Goal: Find specific page/section: Find specific page/section

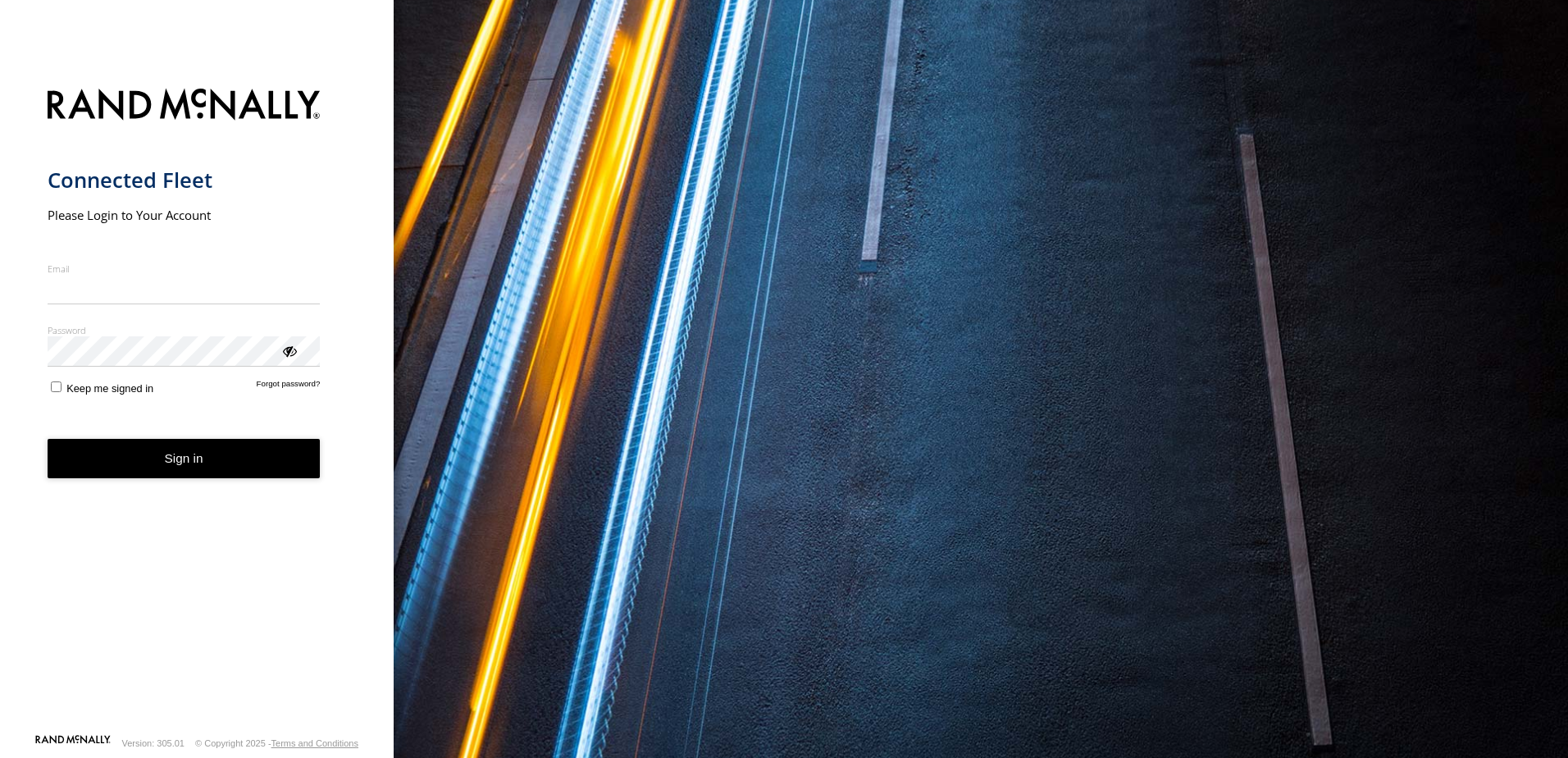
type input "**********"
click at [187, 482] on form "**********" at bounding box center [197, 406] width 299 height 655
click at [199, 454] on button "Sign in" at bounding box center [184, 459] width 274 height 41
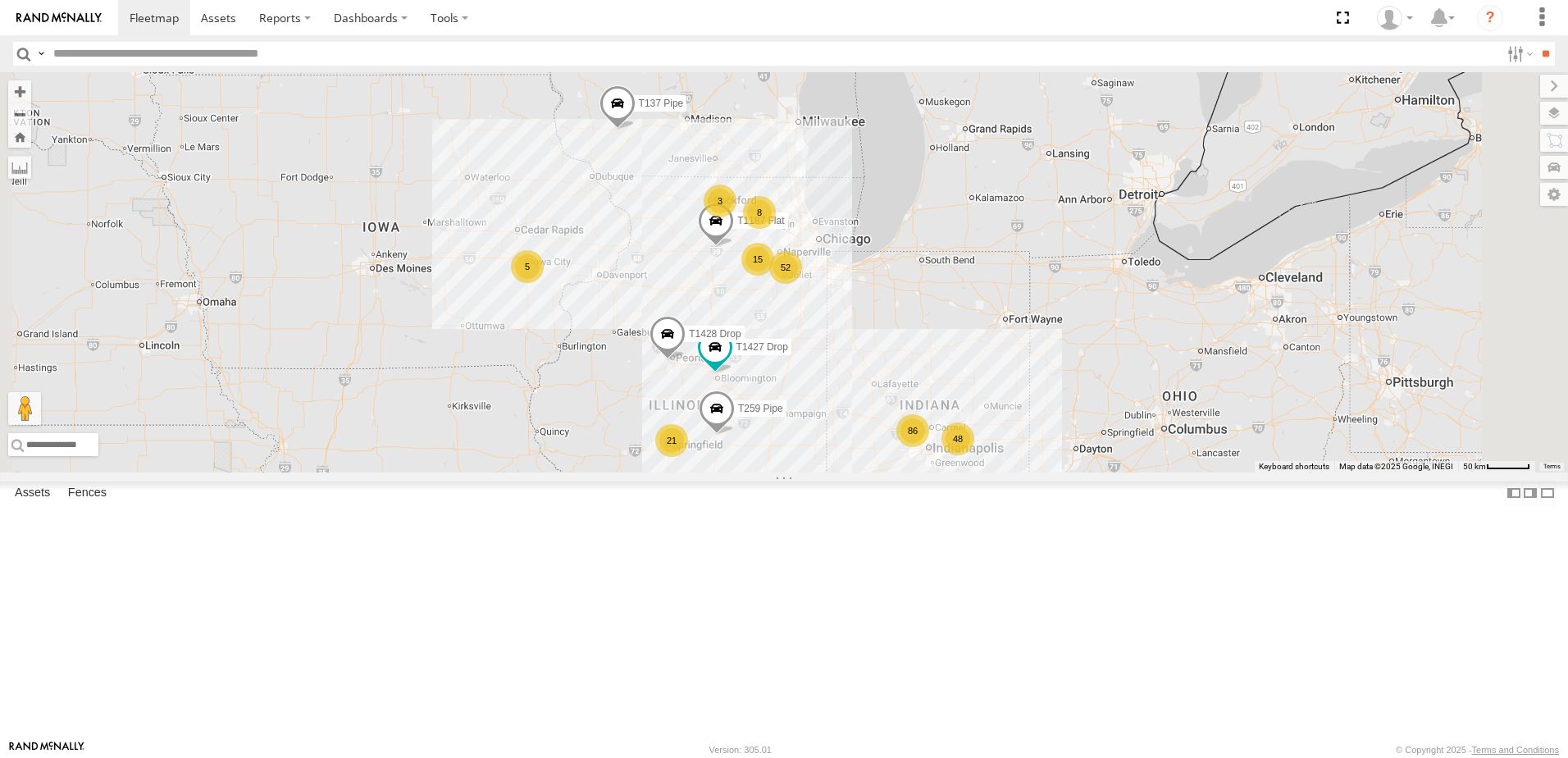
drag, startPoint x: 940, startPoint y: 160, endPoint x: 889, endPoint y: 477, distance: 321.1
click at [889, 472] on div "T534 Pipe T137 Pipe 86 52 6 21 8 9 T1427 Drop 48 3 8 2 15 T259 Pipe T1187 Flat …" at bounding box center [784, 273] width 1568 height 401
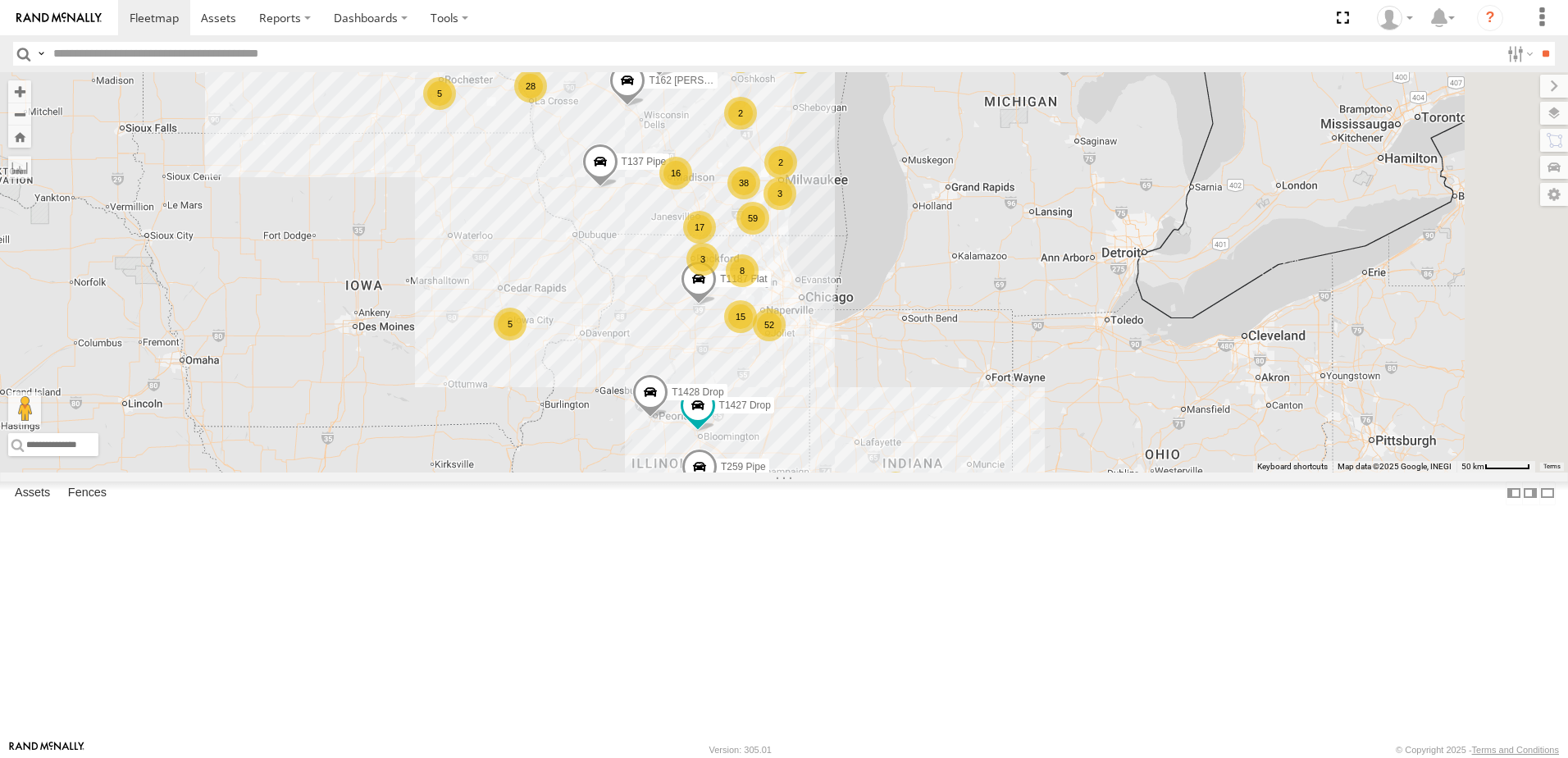
drag, startPoint x: 842, startPoint y: 390, endPoint x: 849, endPoint y: 481, distance: 91.3
click at [849, 472] on div "T534 Pipe T137 Pipe 86 52 6 21 8 9 T1427 Drop 48 3 8 2 15 T259 Pipe T1187 Flat …" at bounding box center [784, 273] width 1568 height 401
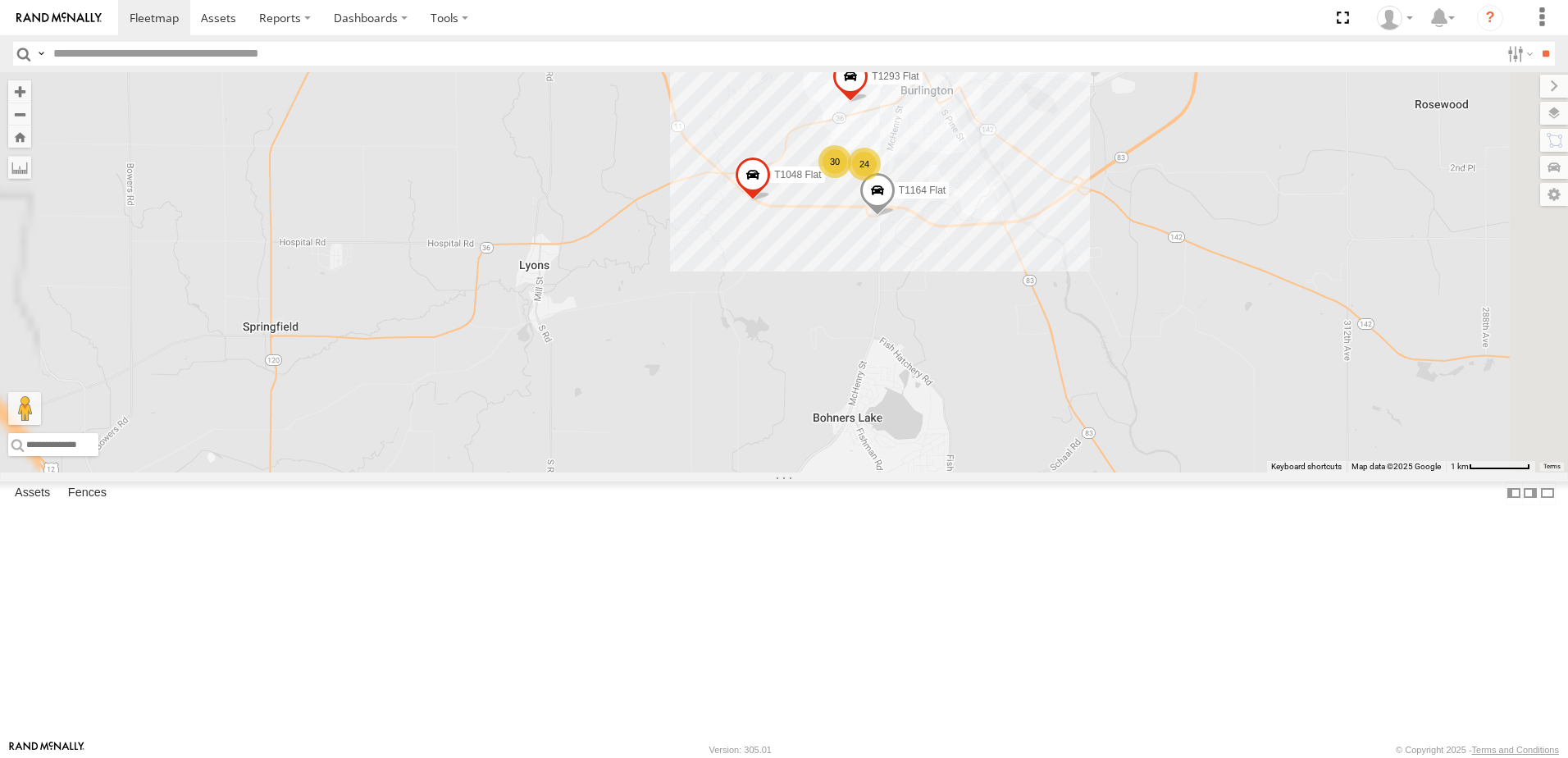
drag, startPoint x: 959, startPoint y: 391, endPoint x: 851, endPoint y: 503, distance: 155.6
click at [852, 472] on div "T534 Pipe T137 Pipe T1427 Drop T259 Pipe T1187 Flat T1177 Flat T1428 Drop T531 …" at bounding box center [784, 273] width 1568 height 401
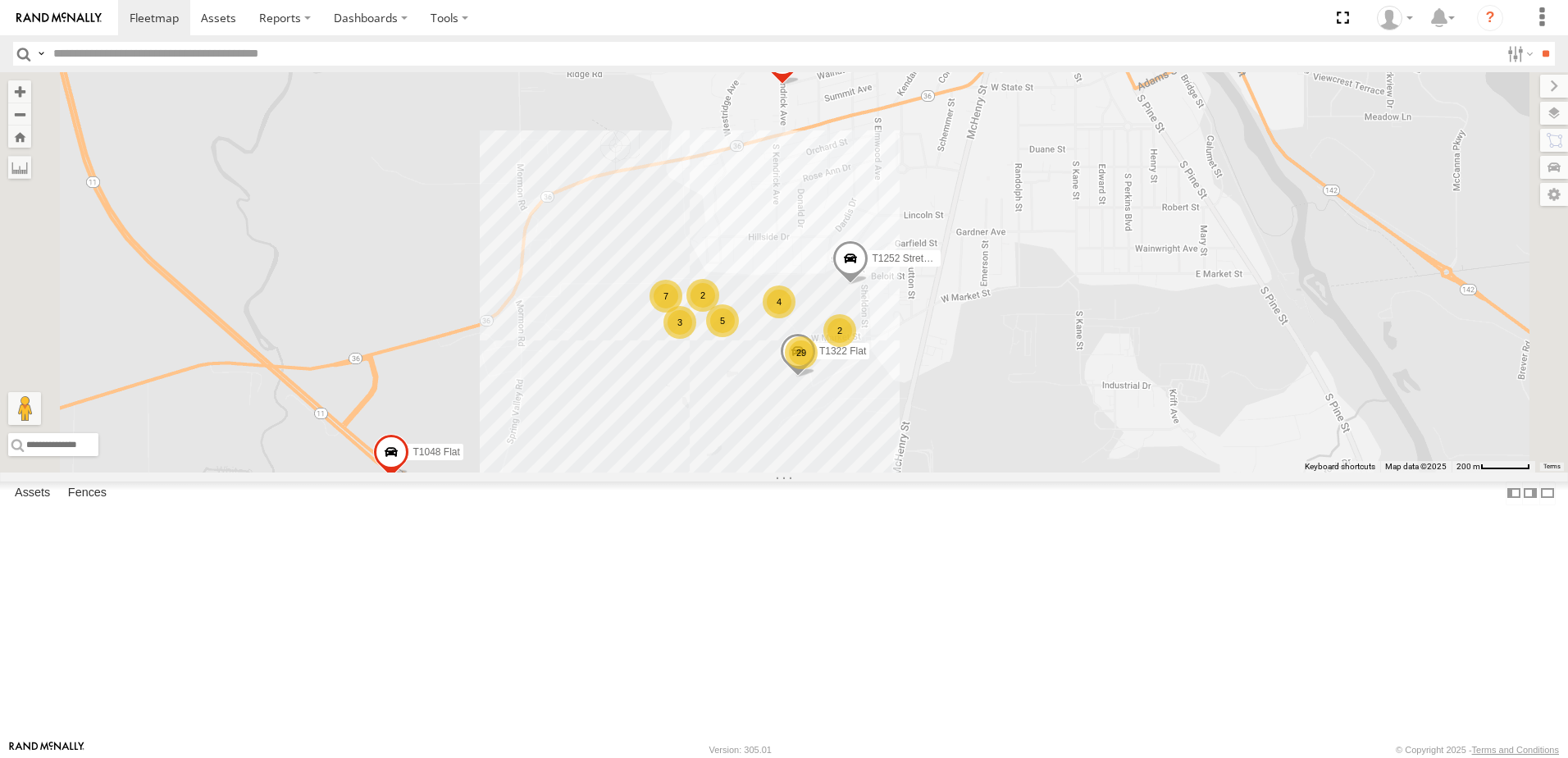
drag, startPoint x: 829, startPoint y: 457, endPoint x: 912, endPoint y: 599, distance: 164.5
click at [912, 472] on div "T534 Pipe T137 Pipe T1427 Drop T259 Pipe T1187 Flat T1177 Flat T1428 Drop T531 …" at bounding box center [784, 273] width 1568 height 401
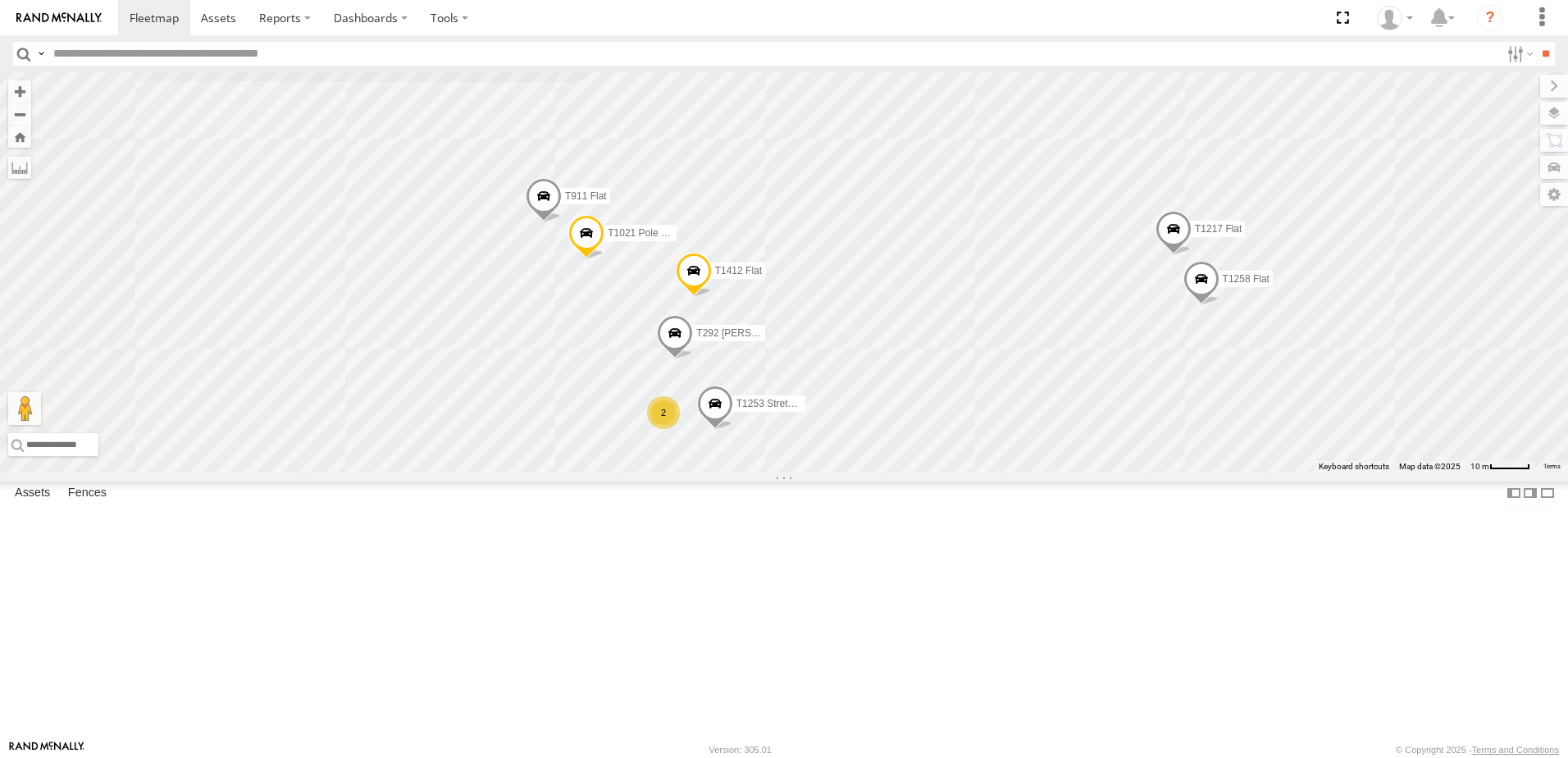
drag, startPoint x: 791, startPoint y: 484, endPoint x: 777, endPoint y: 469, distance: 20.5
click at [777, 469] on div "T534 Pipe T137 Pipe T1427 Drop T259 Pipe T1187 Flat T1177 Flat T1428 Drop T531 …" at bounding box center [784, 273] width 1568 height 401
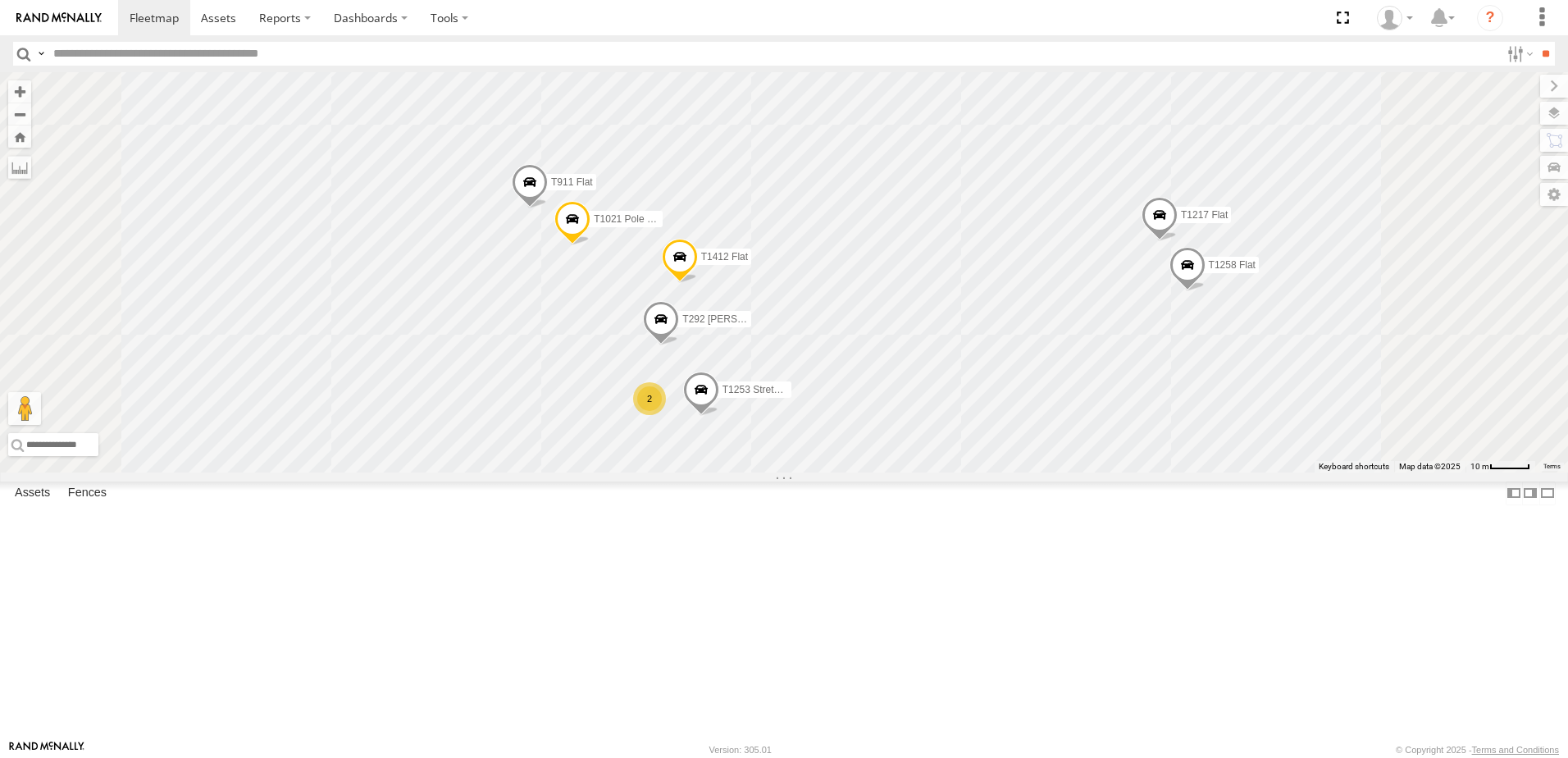
click at [666, 415] on div "2" at bounding box center [649, 398] width 33 height 33
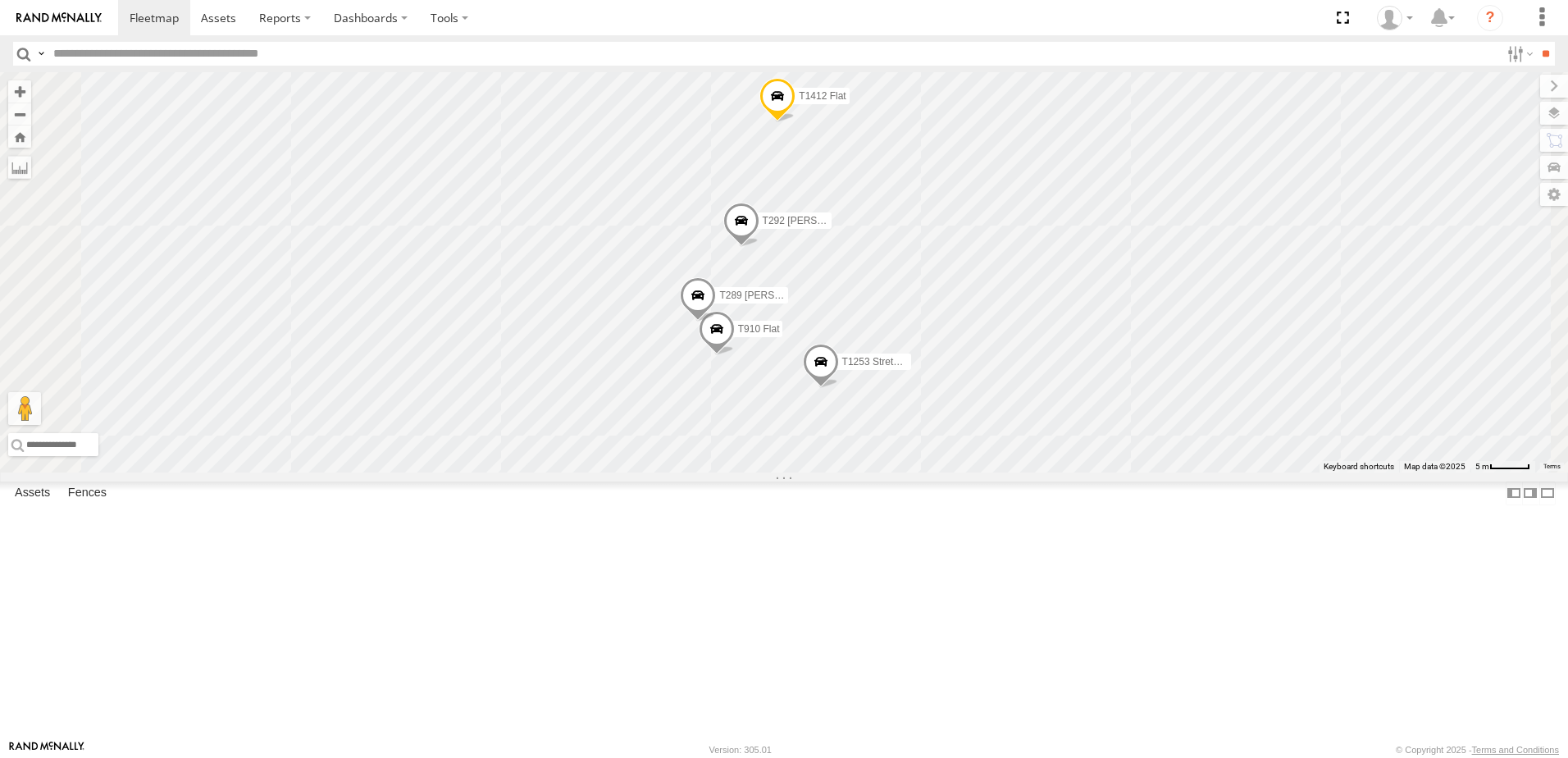
drag, startPoint x: 1051, startPoint y: 559, endPoint x: 972, endPoint y: 635, distance: 109.6
click at [972, 472] on div "T534 Pipe T137 Pipe T1427 Drop T259 Pipe T1187 Flat T1177 Flat T1428 Drop T531 …" at bounding box center [784, 273] width 1568 height 401
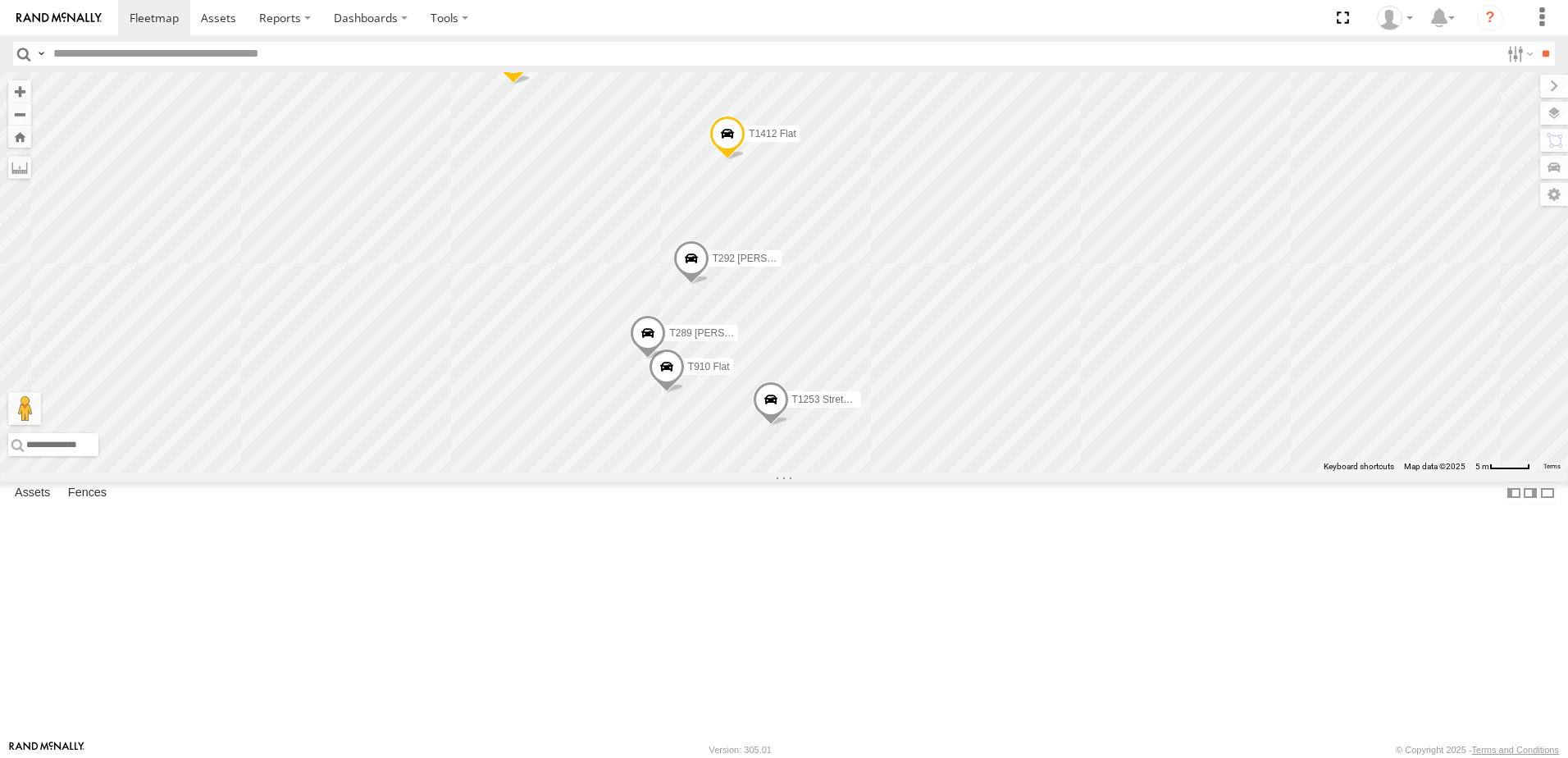
drag, startPoint x: 1335, startPoint y: 448, endPoint x: 1253, endPoint y: 529, distance: 115.3
click at [1253, 472] on div "T534 Pipe T137 Pipe T1427 Drop T259 Pipe T1187 Flat T1177 Flat T1428 Drop T531 …" at bounding box center [784, 273] width 1568 height 401
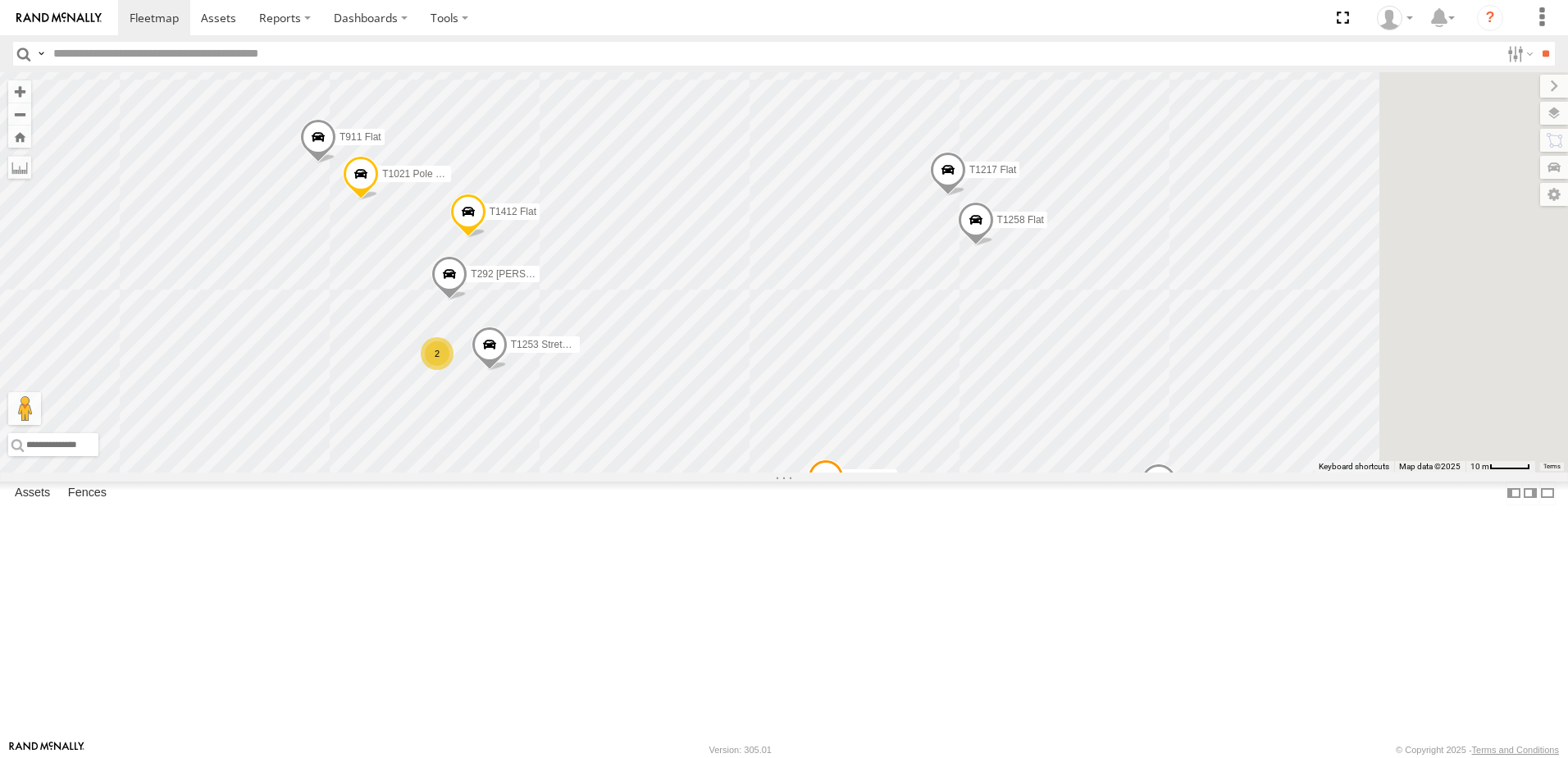
drag, startPoint x: 1309, startPoint y: 462, endPoint x: 922, endPoint y: 417, distance: 389.6
click at [927, 417] on div "T534 Pipe T137 Pipe T1427 Drop T259 Pipe T1187 Flat T1177 Flat T1428 Drop T531 …" at bounding box center [784, 273] width 1568 height 401
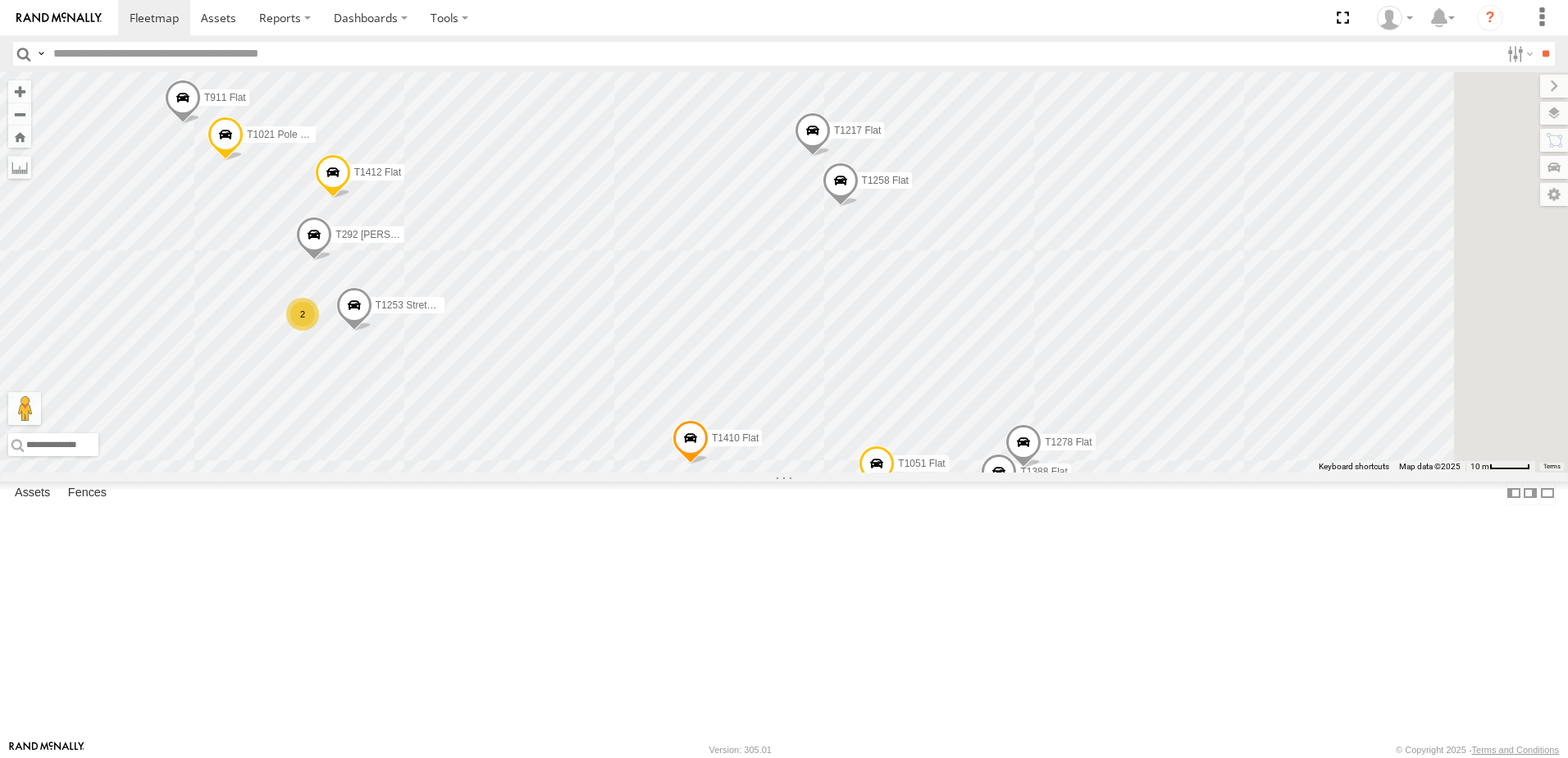
drag, startPoint x: 1106, startPoint y: 434, endPoint x: 963, endPoint y: 356, distance: 162.9
click at [963, 358] on div "T534 Pipe T137 Pipe T1427 Drop T259 Pipe T1187 Flat T1177 Flat T1428 Drop T531 …" at bounding box center [784, 273] width 1568 height 401
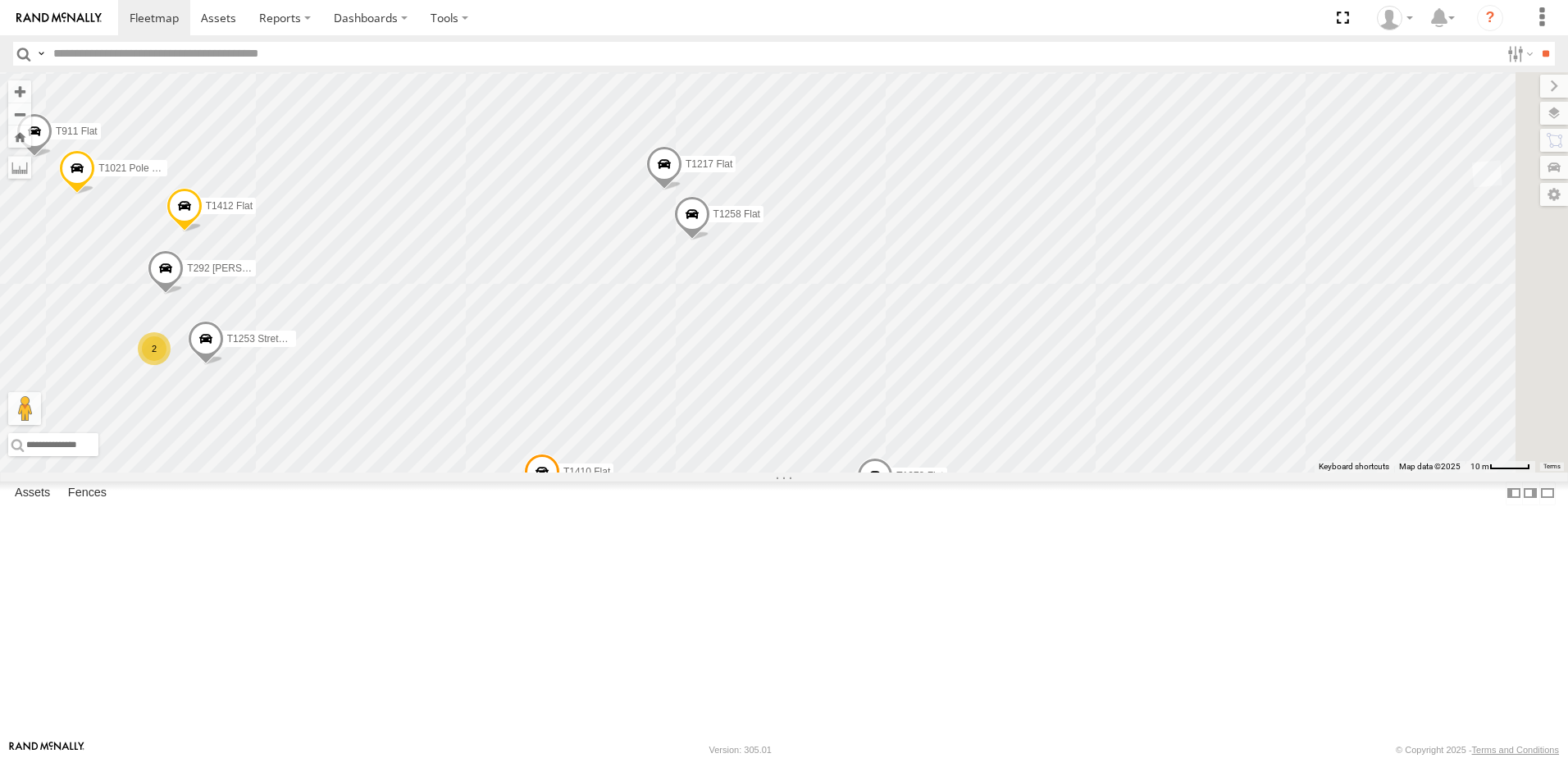
drag, startPoint x: 957, startPoint y: 638, endPoint x: 877, endPoint y: 672, distance: 86.9
click at [810, 472] on div "T534 Pipe T137 Pipe T1427 Drop T259 Pipe T1187 Flat T1177 Flat T1428 Drop T531 …" at bounding box center [784, 273] width 1568 height 401
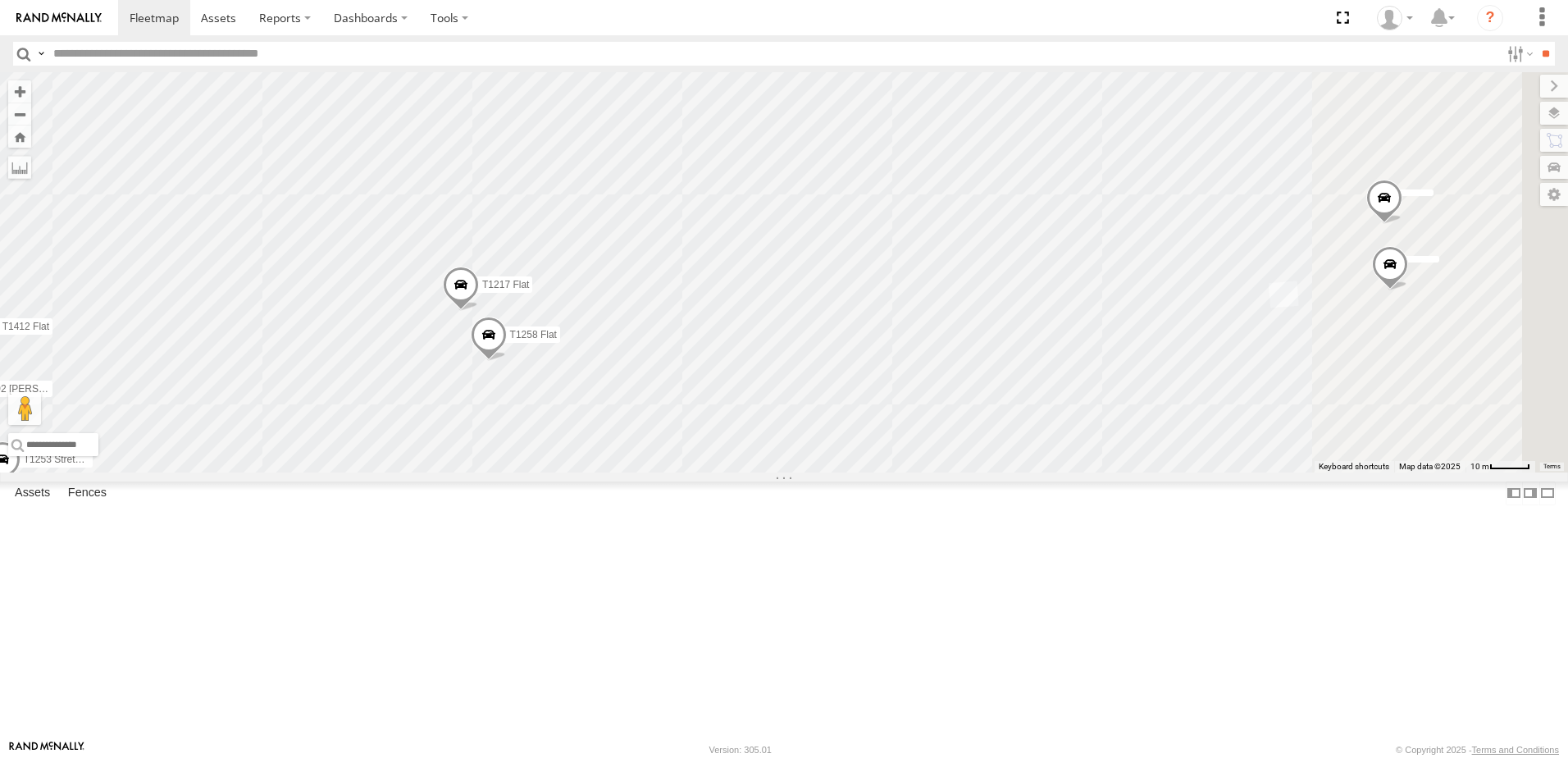
drag, startPoint x: 1062, startPoint y: 521, endPoint x: 892, endPoint y: 613, distance: 193.3
click at [898, 472] on div "T534 Pipe T137 Pipe T1427 Drop T259 Pipe T1187 Flat T1177 Flat T1428 Drop T531 …" at bounding box center [784, 273] width 1568 height 401
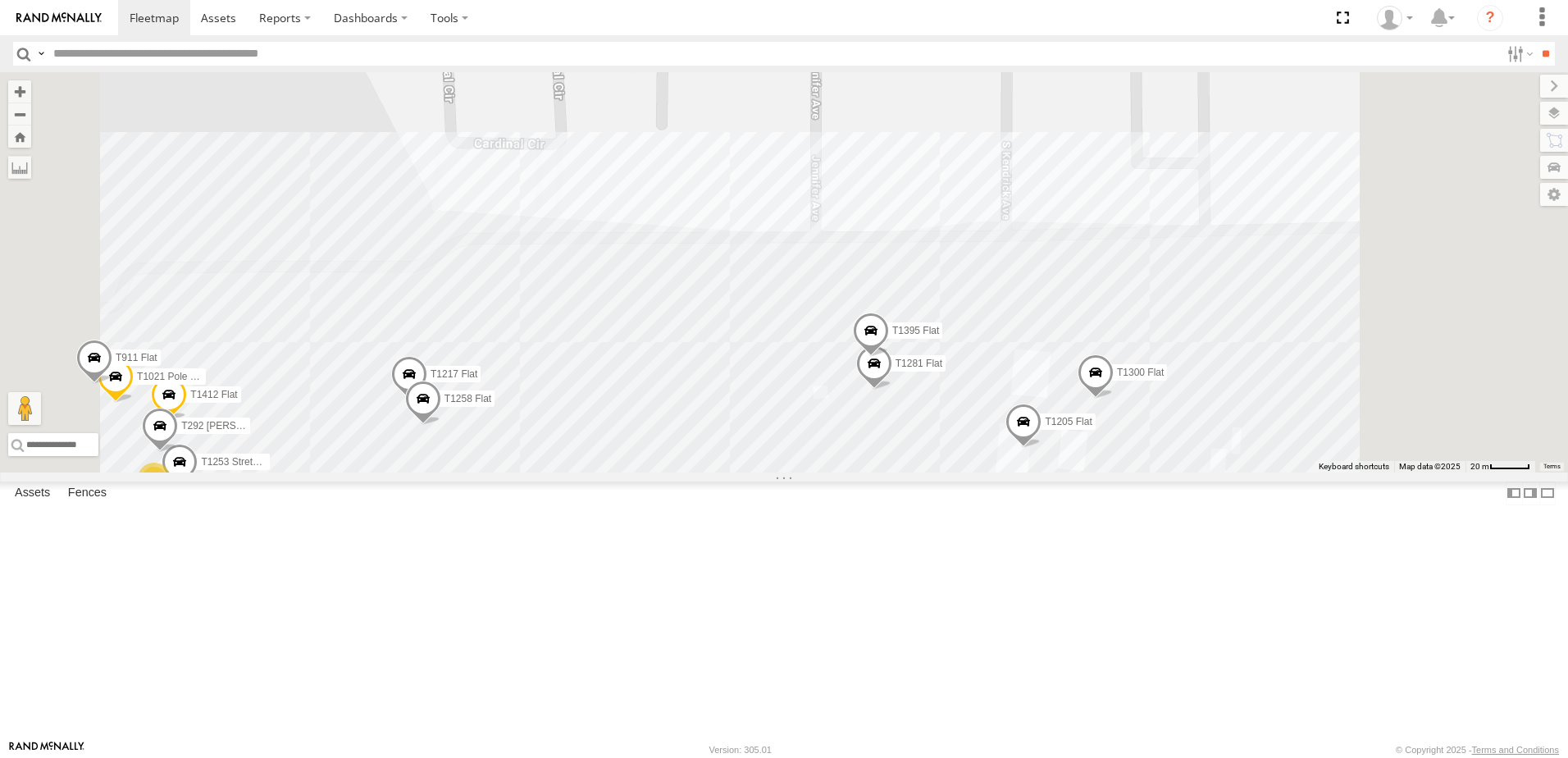
drag, startPoint x: 1120, startPoint y: 660, endPoint x: 983, endPoint y: 508, distance: 204.6
click at [987, 472] on div "T534 Pipe T137 Pipe T1427 Drop T259 Pipe T1187 Flat T1177 Flat T1428 Drop T531 …" at bounding box center [784, 273] width 1568 height 401
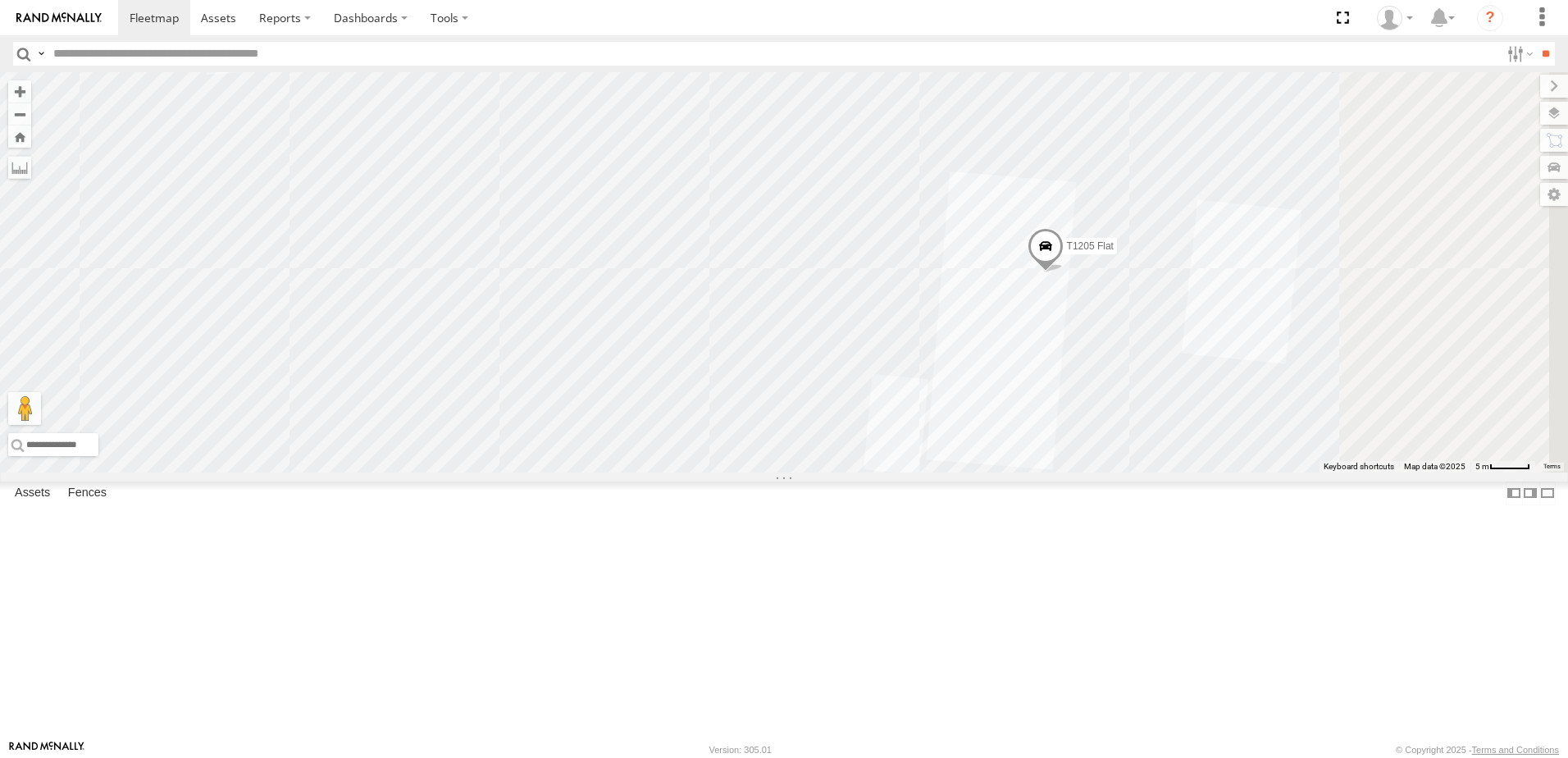
drag, startPoint x: 1102, startPoint y: 554, endPoint x: 847, endPoint y: 409, distance: 293.3
click at [861, 426] on div "T534 Pipe T137 Pipe T1427 Drop T259 Pipe T1187 Flat T1177 Flat T1428 Drop T531 …" at bounding box center [784, 273] width 1568 height 401
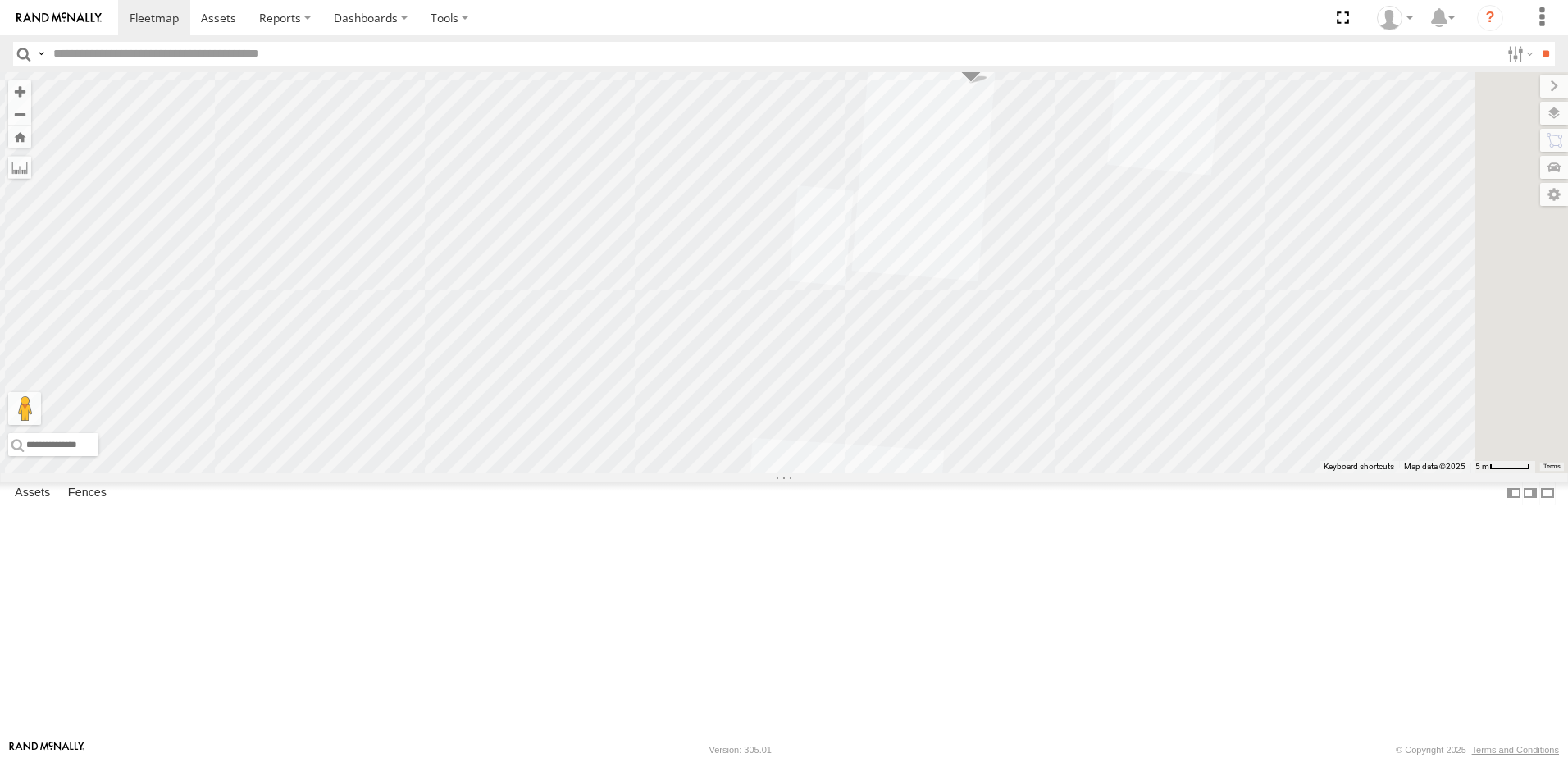
drag, startPoint x: 1007, startPoint y: 513, endPoint x: 918, endPoint y: 414, distance: 133.1
click at [918, 414] on div "T534 Pipe T137 Pipe T1427 Drop T259 Pipe T1187 Flat T1177 Flat T1428 Drop T531 …" at bounding box center [784, 273] width 1568 height 401
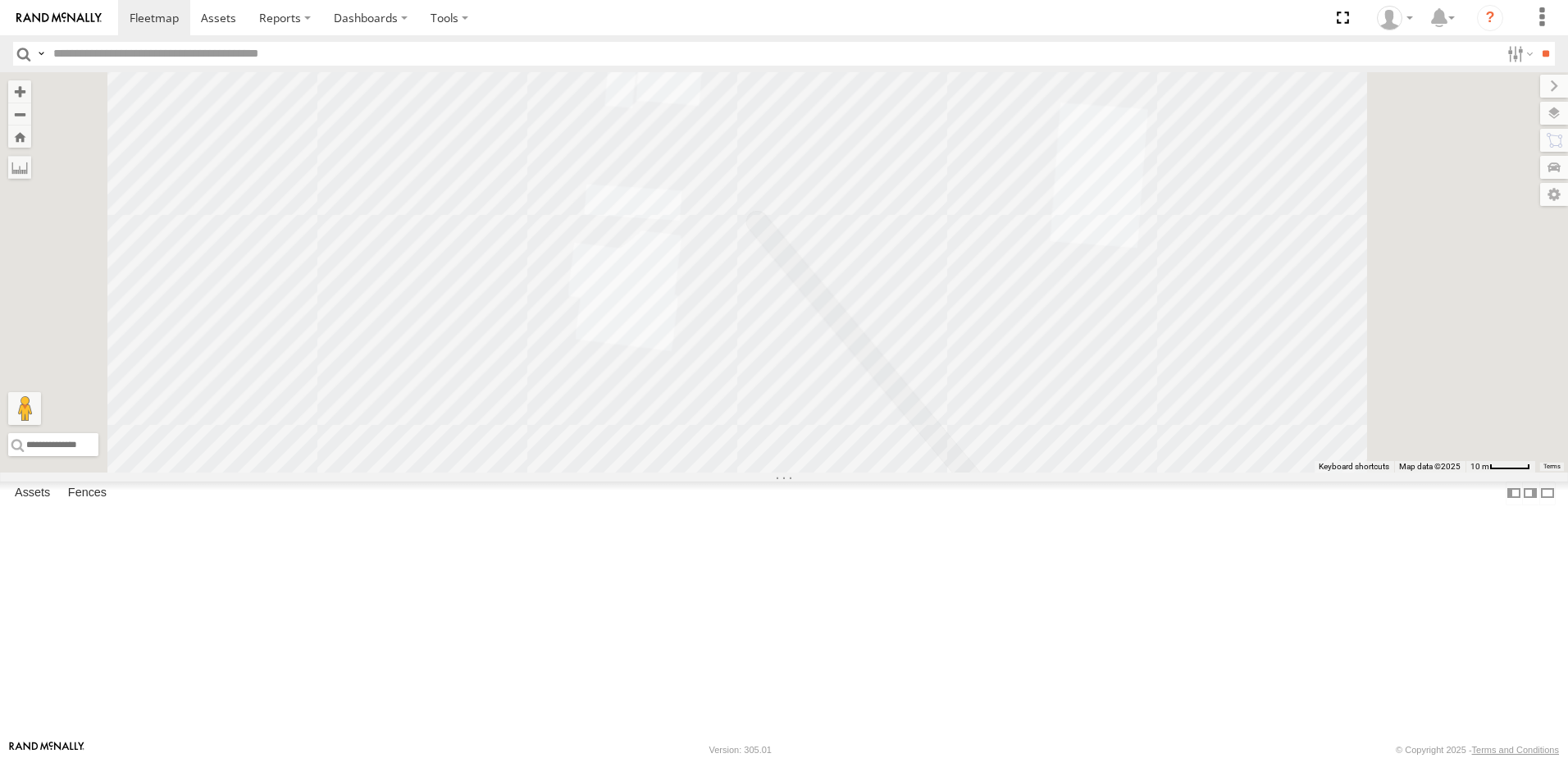
drag, startPoint x: 1023, startPoint y: 593, endPoint x: 840, endPoint y: 434, distance: 242.4
click at [864, 450] on div "T534 Pipe T137 Pipe T1427 Drop T259 Pipe T1187 Flat T1177 Flat T1428 Drop T531 …" at bounding box center [784, 273] width 1568 height 401
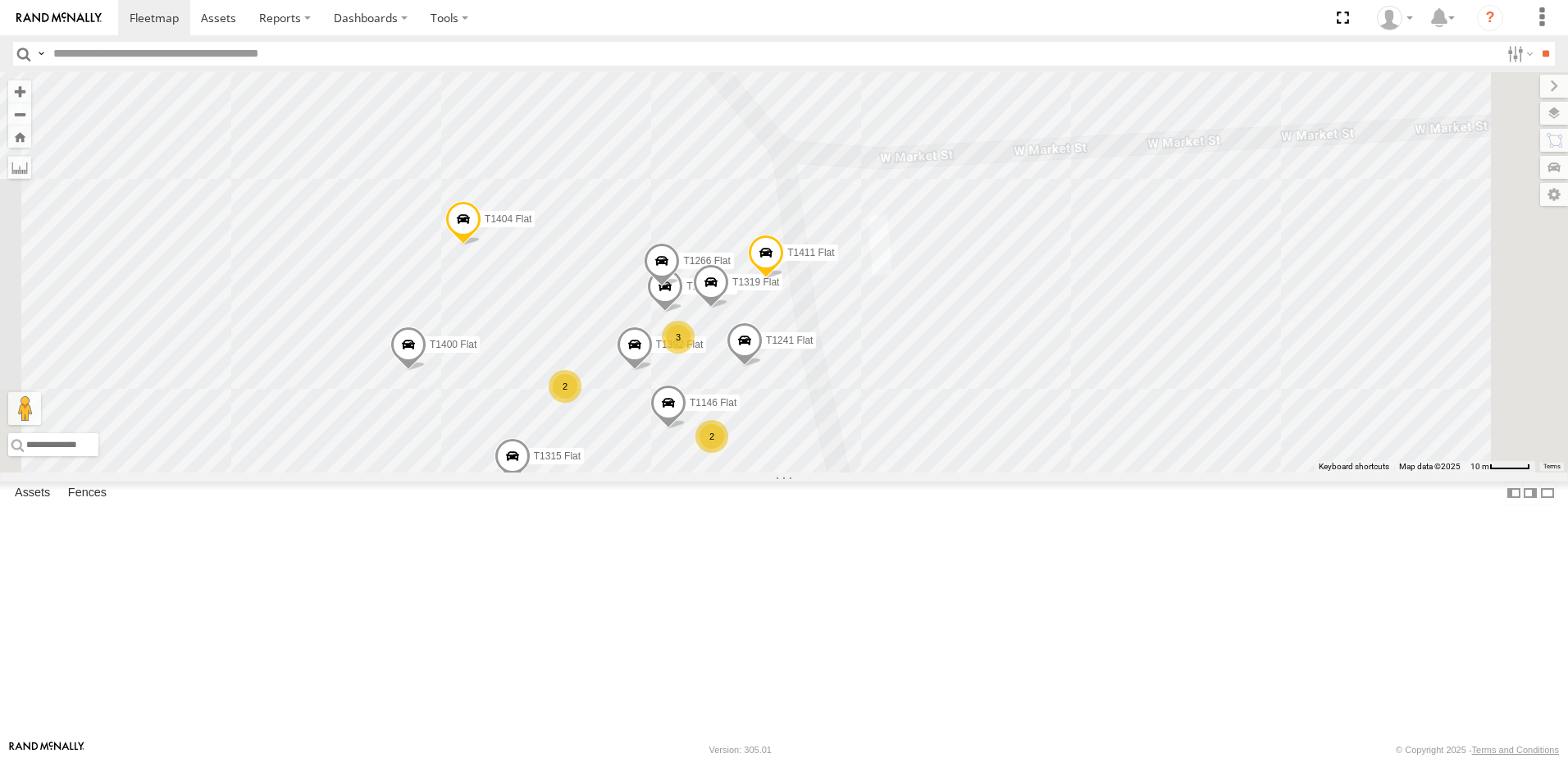
drag, startPoint x: 834, startPoint y: 590, endPoint x: 940, endPoint y: 400, distance: 217.6
click at [763, 367] on span at bounding box center [745, 344] width 36 height 44
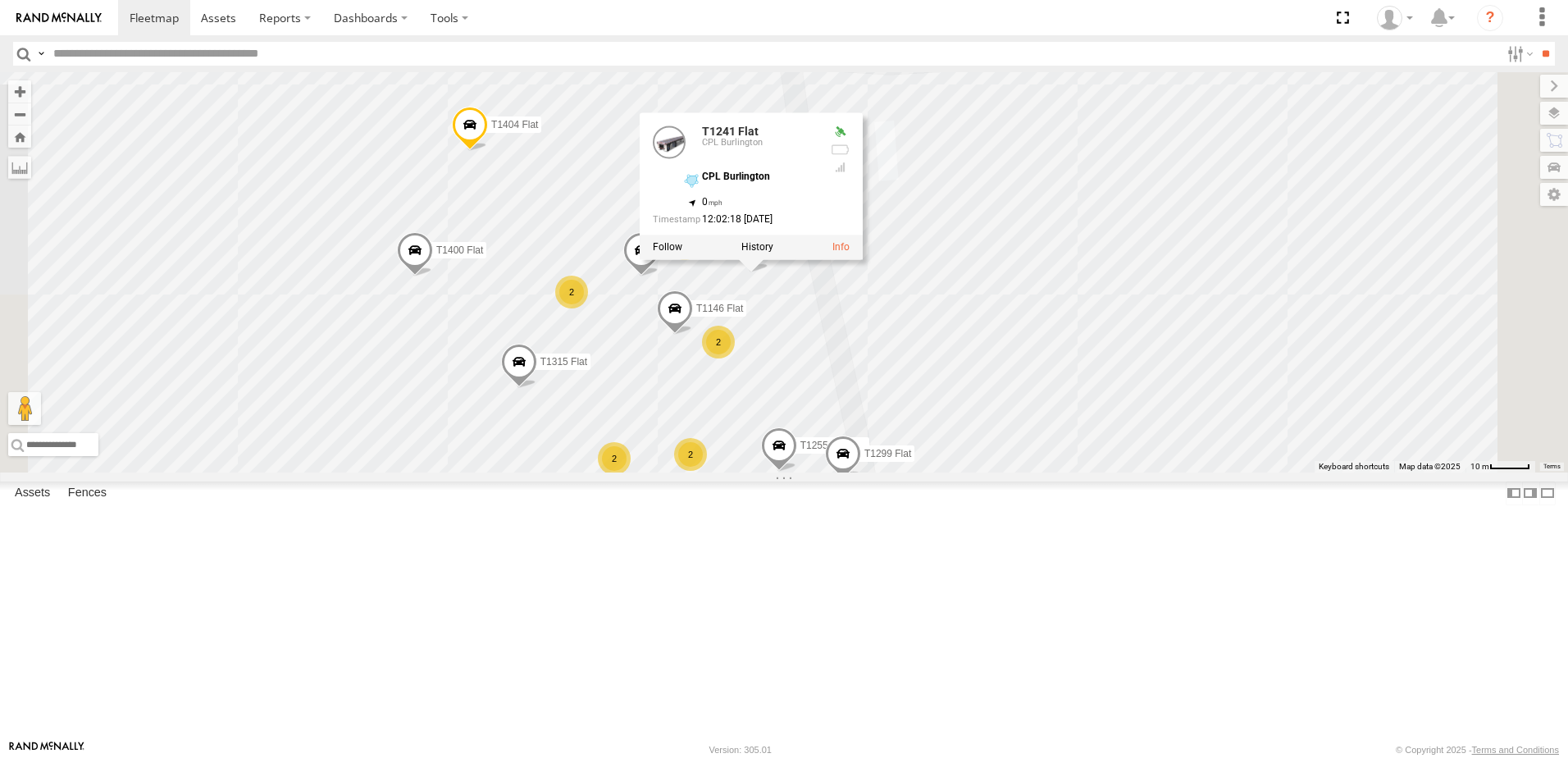
click at [1108, 472] on div "T534 Pipe T137 Pipe T1427 Drop T259 Pipe T1187 Flat T1177 Flat T1428 Drop T531 …" at bounding box center [784, 273] width 1568 height 401
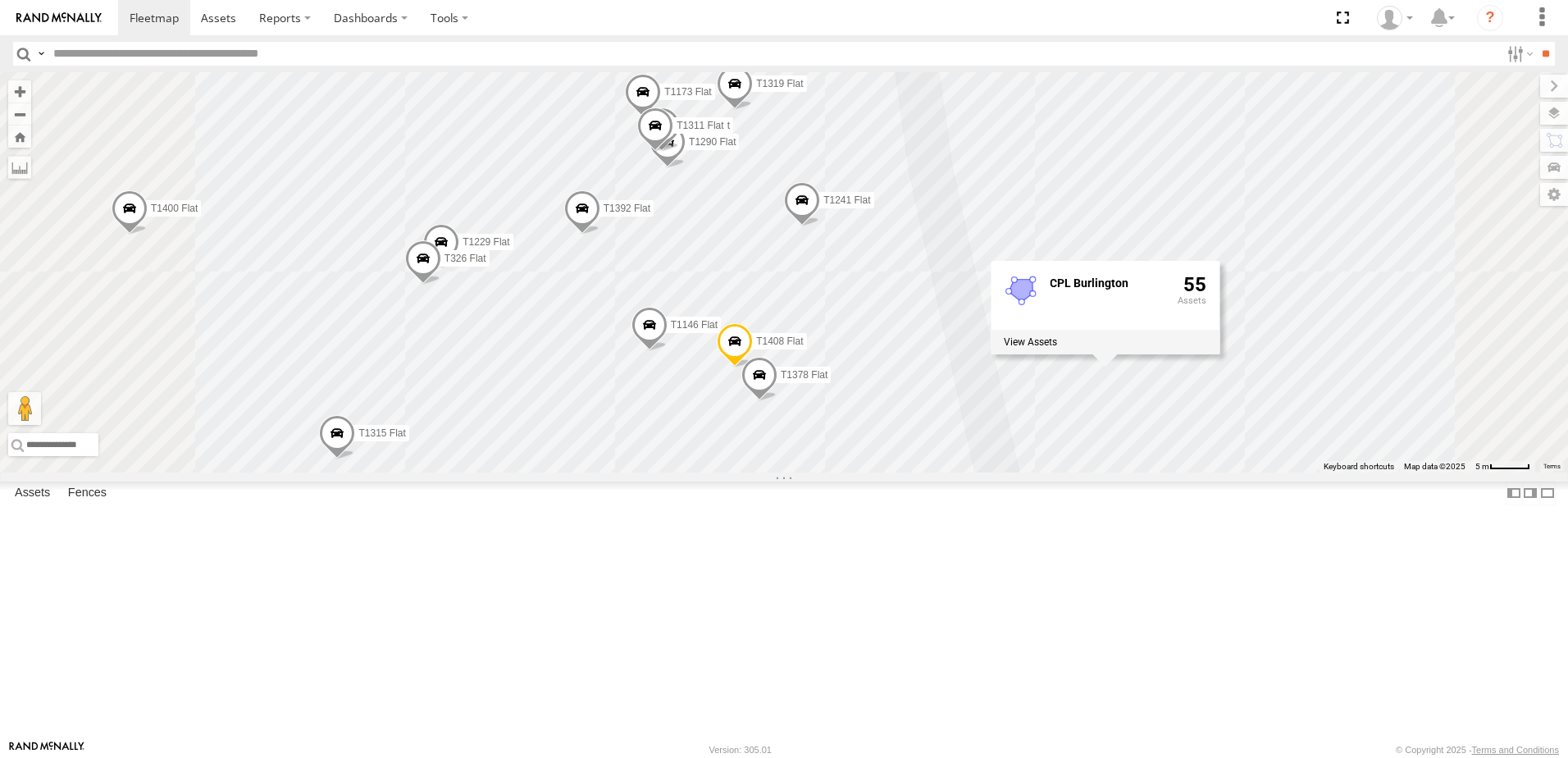
drag, startPoint x: 886, startPoint y: 425, endPoint x: 927, endPoint y: 361, distance: 76.0
click at [927, 364] on div "T534 Pipe T137 Pipe T1427 Drop T259 Pipe T1187 Flat T1177 Flat T1428 Drop T531 …" at bounding box center [784, 273] width 1568 height 401
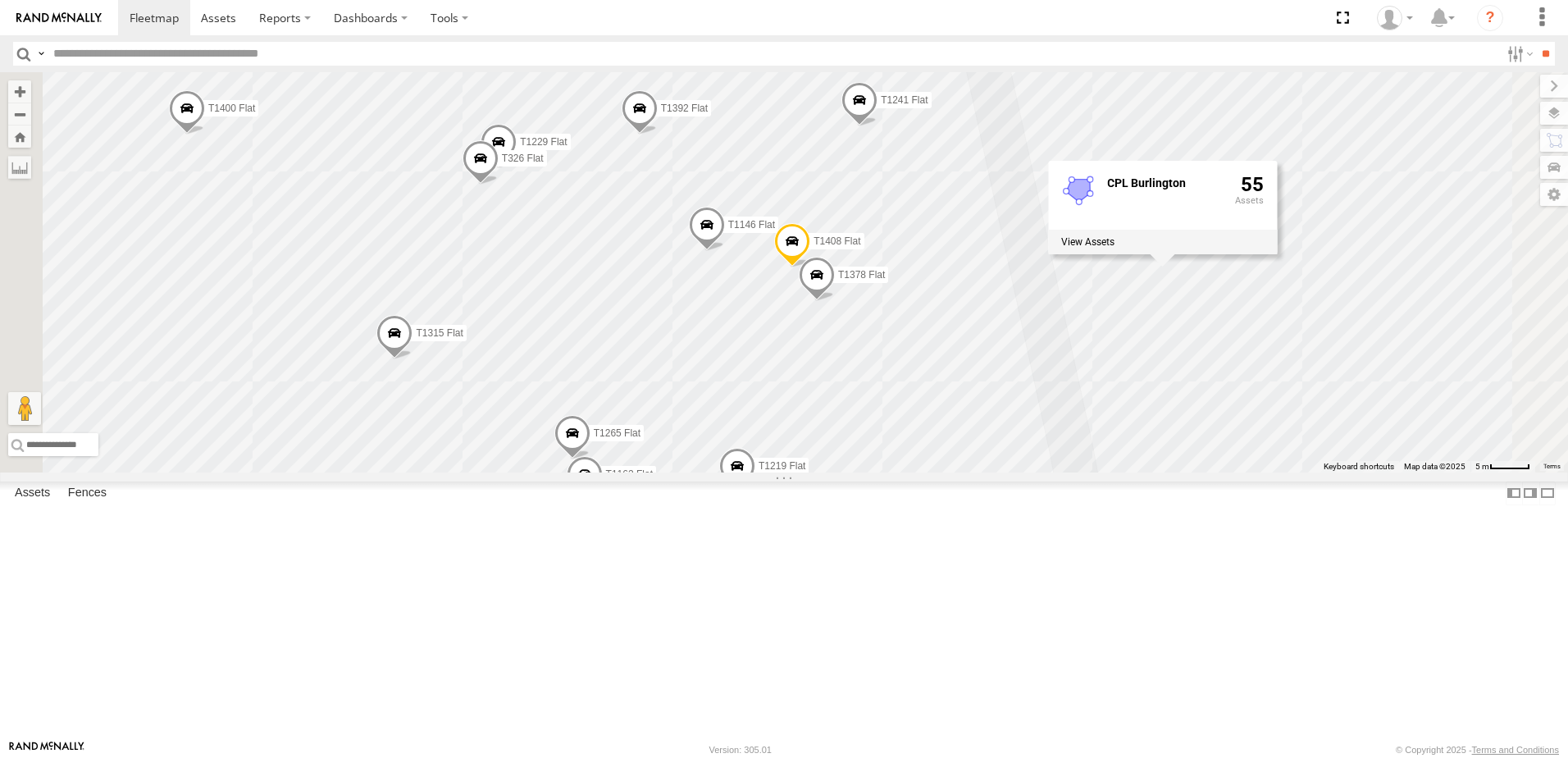
drag, startPoint x: 906, startPoint y: 522, endPoint x: 958, endPoint y: 450, distance: 88.8
click at [958, 451] on div "T534 Pipe T137 Pipe T1427 Drop T259 Pipe T1187 Flat T1177 Flat T1428 Drop T531 …" at bounding box center [784, 273] width 1568 height 401
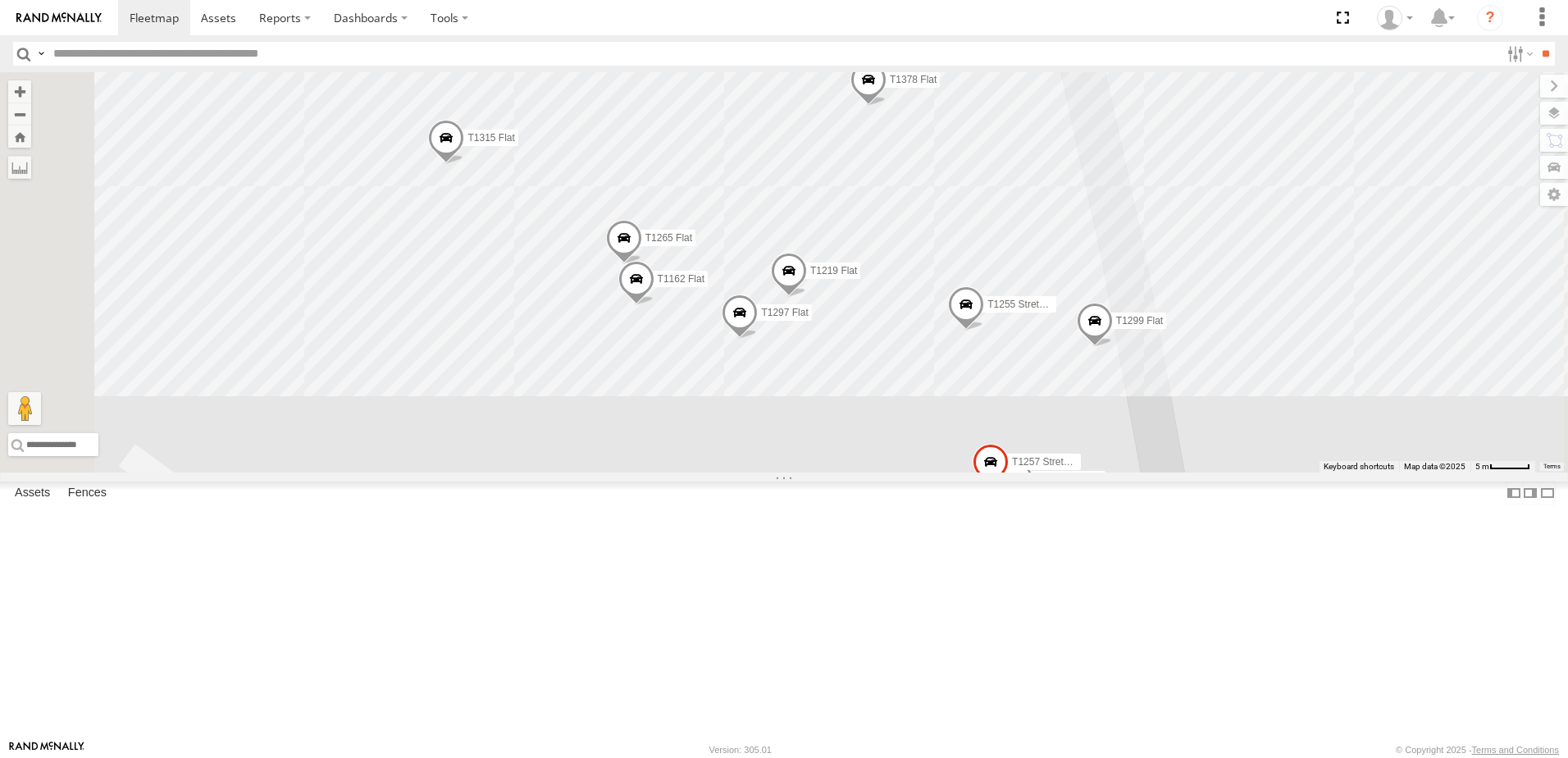
drag, startPoint x: 1136, startPoint y: 586, endPoint x: 1121, endPoint y: 464, distance: 122.9
click at [1122, 465] on div "T534 Pipe T137 Pipe T1427 Drop T259 Pipe T1187 Flat T1177 Flat T1428 Drop T531 …" at bounding box center [784, 273] width 1568 height 401
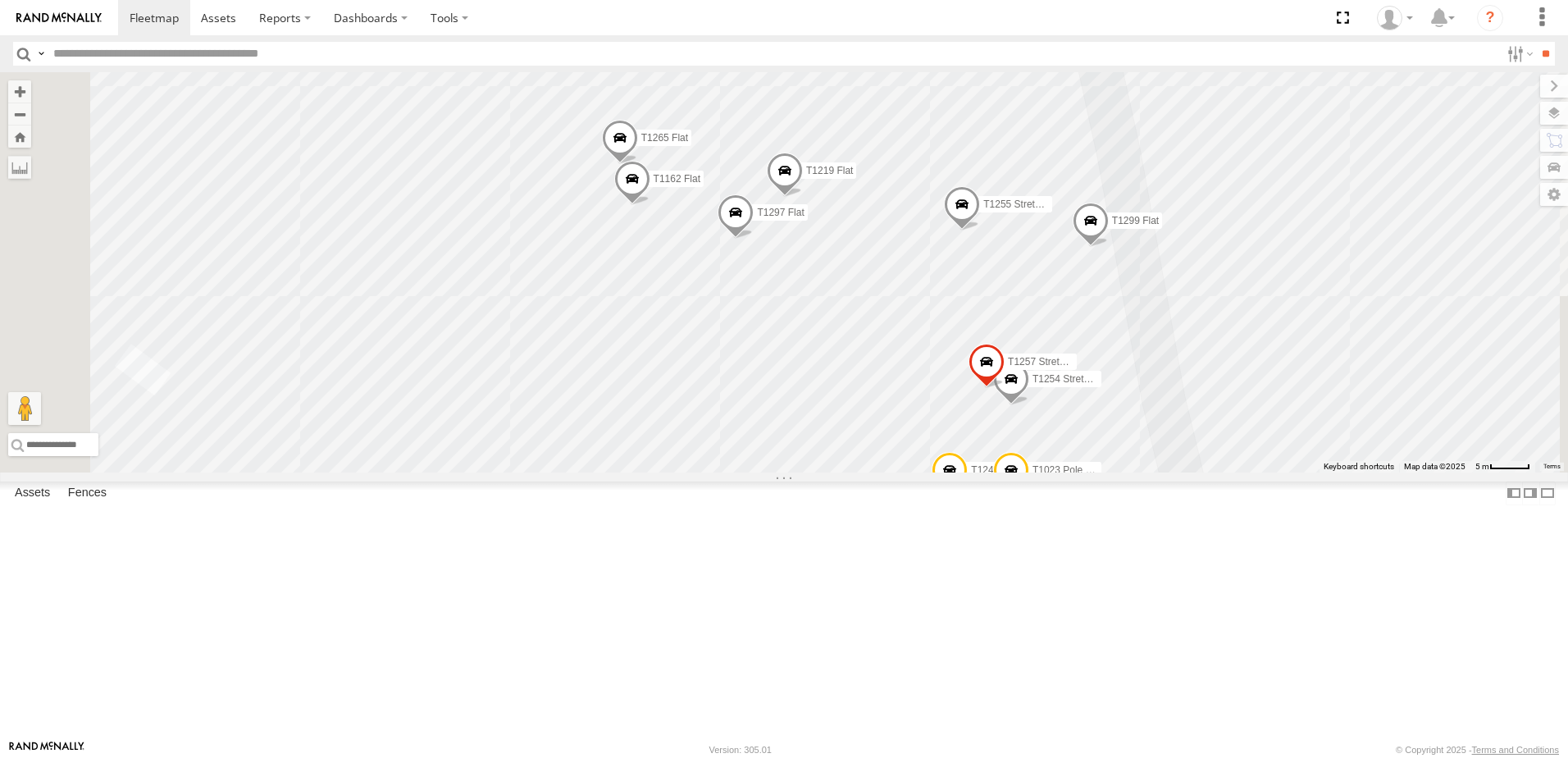
drag, startPoint x: 1081, startPoint y: 539, endPoint x: 1067, endPoint y: 503, distance: 38.6
click at [1077, 472] on div "T534 Pipe T137 Pipe T1427 Drop T259 Pipe T1187 Flat T1177 Flat T1428 Drop T531 …" at bounding box center [784, 273] width 1568 height 401
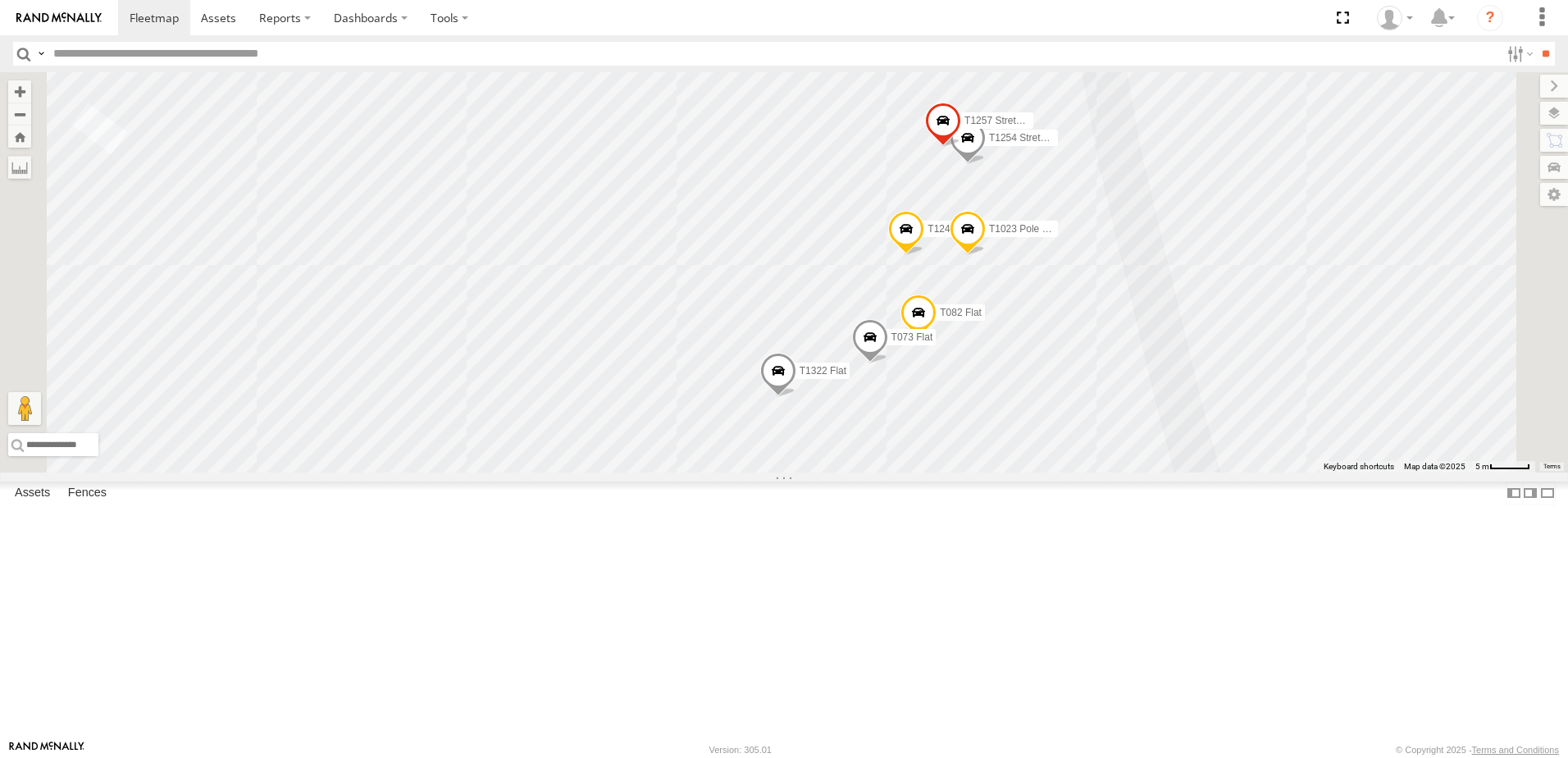
drag, startPoint x: 954, startPoint y: 590, endPoint x: 918, endPoint y: 417, distance: 176.7
click at [919, 417] on div "T534 Pipe T137 Pipe T1427 Drop T259 Pipe T1187 Flat T1177 Flat T1428 Drop T531 …" at bounding box center [784, 273] width 1568 height 401
drag, startPoint x: 888, startPoint y: 588, endPoint x: 901, endPoint y: 451, distance: 137.6
click at [904, 464] on div "T534 Pipe T137 Pipe T1427 Drop T259 Pipe T1187 Flat T1177 Flat T1428 Drop T531 …" at bounding box center [784, 273] width 1568 height 401
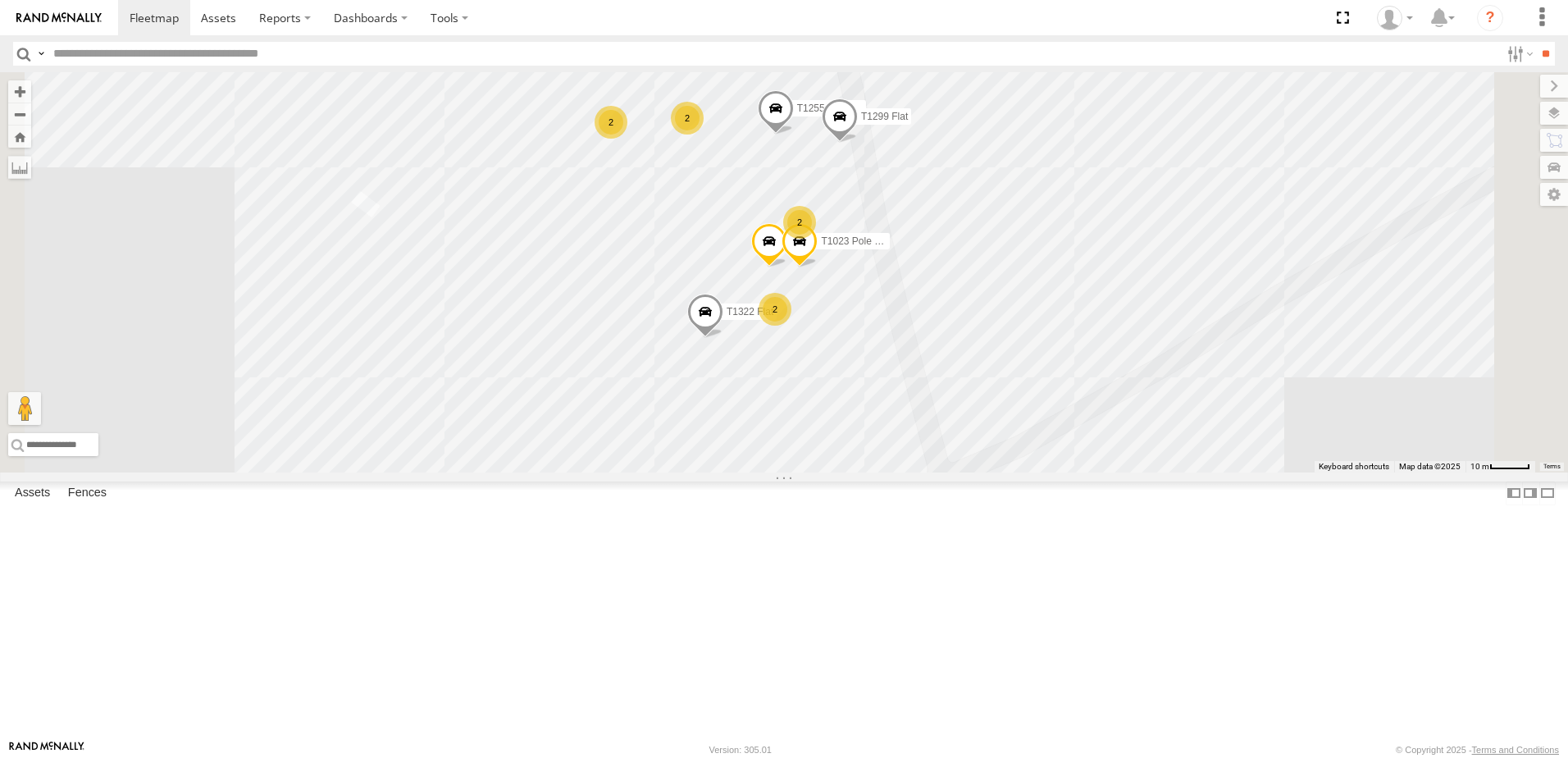
drag, startPoint x: 1067, startPoint y: 476, endPoint x: 1012, endPoint y: 576, distance: 114.1
click at [1022, 472] on div "T534 Pipe T137 Pipe T1427 Drop T259 Pipe T1187 Flat T1177 Flat T1428 Drop T531 …" at bounding box center [784, 273] width 1568 height 401
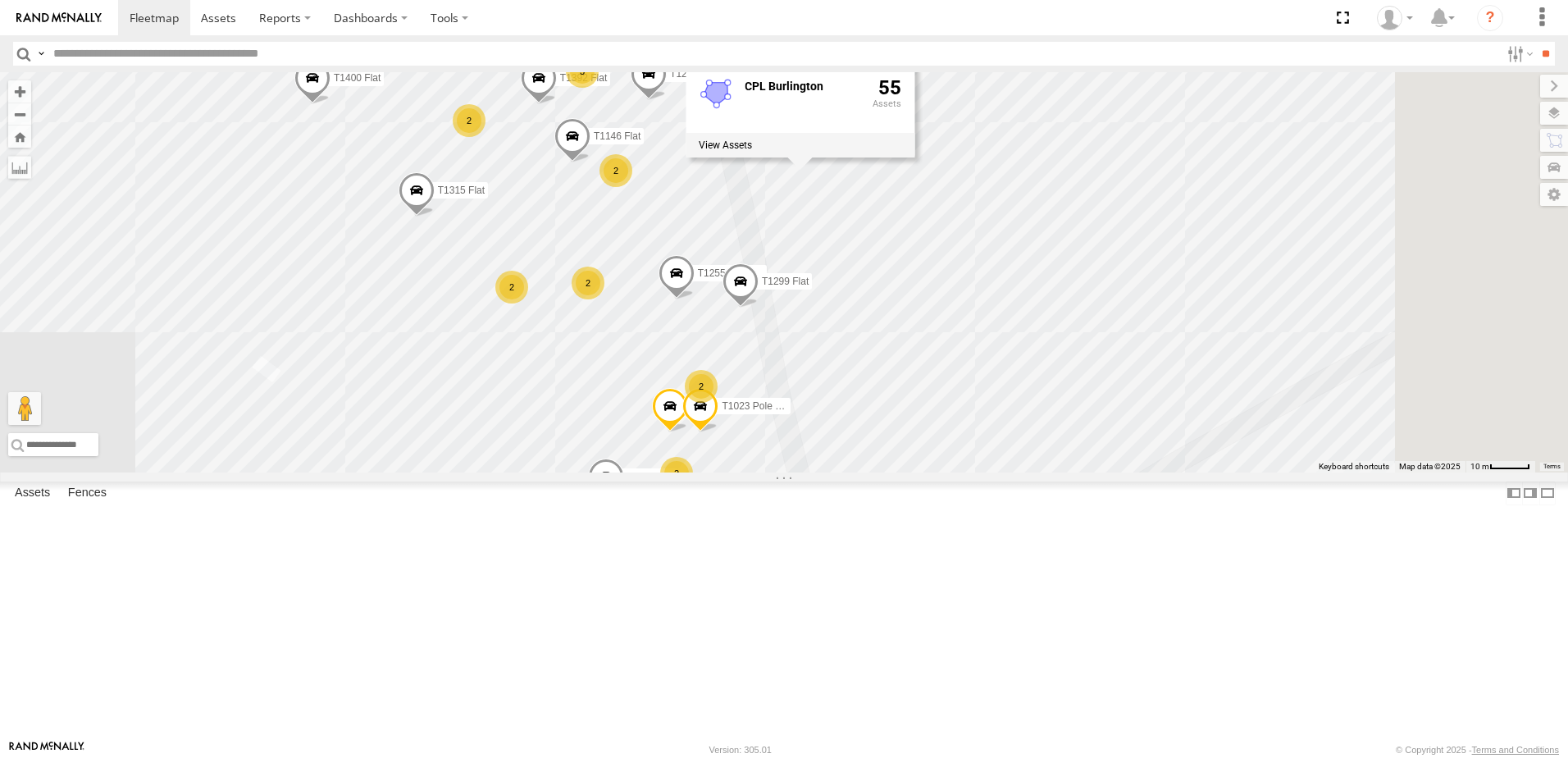
drag, startPoint x: 1396, startPoint y: 341, endPoint x: 1182, endPoint y: 537, distance: 290.2
click at [1189, 472] on div "T534 Pipe T137 Pipe T1427 Drop T259 Pipe T1187 Flat T1177 Flat T1428 Drop T531 …" at bounding box center [784, 273] width 1568 height 401
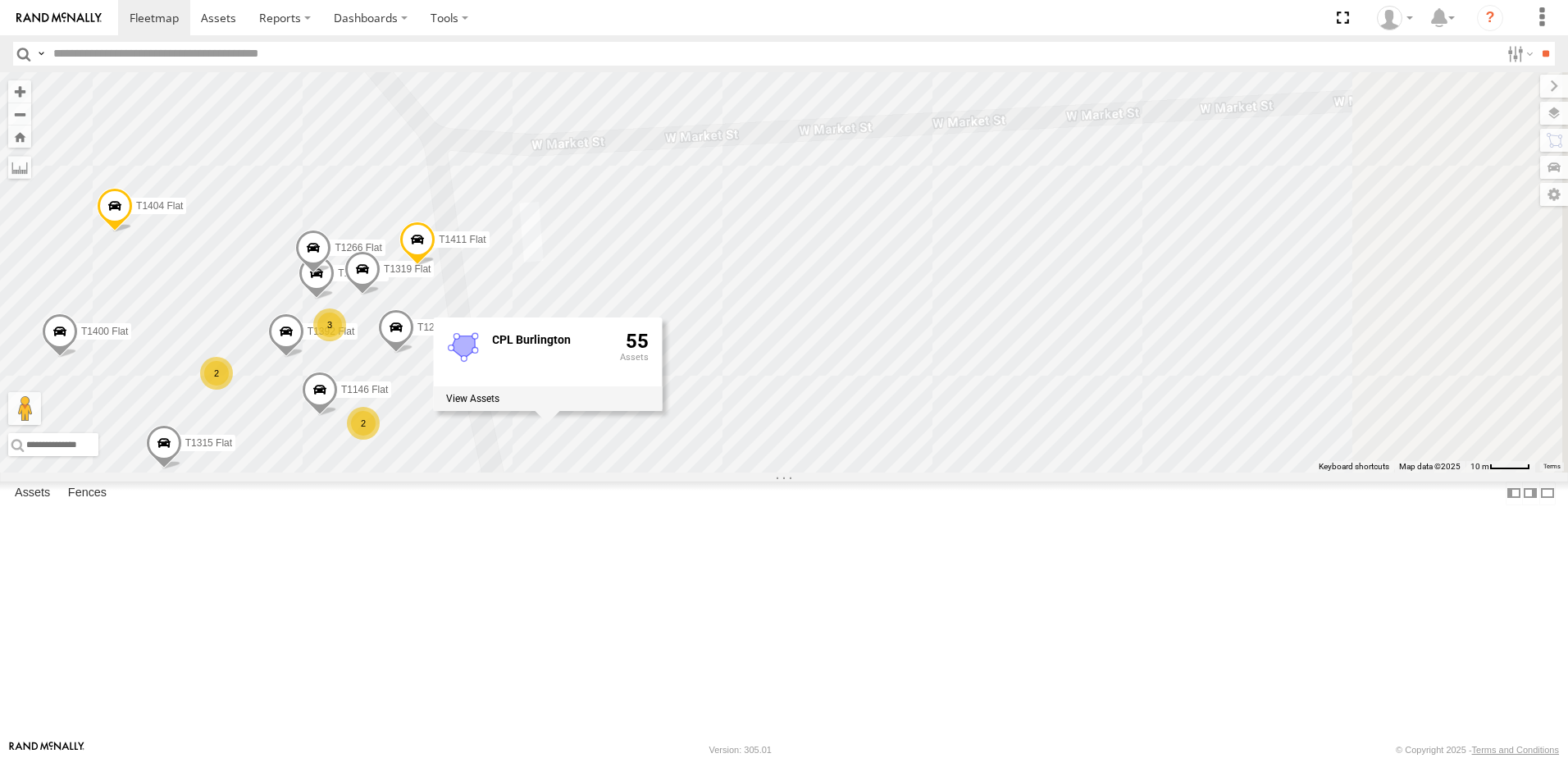
drag, startPoint x: 1223, startPoint y: 380, endPoint x: 1152, endPoint y: 484, distance: 125.9
click at [1157, 472] on div "T534 Pipe T137 Pipe T1427 Drop T259 Pipe T1187 Flat T1177 Flat T1428 Drop T531 …" at bounding box center [784, 273] width 1568 height 401
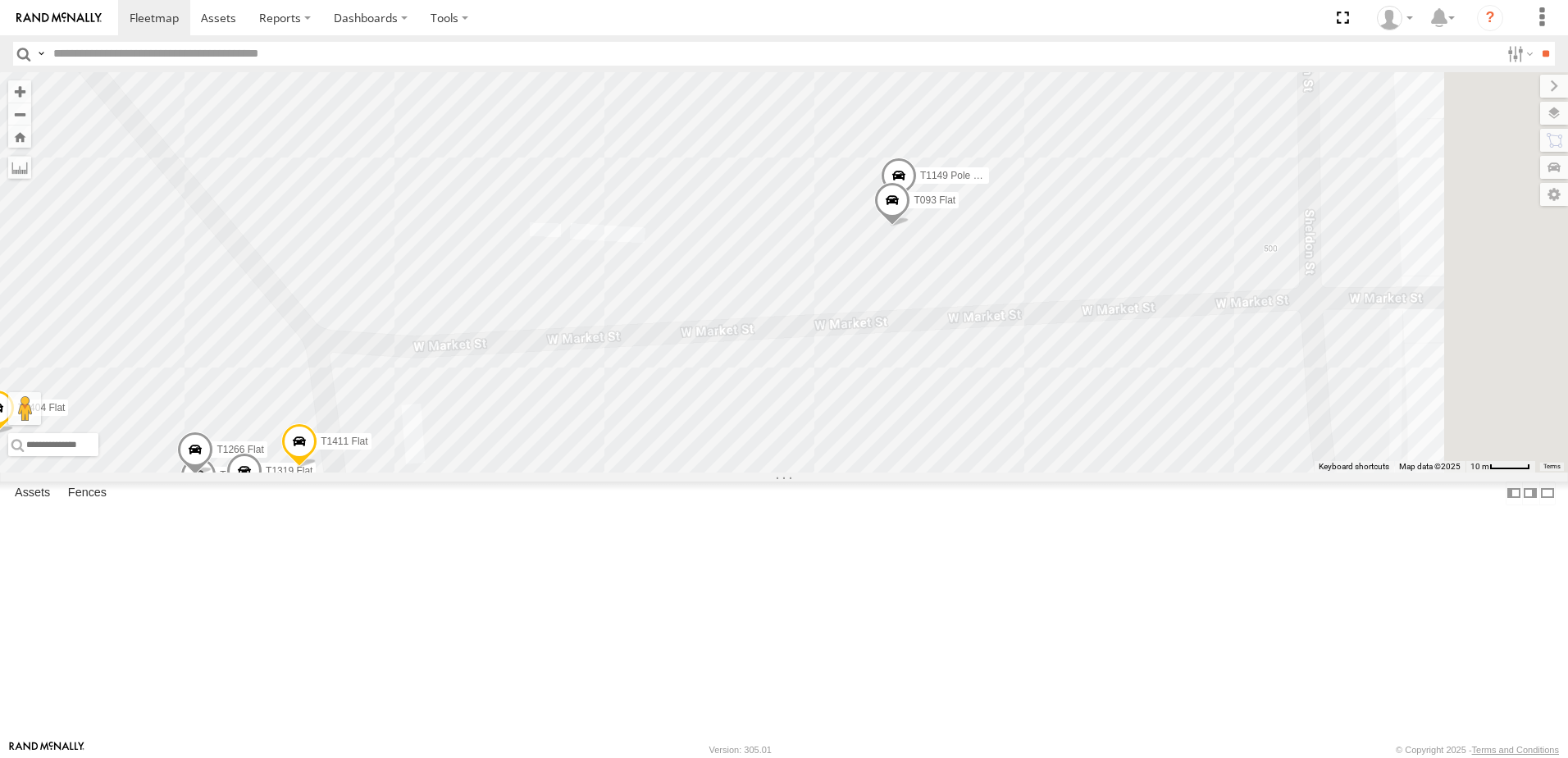
drag, startPoint x: 1185, startPoint y: 451, endPoint x: 1137, endPoint y: 561, distance: 120.0
click at [1138, 472] on div "T534 Pipe T137 Pipe T1427 Drop T259 Pipe T1187 Flat T1177 Flat T1428 Drop T531 …" at bounding box center [784, 273] width 1568 height 401
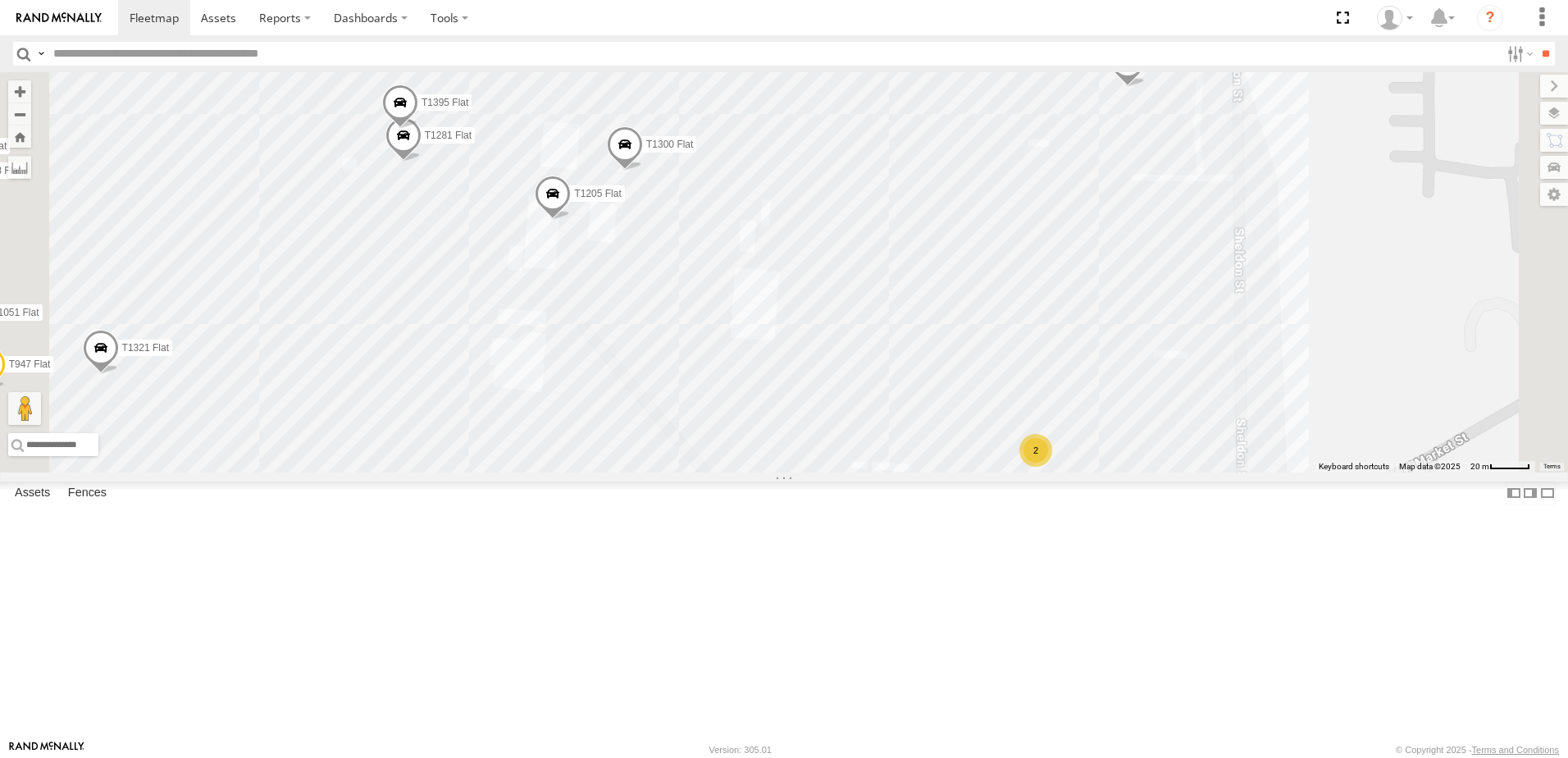
drag, startPoint x: 922, startPoint y: 332, endPoint x: 1032, endPoint y: 424, distance: 143.4
click at [1032, 424] on div "T534 Pipe T137 Pipe T1427 Drop T259 Pipe T1187 Flat T1177 Flat T1428 Drop T531 …" at bounding box center [784, 273] width 1568 height 401
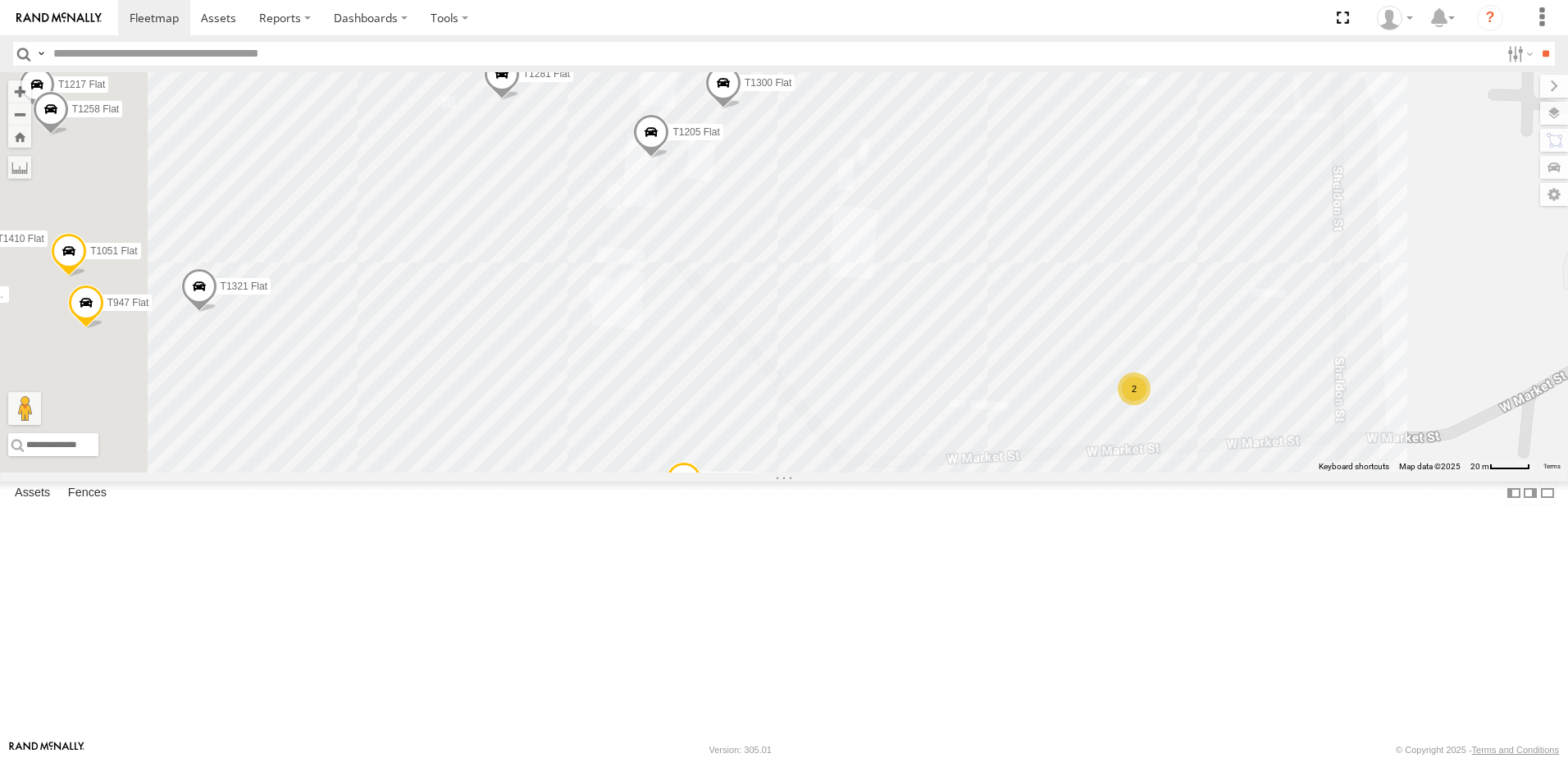
drag, startPoint x: 825, startPoint y: 446, endPoint x: 982, endPoint y: 379, distance: 170.7
click at [982, 379] on div "T534 Pipe T137 Pipe T1427 Drop T259 Pipe T1187 Flat T1177 Flat T1428 Drop T531 …" at bounding box center [784, 273] width 1568 height 401
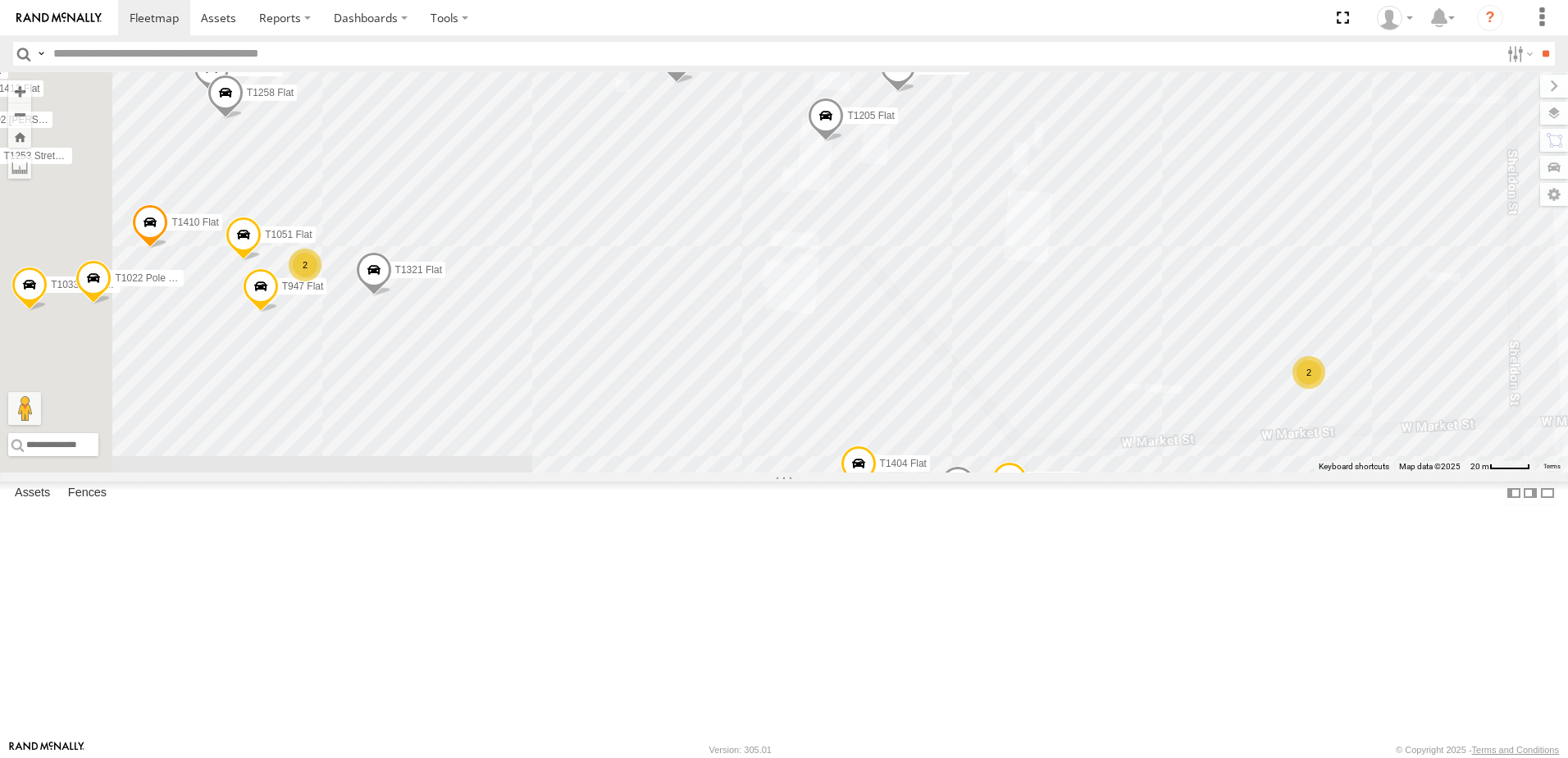
drag, startPoint x: 720, startPoint y: 439, endPoint x: 882, endPoint y: 441, distance: 162.0
click at [882, 441] on div "T534 Pipe T137 Pipe T1427 Drop T259 Pipe T1187 Flat T1177 Flat T1428 Drop T531 …" at bounding box center [784, 273] width 1568 height 401
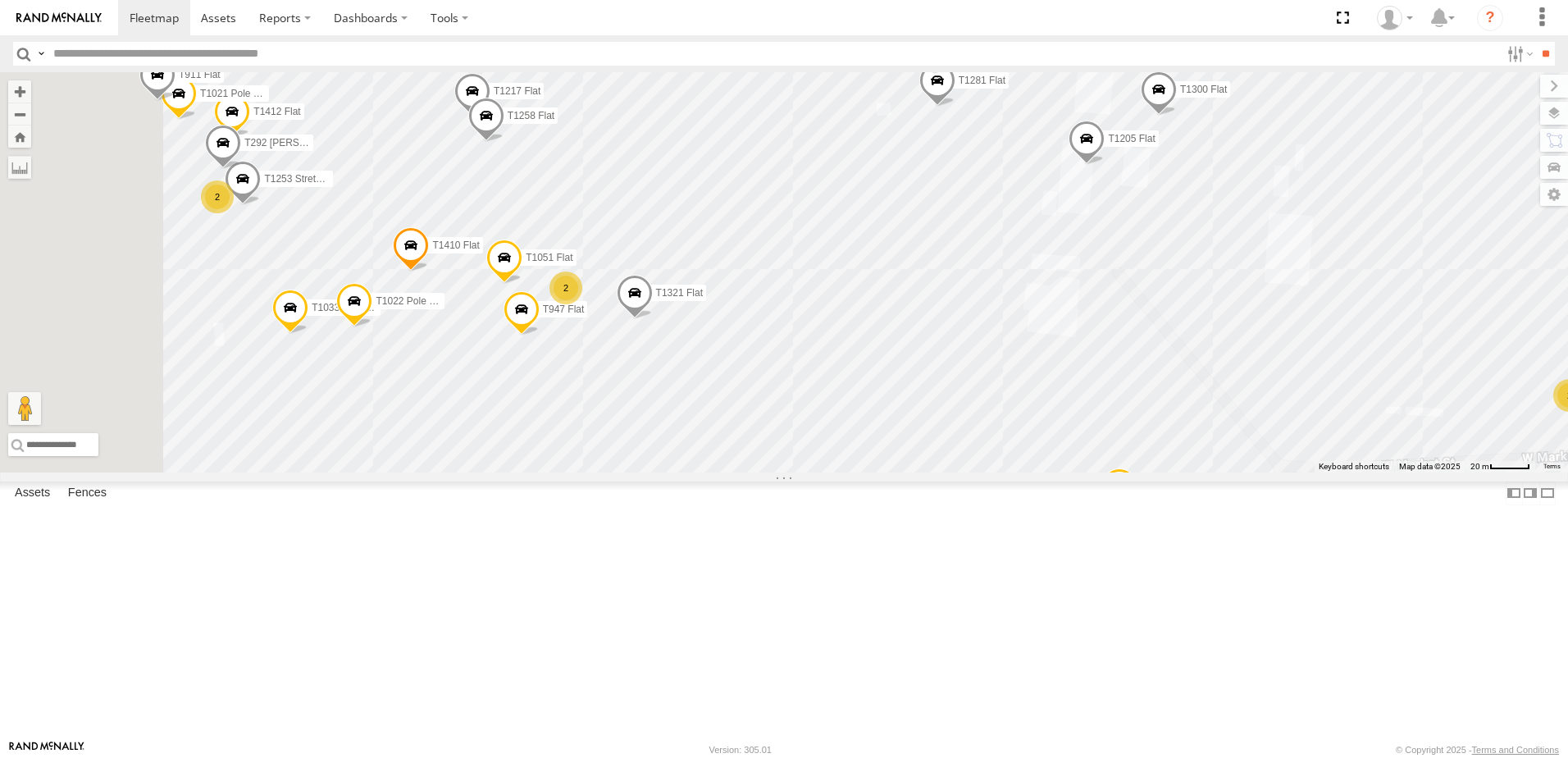
drag, startPoint x: 791, startPoint y: 512, endPoint x: 852, endPoint y: 503, distance: 61.7
click at [852, 472] on div "T534 Pipe T137 Pipe T1427 Drop T259 Pipe T1187 Flat T1177 Flat T1428 Drop T531 …" at bounding box center [784, 273] width 1568 height 401
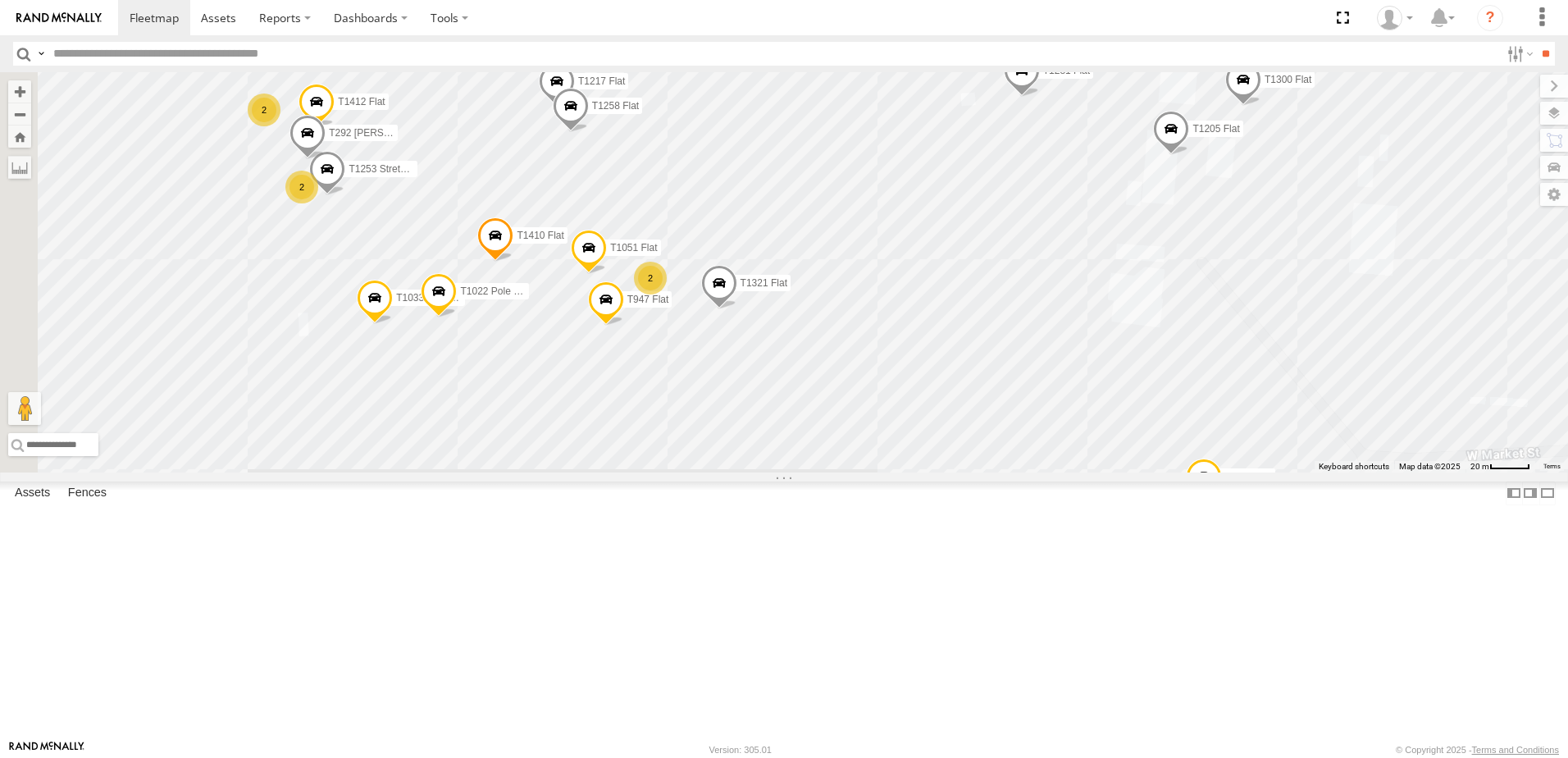
drag, startPoint x: 746, startPoint y: 484, endPoint x: 820, endPoint y: 485, distance: 74.0
click at [820, 472] on div "T534 Pipe T137 Pipe T1427 Drop T259 Pipe T1187 Flat T1177 Flat T1428 Drop T531 …" at bounding box center [784, 273] width 1568 height 401
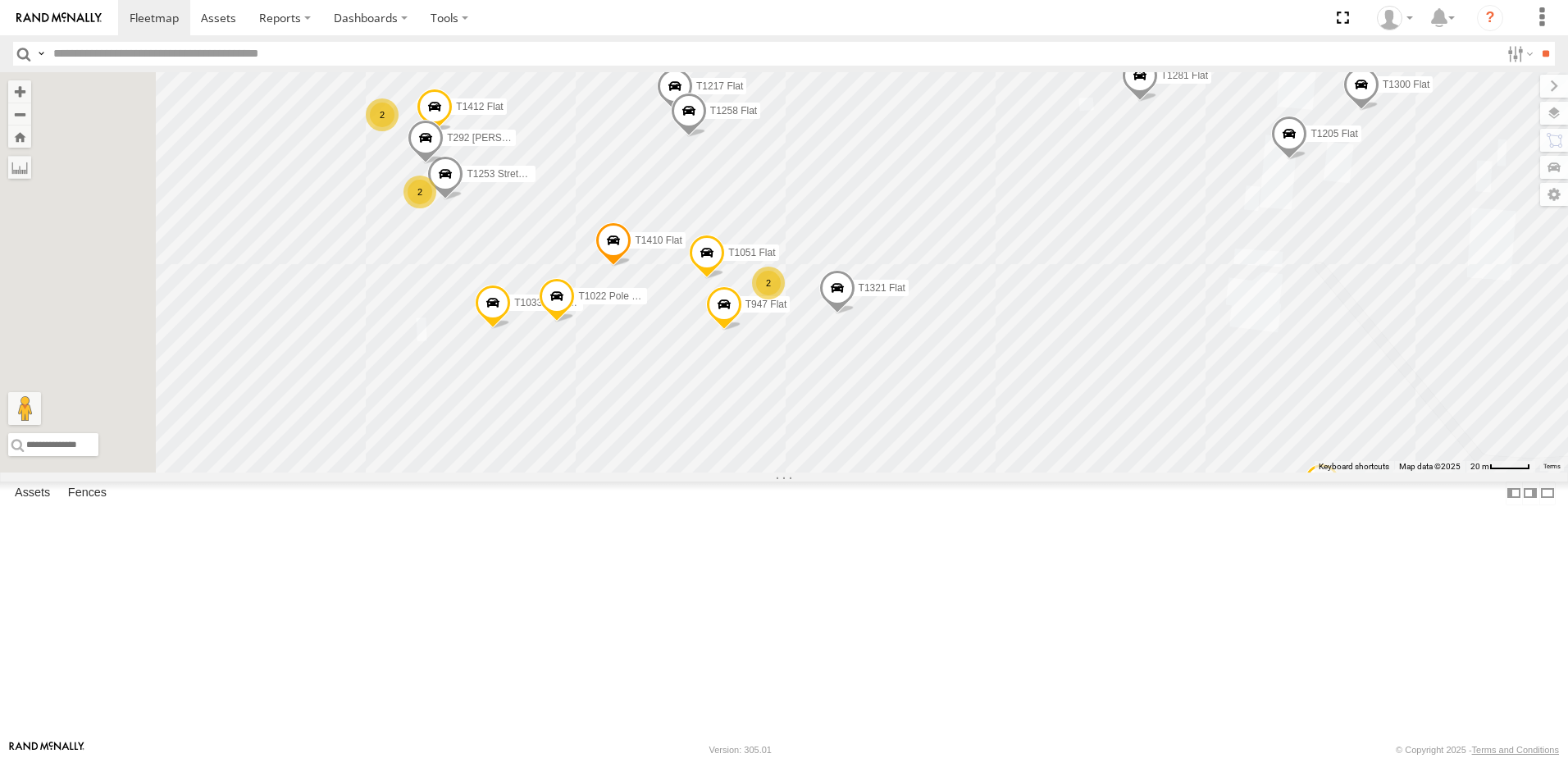
click at [399, 131] on div "2" at bounding box center [382, 115] width 33 height 33
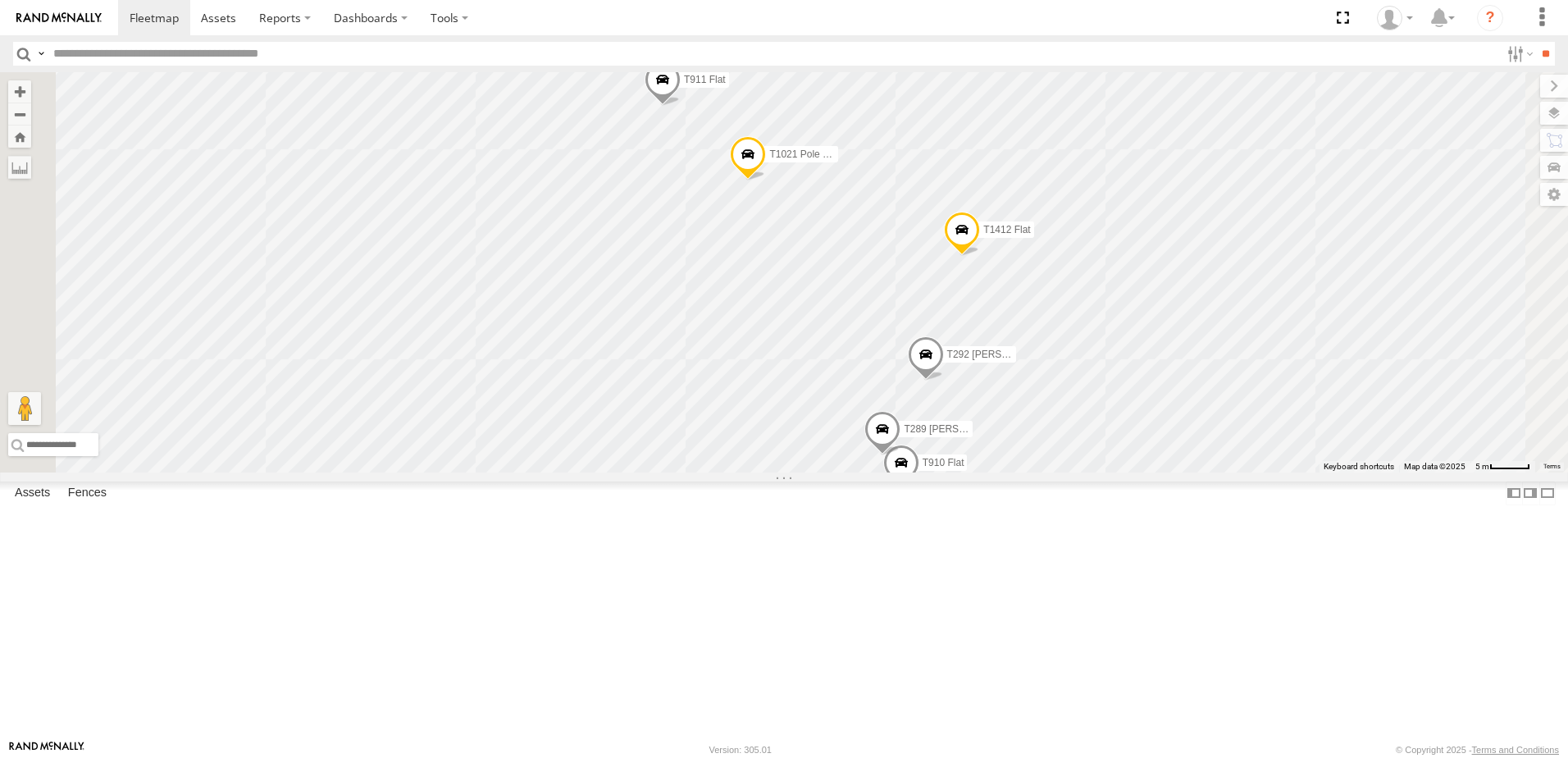
drag, startPoint x: 986, startPoint y: 502, endPoint x: 895, endPoint y: 364, distance: 165.3
click at [911, 374] on div "T534 Pipe T137 Pipe T1427 Drop T259 Pipe T1187 Flat T1177 Flat T1428 Drop T531 …" at bounding box center [784, 273] width 1568 height 401
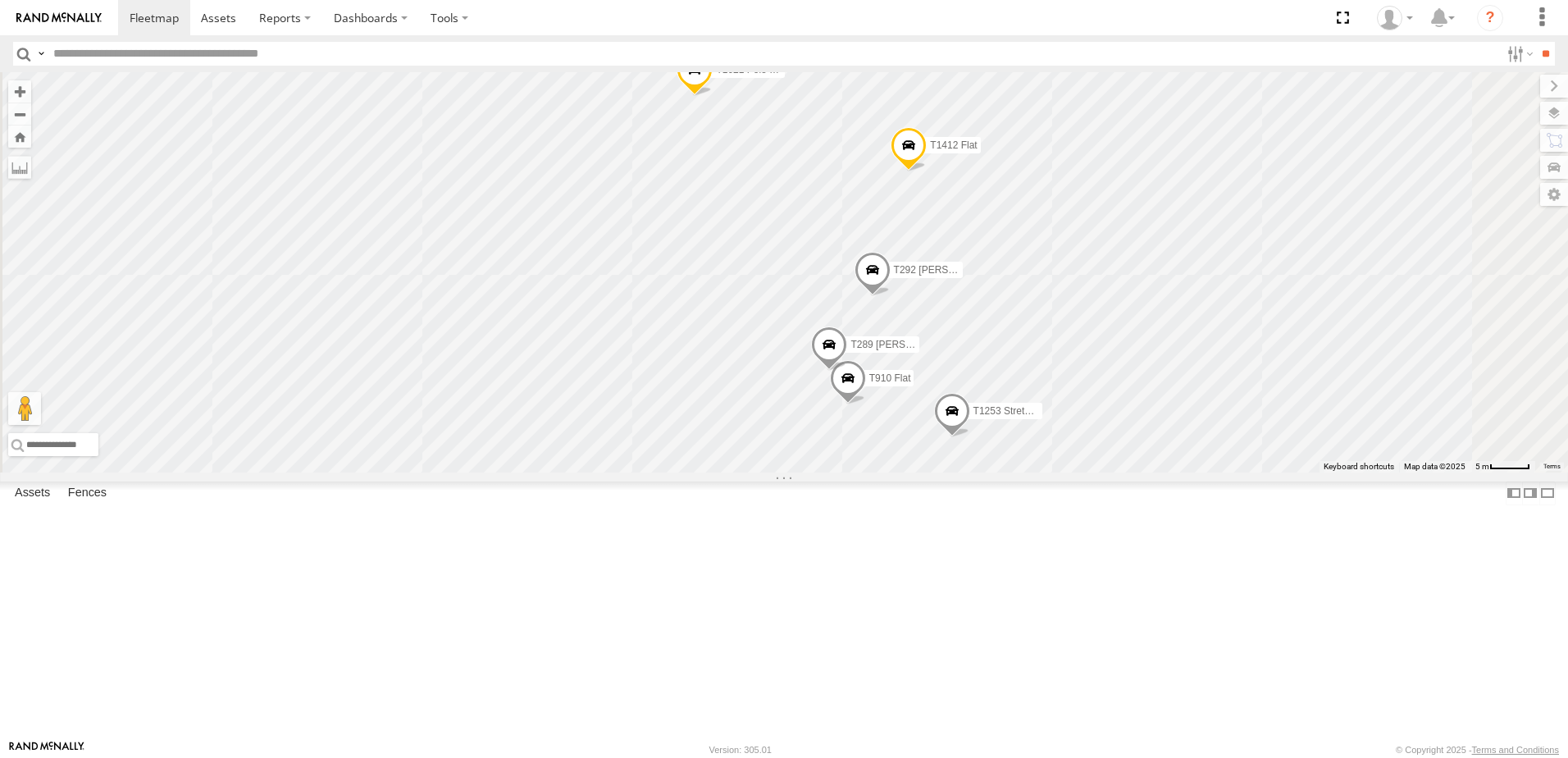
drag, startPoint x: 1408, startPoint y: 567, endPoint x: 1319, endPoint y: 528, distance: 97.2
click at [1326, 472] on div "T534 Pipe T137 Pipe T1427 Drop T259 Pipe T1187 Flat T1177 Flat T1428 Drop T531 …" at bounding box center [784, 273] width 1568 height 401
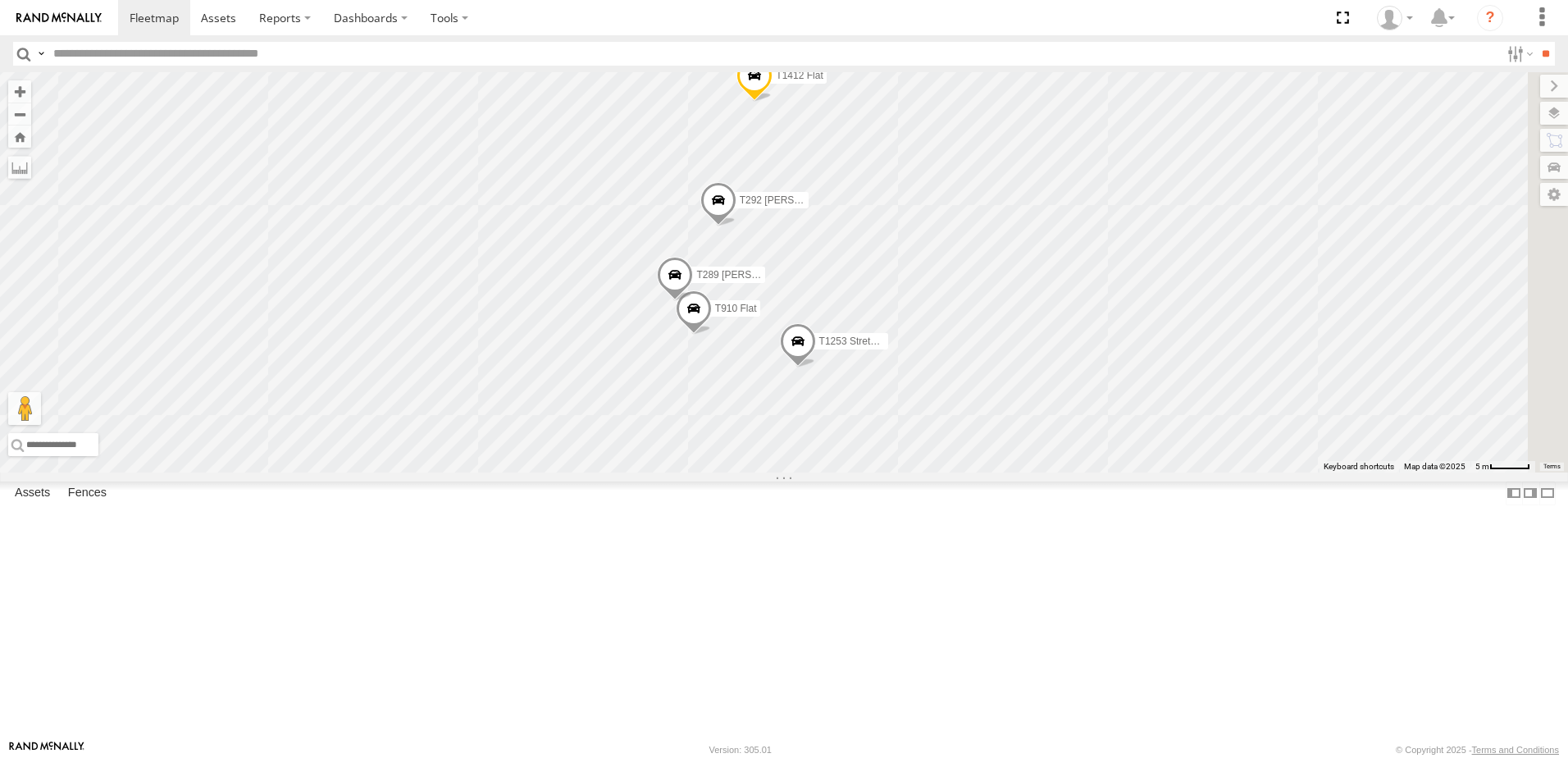
click at [188, 52] on input "text" at bounding box center [773, 53] width 1453 height 24
type input "****"
click at [1536, 41] on input "**" at bounding box center [1545, 53] width 19 height 24
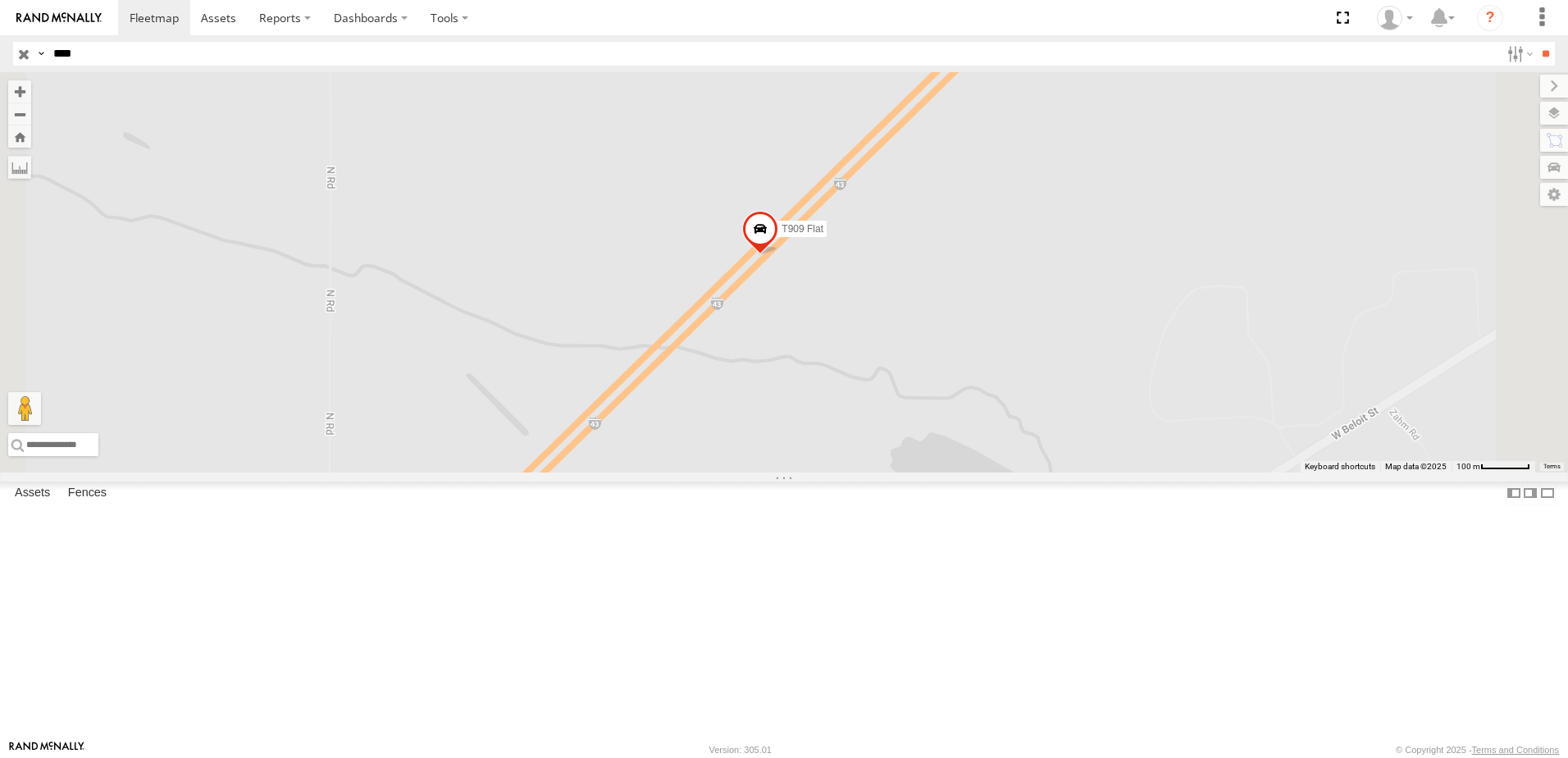
drag, startPoint x: 1015, startPoint y: 542, endPoint x: 988, endPoint y: 510, distance: 41.9
click at [988, 472] on div "T909 Flat" at bounding box center [784, 273] width 1568 height 401
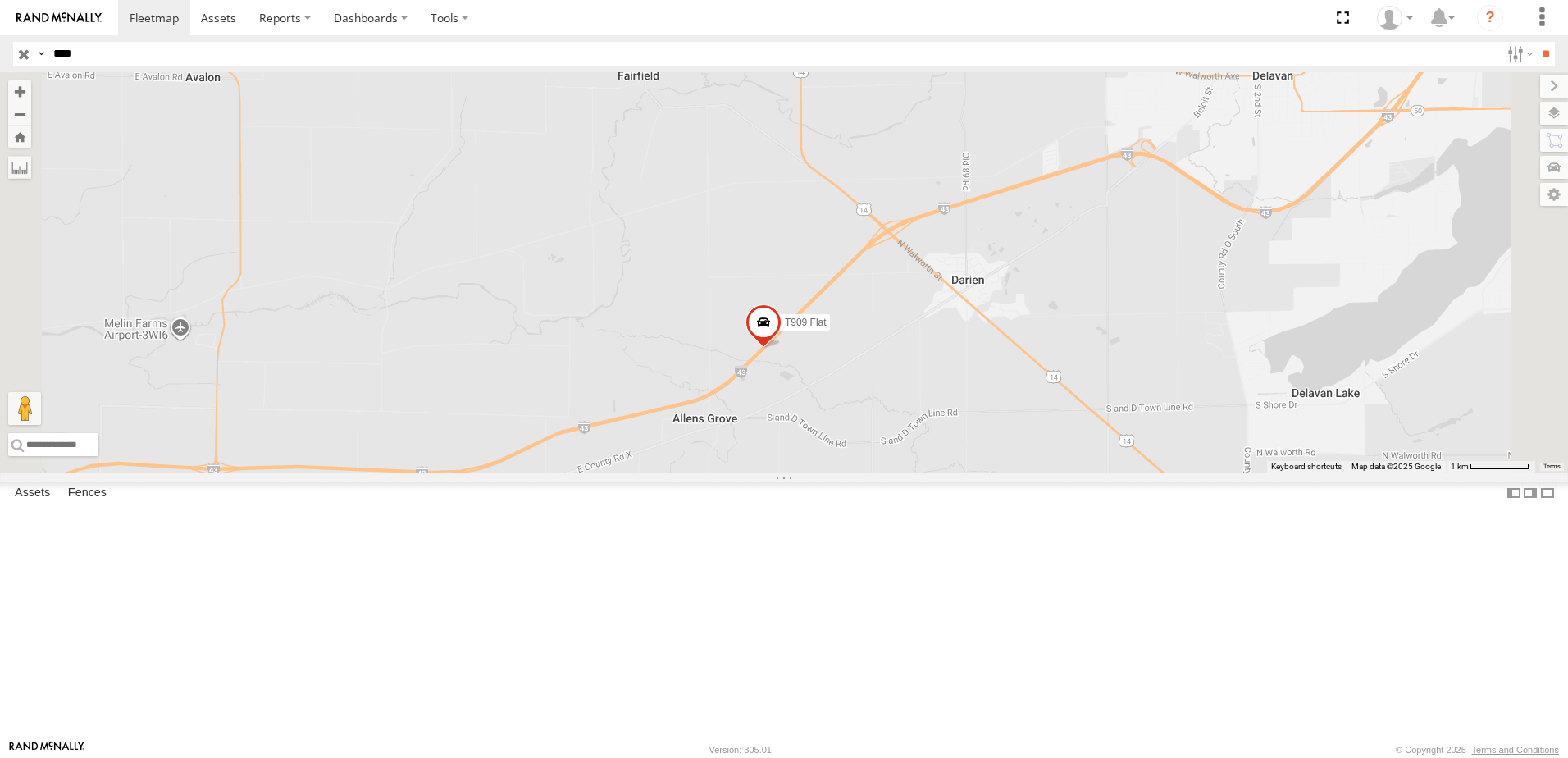
drag, startPoint x: 973, startPoint y: 553, endPoint x: 927, endPoint y: 493, distance: 75.6
click at [927, 472] on div "T909 Flat" at bounding box center [784, 273] width 1568 height 401
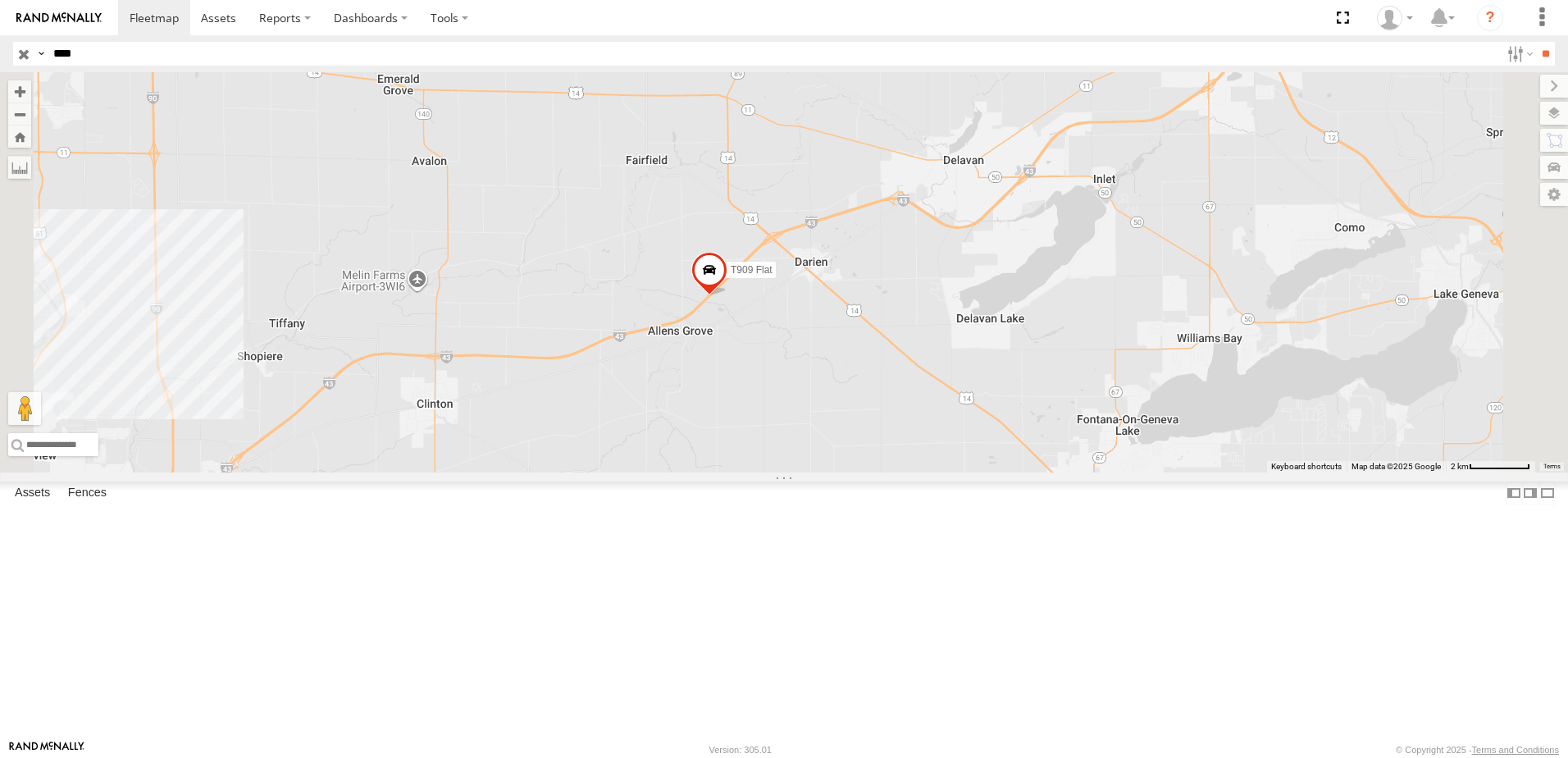
drag, startPoint x: 979, startPoint y: 515, endPoint x: 931, endPoint y: 492, distance: 53.2
click at [939, 472] on div "T909 Flat" at bounding box center [784, 273] width 1568 height 401
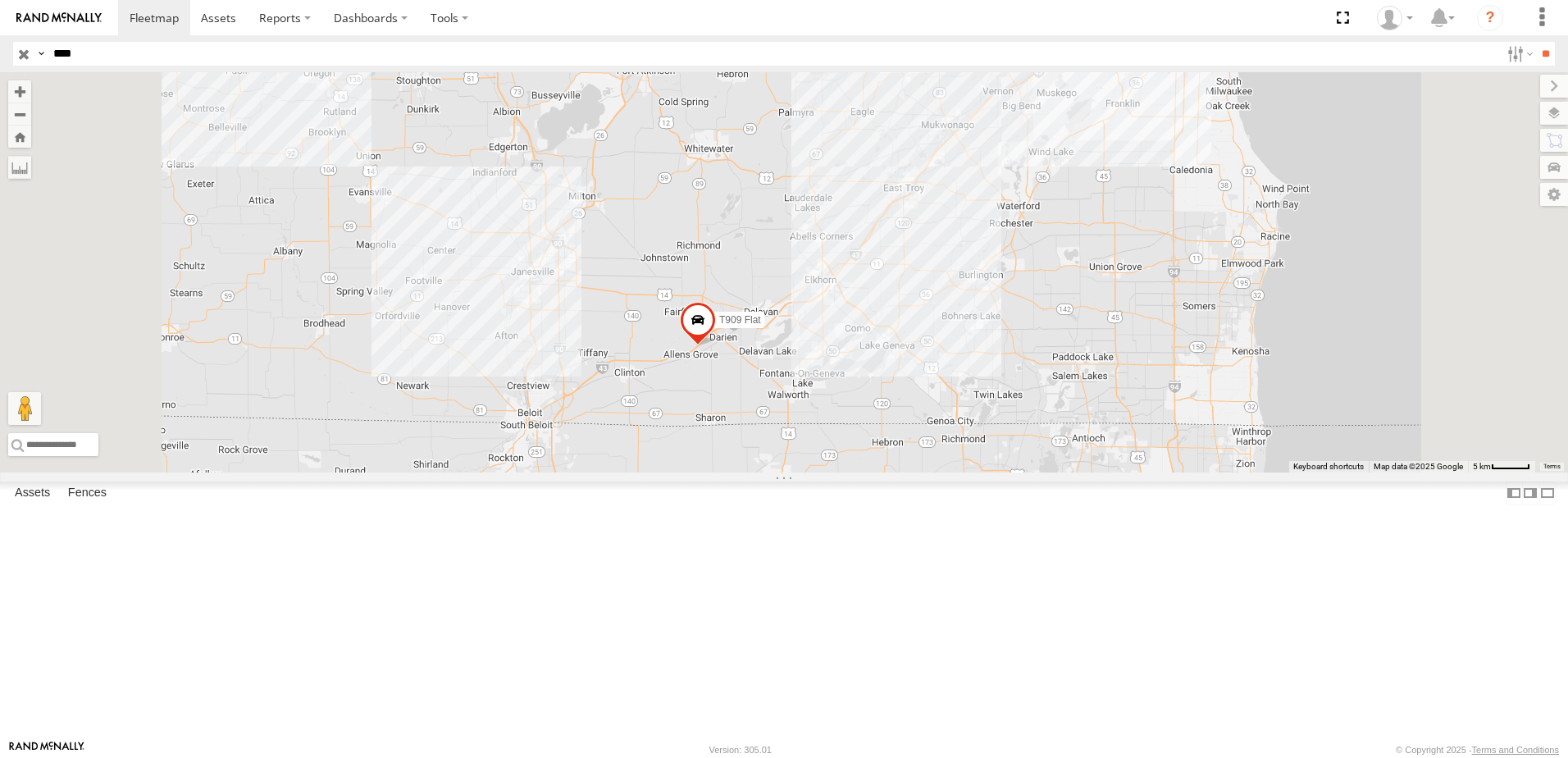
click at [20, 55] on input "button" at bounding box center [24, 53] width 21 height 24
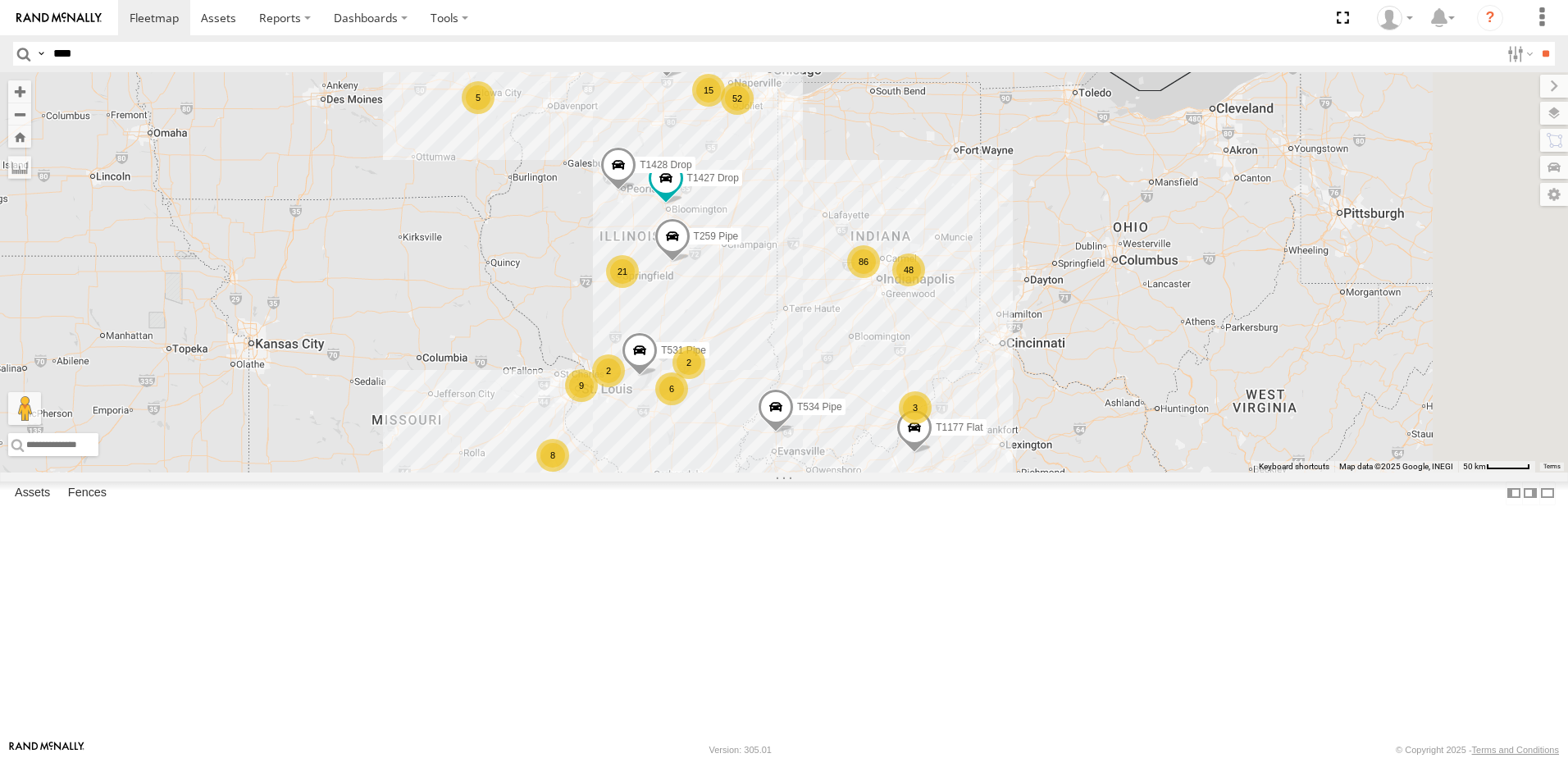
drag, startPoint x: 888, startPoint y: 204, endPoint x: 812, endPoint y: 242, distance: 85.0
click at [812, 242] on div "T534 Pipe T259 Pipe T137 Pipe 86 52 59 6 17 21 8 9 T1427 Drop 3 48 3 8 2 15 T11…" at bounding box center [784, 273] width 1568 height 401
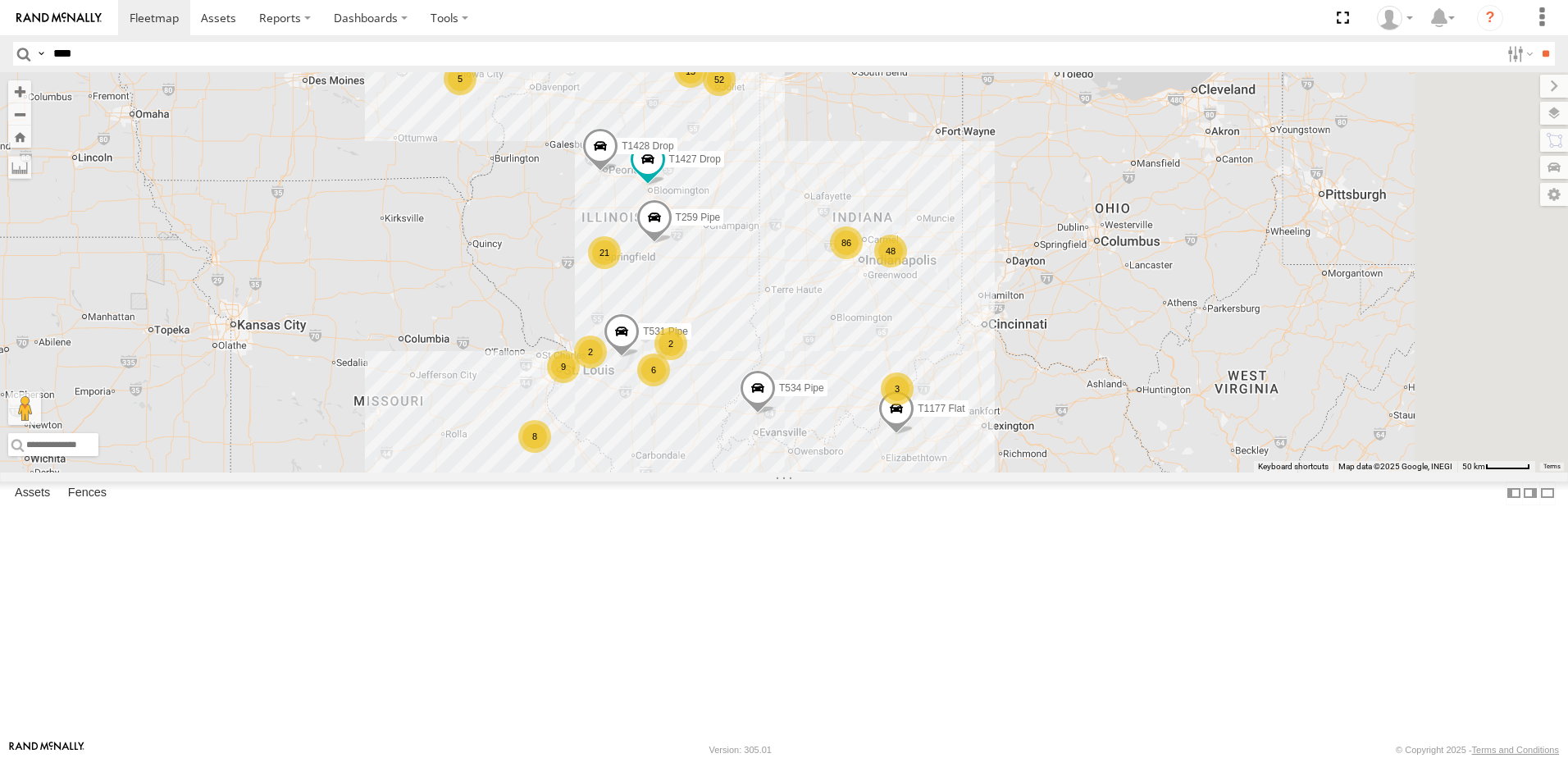
drag, startPoint x: 884, startPoint y: 420, endPoint x: 919, endPoint y: 443, distance: 41.9
click at [919, 443] on div "T534 Pipe T259 Pipe T137 Pipe 86 52 59 6 17 21 8 9 T1427 Drop 4 48 3 8 2 15 T11…" at bounding box center [784, 273] width 1568 height 401
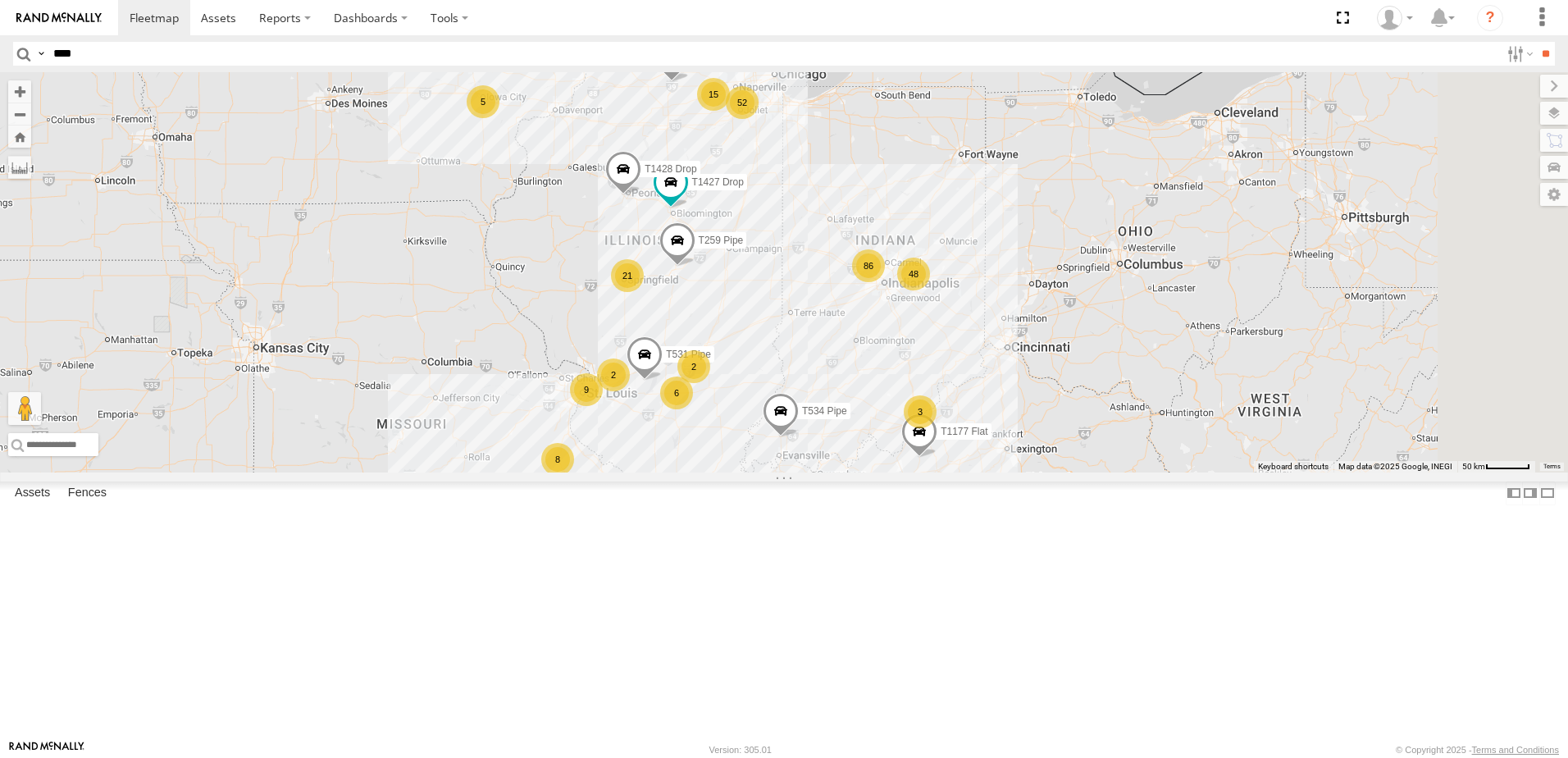
drag, startPoint x: 879, startPoint y: 254, endPoint x: 997, endPoint y: 466, distance: 242.6
click at [994, 451] on div "T534 Pipe T259 Pipe T137 Pipe 86 52 59 6 17 21 8 9 T1427 Drop 4 48 3 8 2 15 T11…" at bounding box center [784, 273] width 1568 height 401
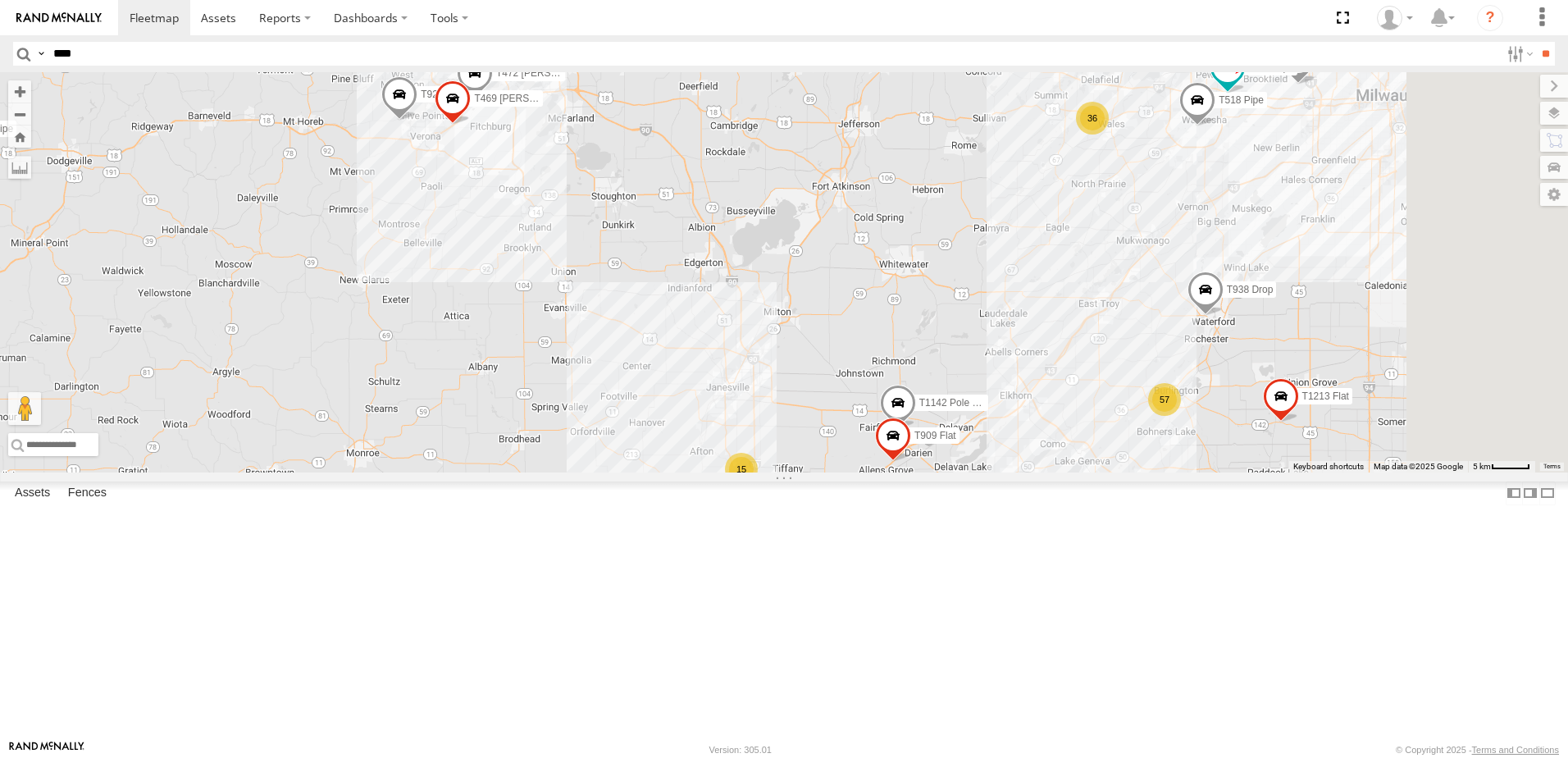
drag, startPoint x: 1081, startPoint y: 557, endPoint x: 968, endPoint y: 445, distance: 159.1
click at [970, 443] on div "T534 Pipe T259 Pipe T137 Pipe T1449 [PERSON_NAME] Flat T577 Pipe T1427 Drop T11…" at bounding box center [784, 273] width 1568 height 401
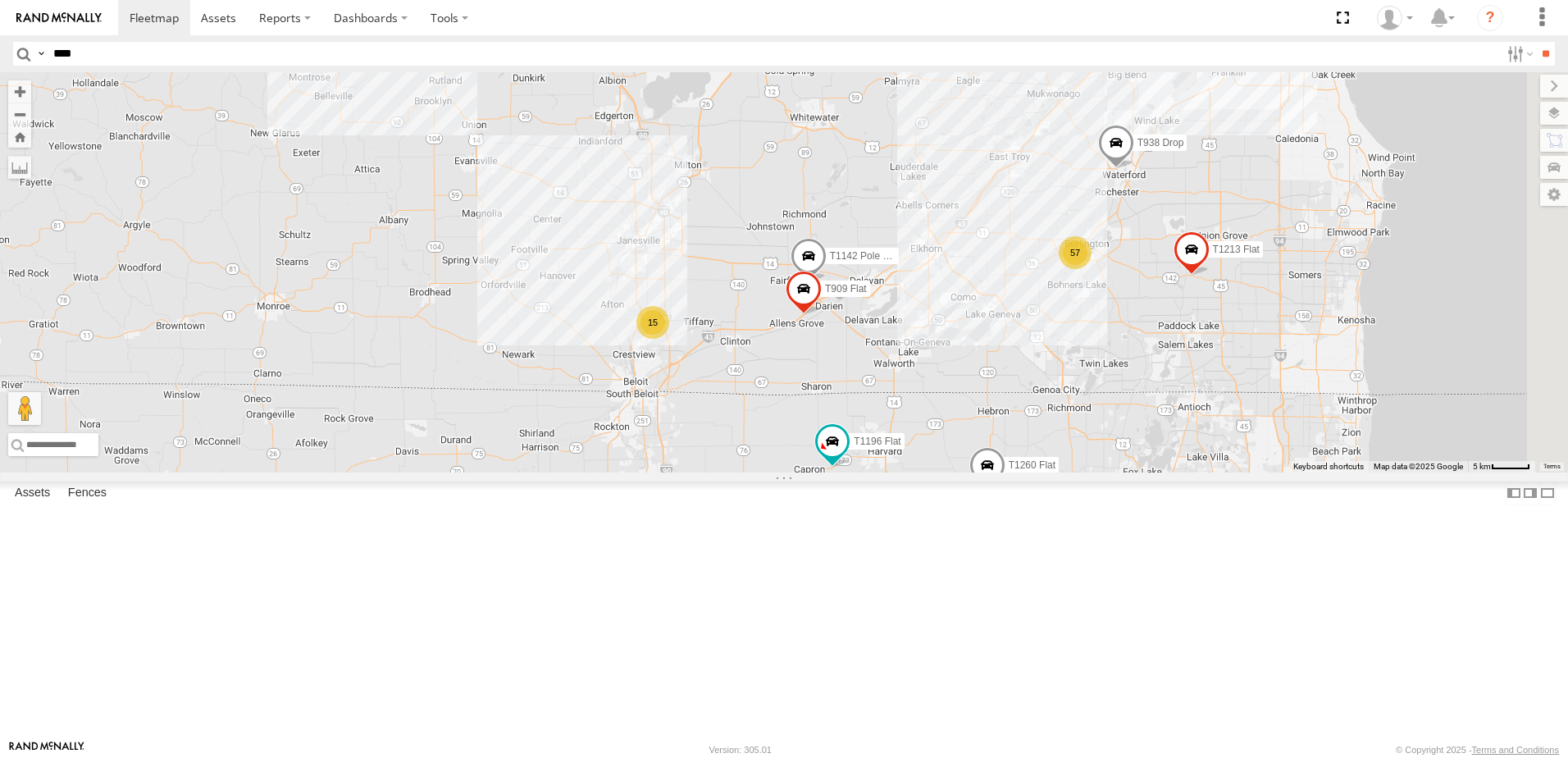
drag, startPoint x: 986, startPoint y: 488, endPoint x: 909, endPoint y: 388, distance: 126.2
click at [909, 388] on div "T534 Pipe T259 Pipe T137 Pipe T1449 [PERSON_NAME] Flat T577 Pipe T1427 Drop T11…" at bounding box center [784, 273] width 1568 height 401
drag, startPoint x: 1092, startPoint y: 475, endPoint x: 1024, endPoint y: 484, distance: 68.6
click at [1025, 472] on div "T534 Pipe T259 Pipe T137 Pipe T1449 [PERSON_NAME] Flat T577 Pipe T1427 Drop T11…" at bounding box center [784, 273] width 1568 height 401
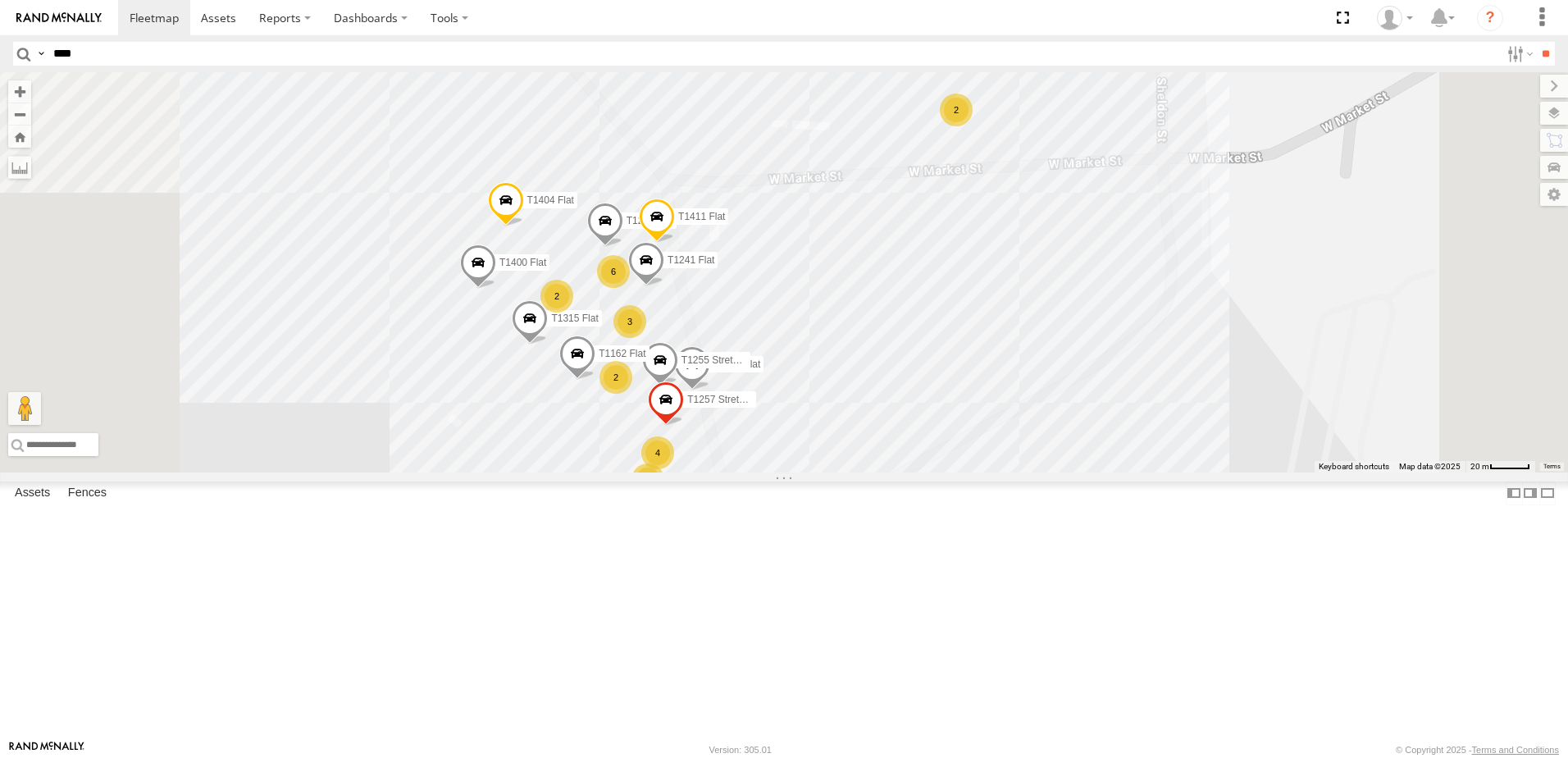
drag, startPoint x: 1013, startPoint y: 513, endPoint x: 1059, endPoint y: 484, distance: 54.4
click at [1059, 472] on div "T534 Pipe T259 Pipe T137 Pipe T1449 [PERSON_NAME] Flat T577 Pipe T1427 Drop T11…" at bounding box center [784, 273] width 1568 height 401
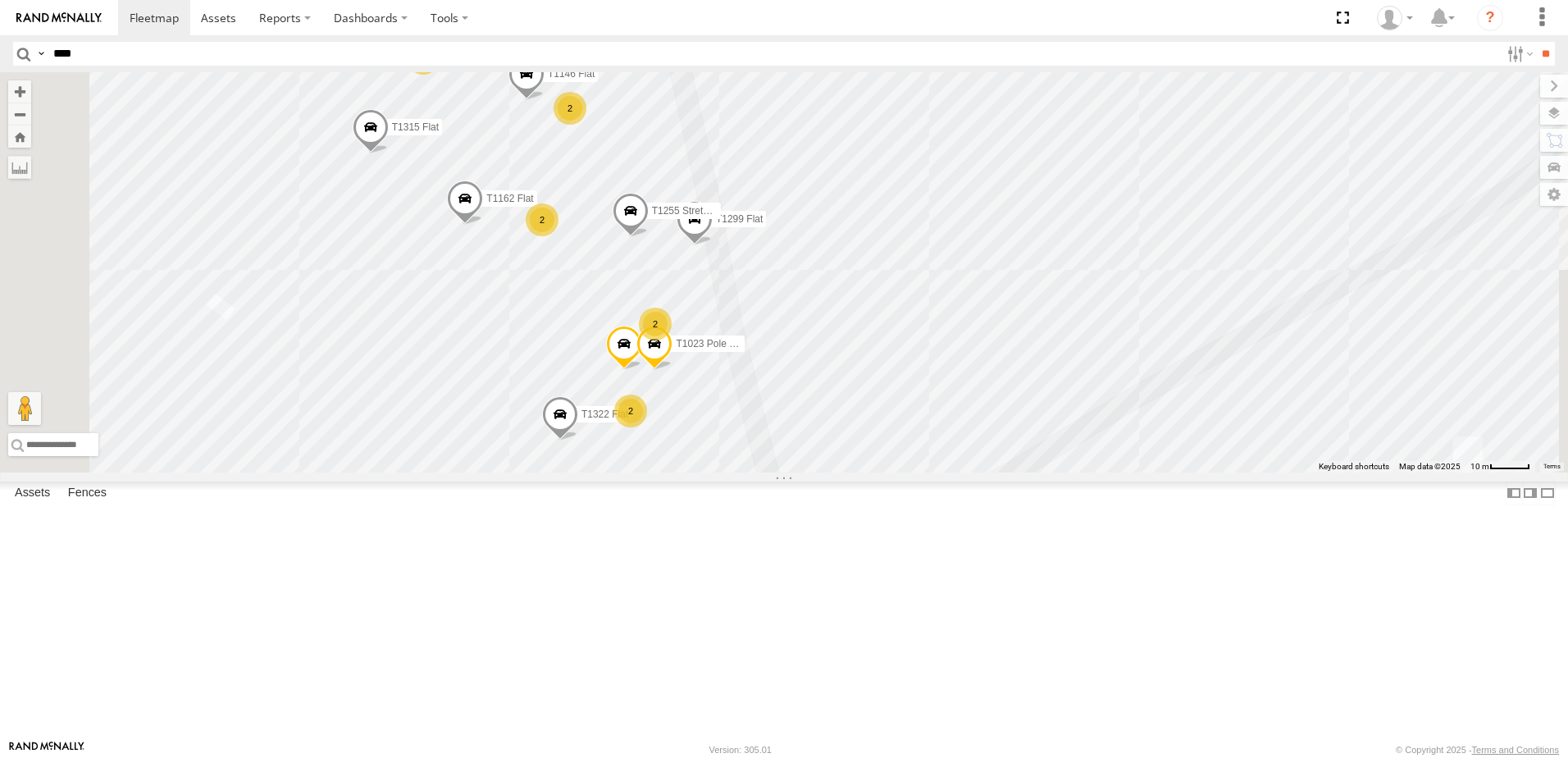
drag, startPoint x: 937, startPoint y: 589, endPoint x: 1022, endPoint y: 447, distance: 165.5
click at [1026, 444] on div "T534 Pipe T259 Pipe T137 Pipe T1449 [PERSON_NAME] Flat T577 Pipe T1427 Drop T11…" at bounding box center [784, 273] width 1568 height 401
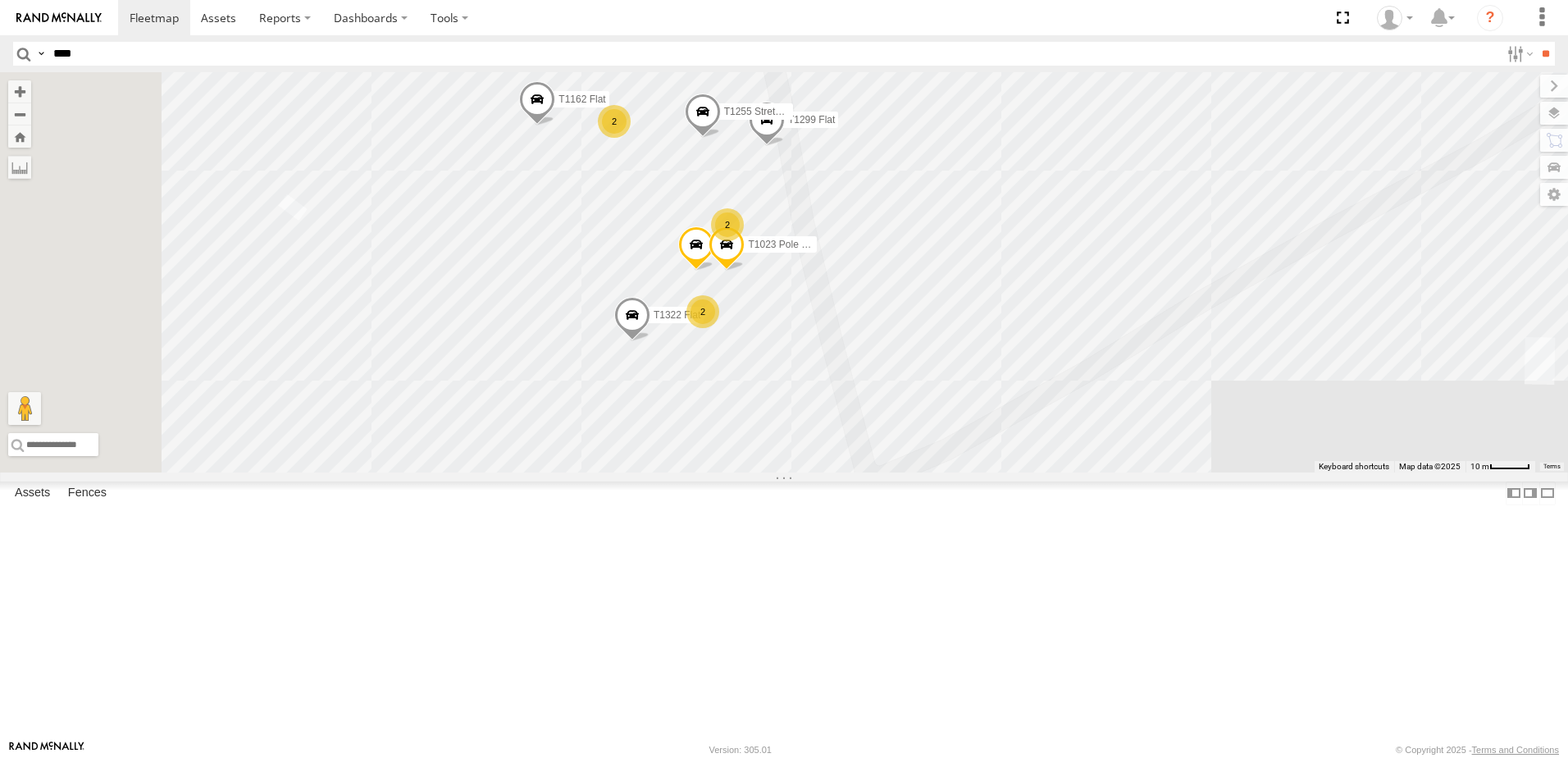
drag, startPoint x: 919, startPoint y: 584, endPoint x: 1004, endPoint y: 437, distance: 169.8
click at [1008, 439] on div "T534 Pipe T259 Pipe T137 Pipe T1449 [PERSON_NAME] Flat T577 Pipe T1427 Drop T11…" at bounding box center [784, 273] width 1568 height 401
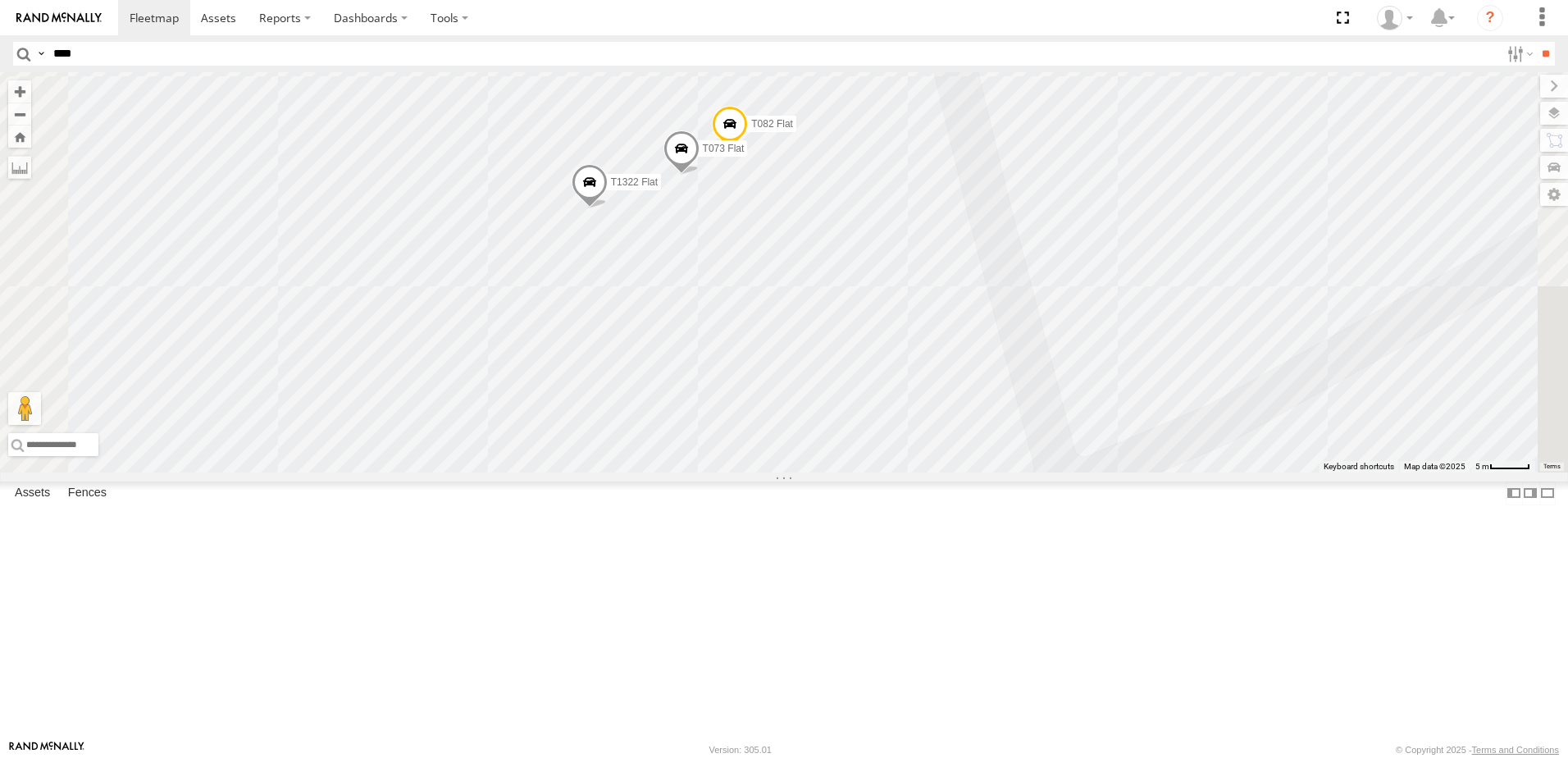
drag, startPoint x: 886, startPoint y: 348, endPoint x: 892, endPoint y: 424, distance: 76.2
click at [888, 424] on div "T534 Pipe T259 Pipe T137 Pipe T1449 [PERSON_NAME] Flat T577 Pipe T1427 Drop T11…" at bounding box center [784, 273] width 1568 height 401
drag, startPoint x: 930, startPoint y: 402, endPoint x: 918, endPoint y: 466, distance: 65.1
click at [918, 466] on div "T534 Pipe T259 Pipe T137 Pipe T1449 [PERSON_NAME] Flat T577 Pipe T1427 Drop T11…" at bounding box center [784, 273] width 1568 height 401
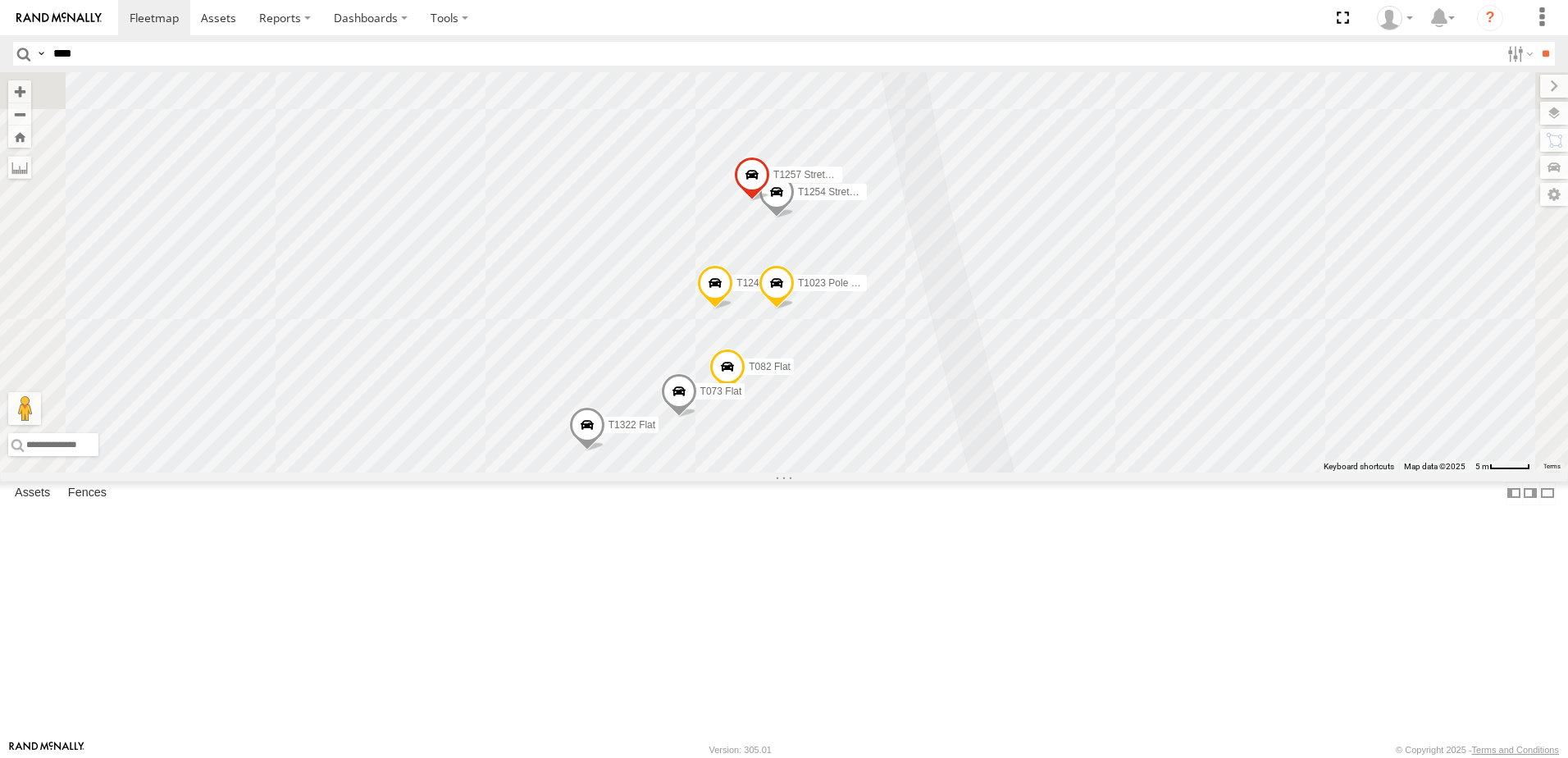
drag, startPoint x: 1045, startPoint y: 373, endPoint x: 1056, endPoint y: 484, distance: 111.5
click at [1056, 472] on div "T534 Pipe T259 Pipe T137 Pipe T1449 [PERSON_NAME] Flat T577 Pipe T1427 Drop T11…" at bounding box center [784, 273] width 1568 height 401
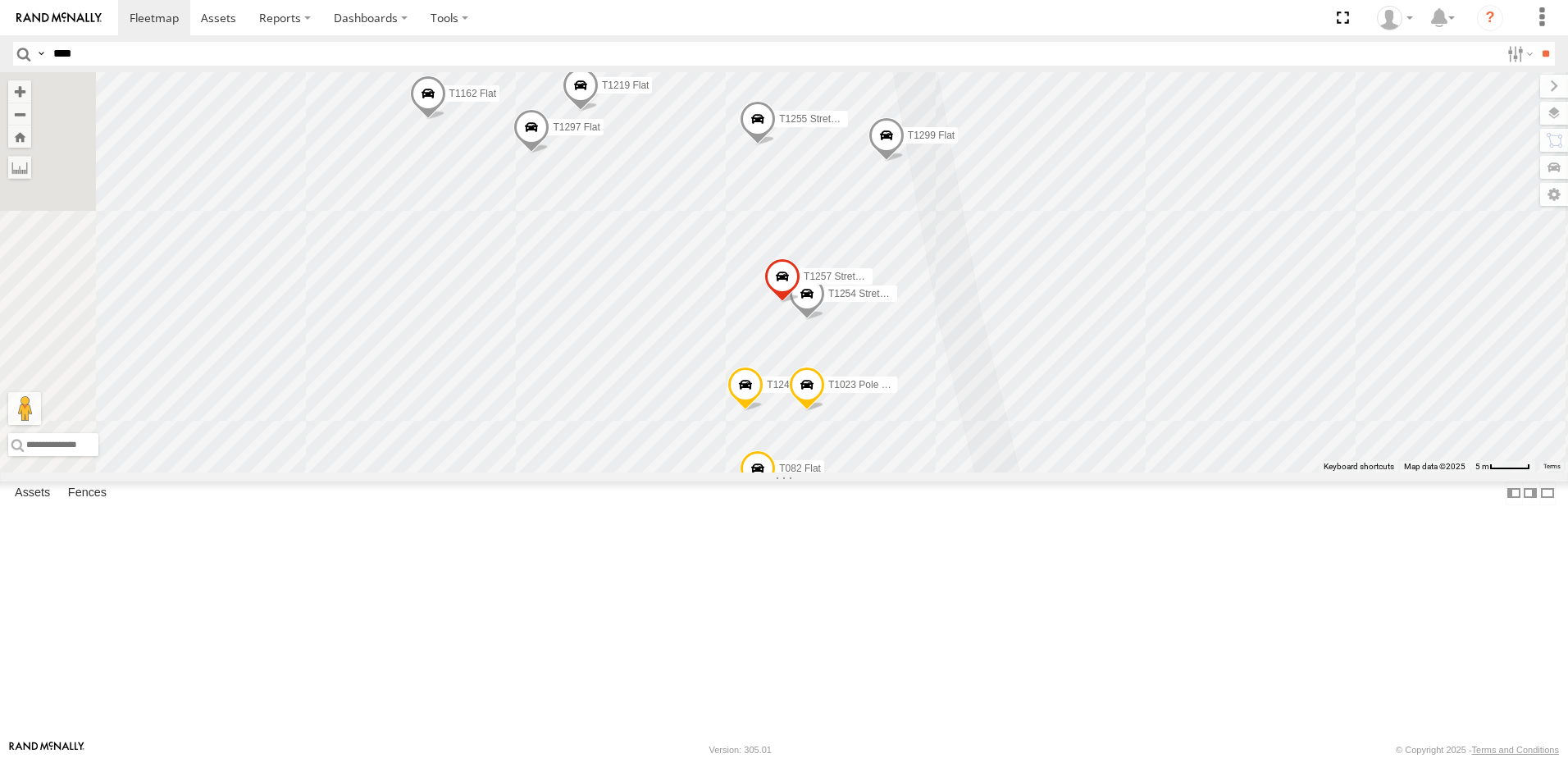
drag, startPoint x: 1116, startPoint y: 237, endPoint x: 1078, endPoint y: 339, distance: 108.8
click at [1146, 329] on div "T534 Pipe T259 Pipe T137 Pipe T1449 [PERSON_NAME] Flat T577 Pipe T1427 Drop T11…" at bounding box center [784, 273] width 1568 height 401
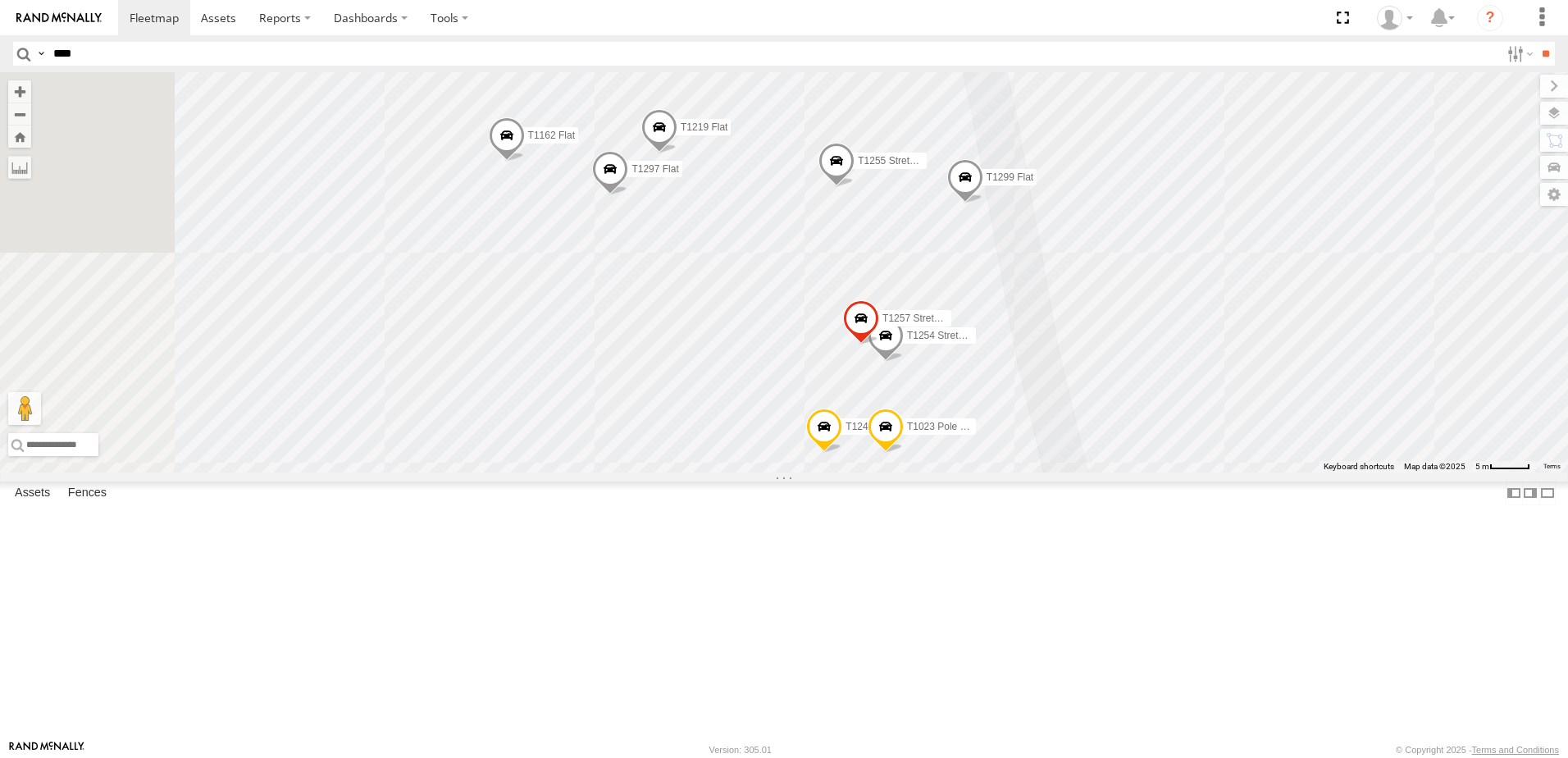
drag, startPoint x: 825, startPoint y: 344, endPoint x: 934, endPoint y: 412, distance: 128.5
click at [934, 412] on div "T534 Pipe T259 Pipe T137 Pipe T1449 [PERSON_NAME] Flat T577 Pipe T1427 Drop T11…" at bounding box center [784, 273] width 1568 height 401
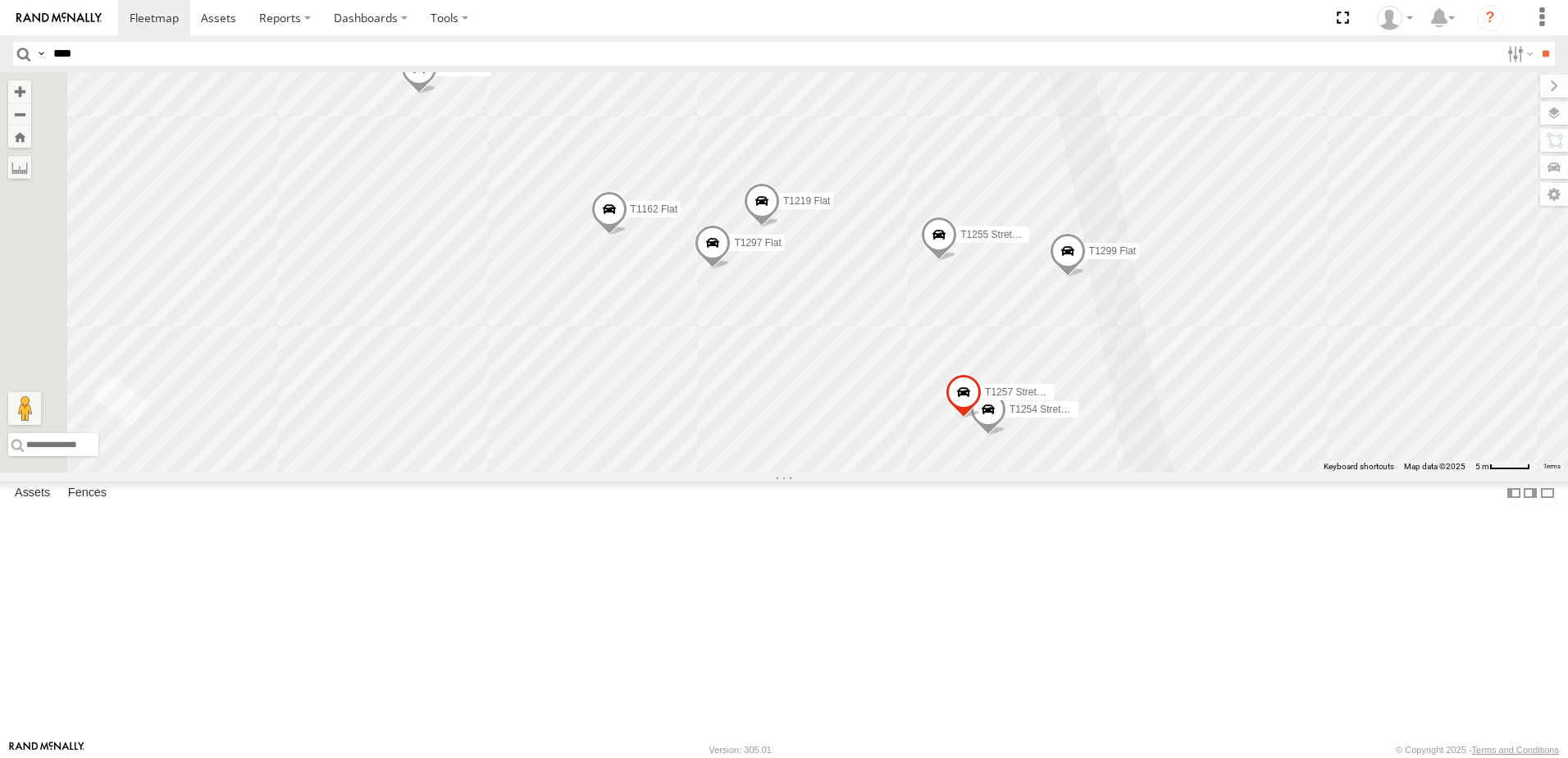
drag, startPoint x: 703, startPoint y: 420, endPoint x: 784, endPoint y: 480, distance: 100.8
click at [781, 472] on div "T534 Pipe T259 Pipe T137 Pipe T1449 [PERSON_NAME] Flat T577 Pipe T1427 Drop T11…" at bounding box center [784, 273] width 1568 height 401
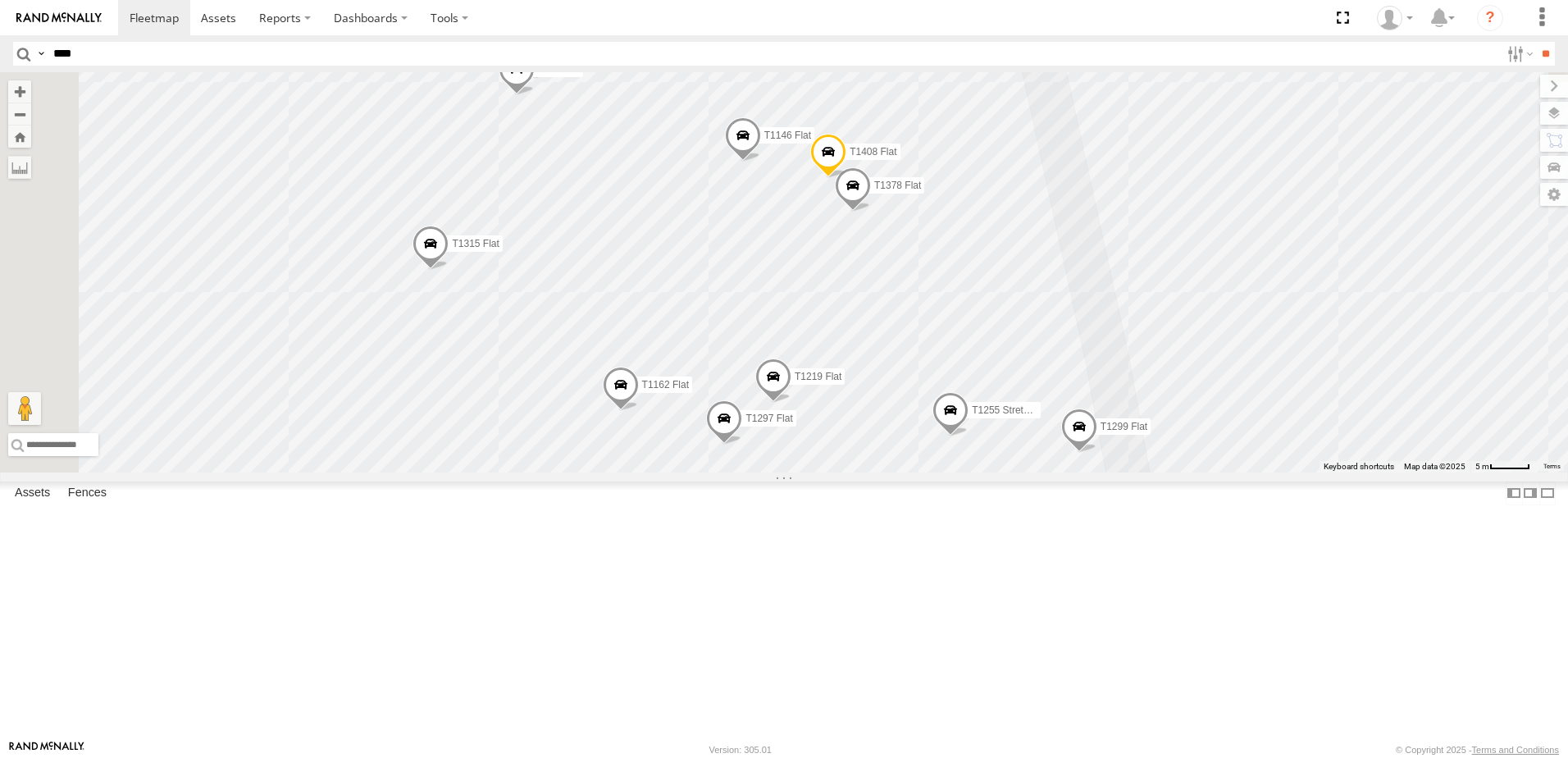
drag, startPoint x: 972, startPoint y: 252, endPoint x: 945, endPoint y: 349, distance: 100.7
click at [945, 349] on div "T534 Pipe T259 Pipe T137 Pipe T1449 [PERSON_NAME] Flat T577 Pipe T1427 Drop T11…" at bounding box center [784, 273] width 1568 height 401
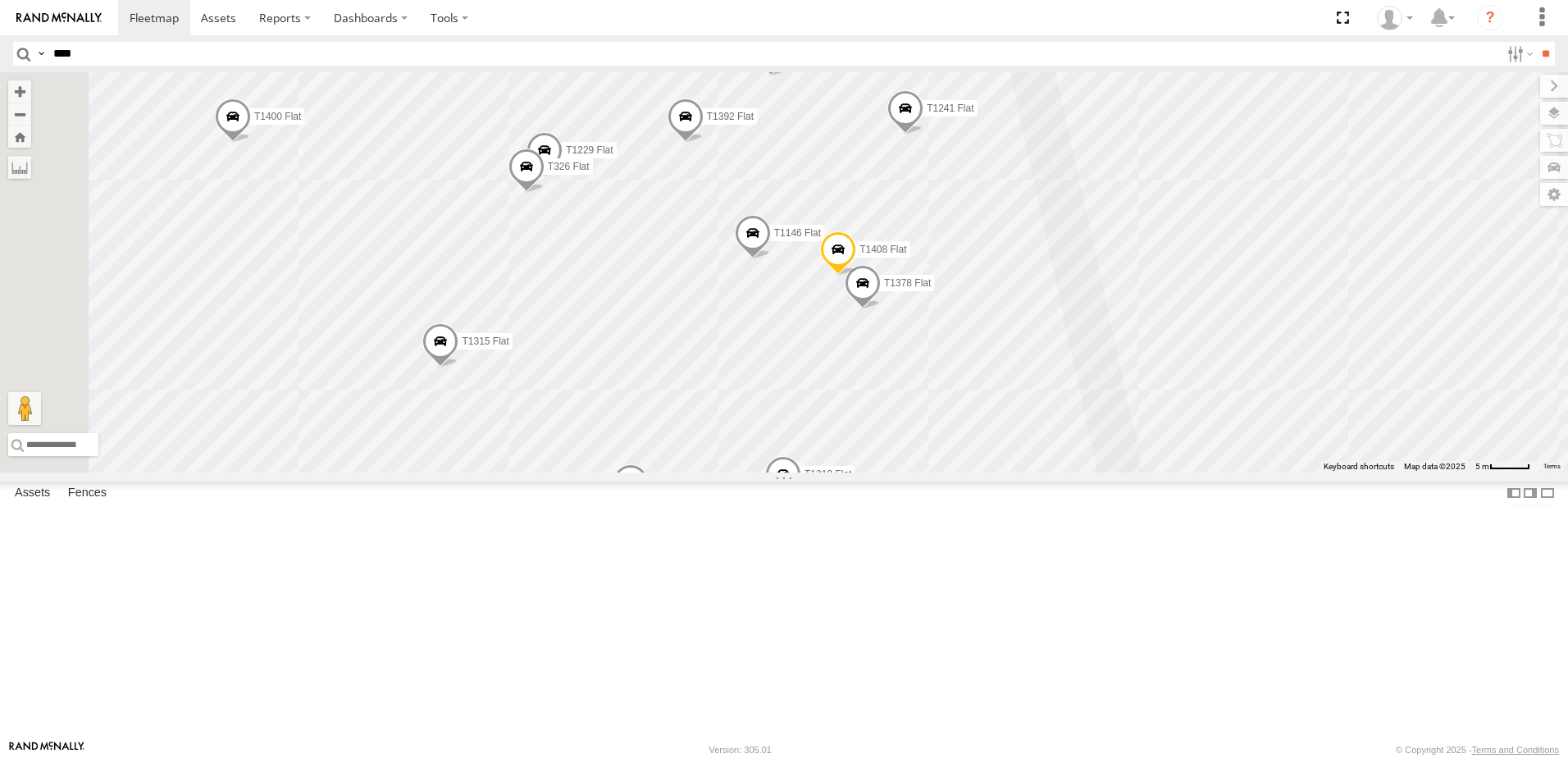
drag, startPoint x: 871, startPoint y: 239, endPoint x: 881, endPoint y: 336, distance: 97.5
click at [881, 336] on div "T534 Pipe T259 Pipe T137 Pipe T1449 [PERSON_NAME] Flat T577 Pipe T1427 Drop T11…" at bounding box center [784, 273] width 1568 height 401
drag, startPoint x: 849, startPoint y: 424, endPoint x: 883, endPoint y: 463, distance: 51.7
click at [883, 463] on div "T534 Pipe T259 Pipe T137 Pipe T1449 [PERSON_NAME] Flat T577 Pipe T1427 Drop T11…" at bounding box center [784, 273] width 1568 height 401
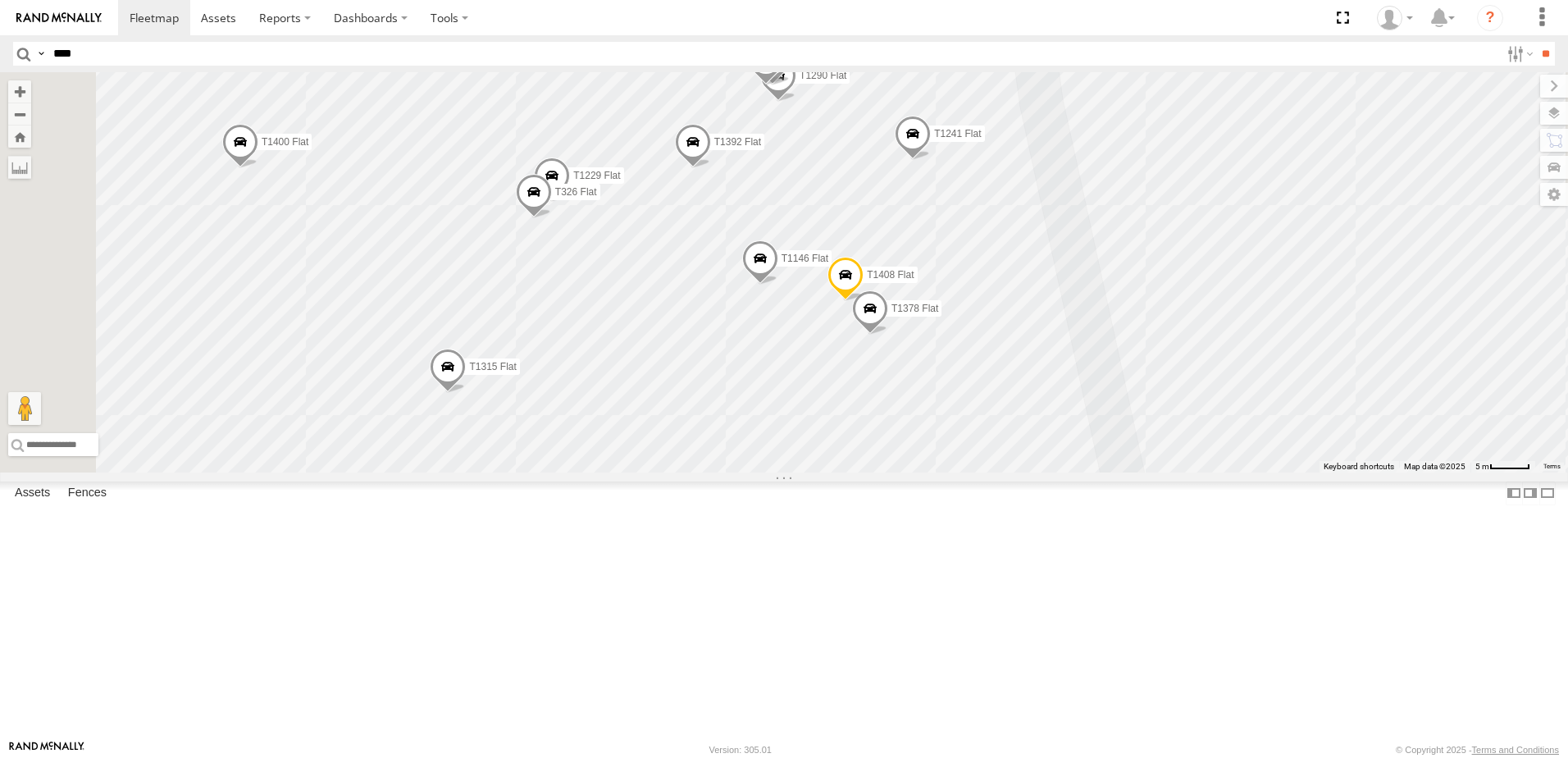
drag, startPoint x: 1149, startPoint y: 574, endPoint x: 1105, endPoint y: 542, distance: 54.4
click at [1105, 472] on div "T534 Pipe T259 Pipe T137 Pipe T1449 [PERSON_NAME] Flat T577 Pipe T1427 Drop T11…" at bounding box center [784, 273] width 1568 height 401
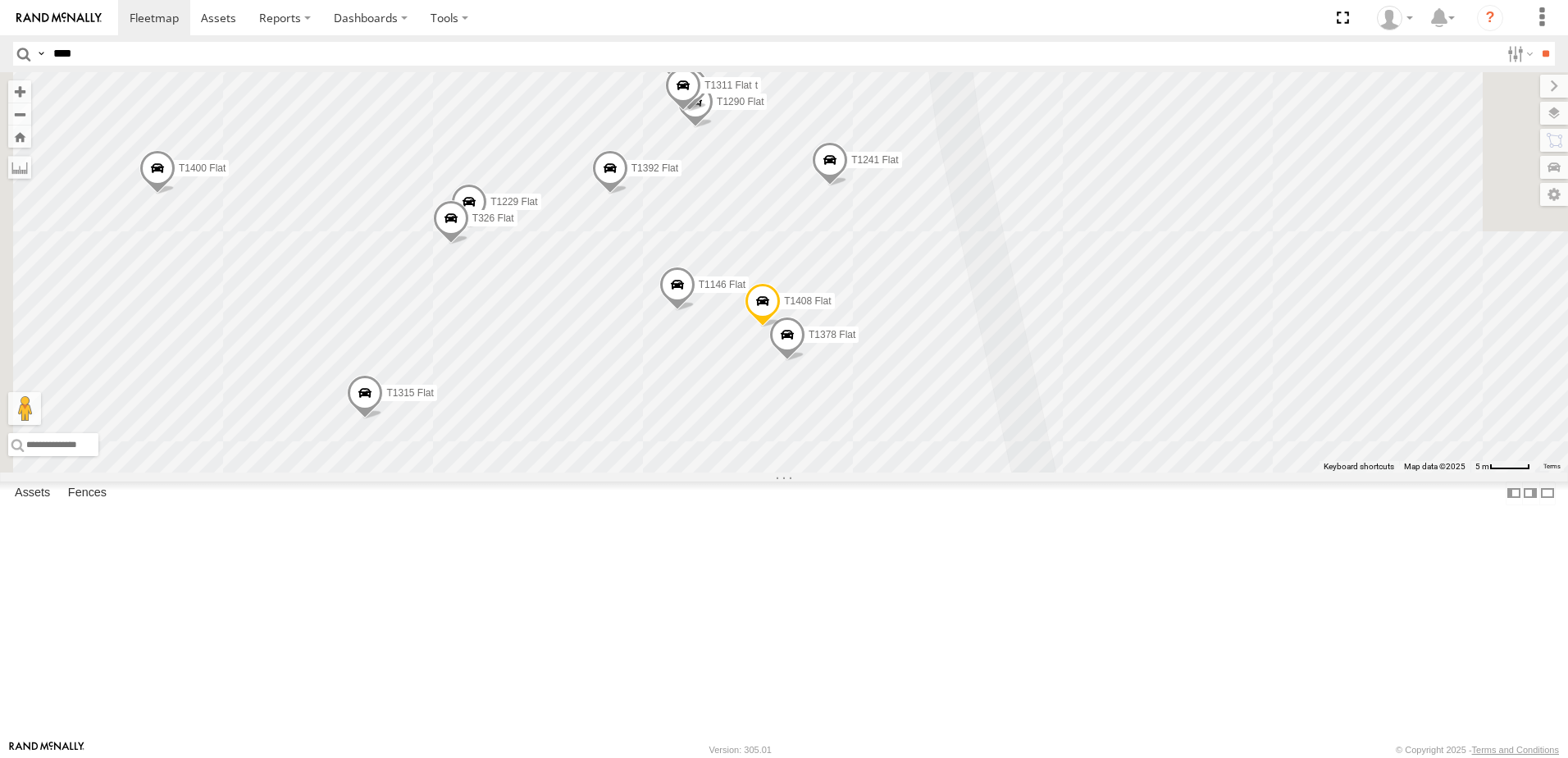
drag, startPoint x: 1120, startPoint y: 532, endPoint x: 1057, endPoint y: 563, distance: 70.2
click at [1057, 472] on div "T534 Pipe T259 Pipe T137 Pipe T1449 [PERSON_NAME] Flat T577 Pipe T1427 Drop T11…" at bounding box center [784, 273] width 1568 height 401
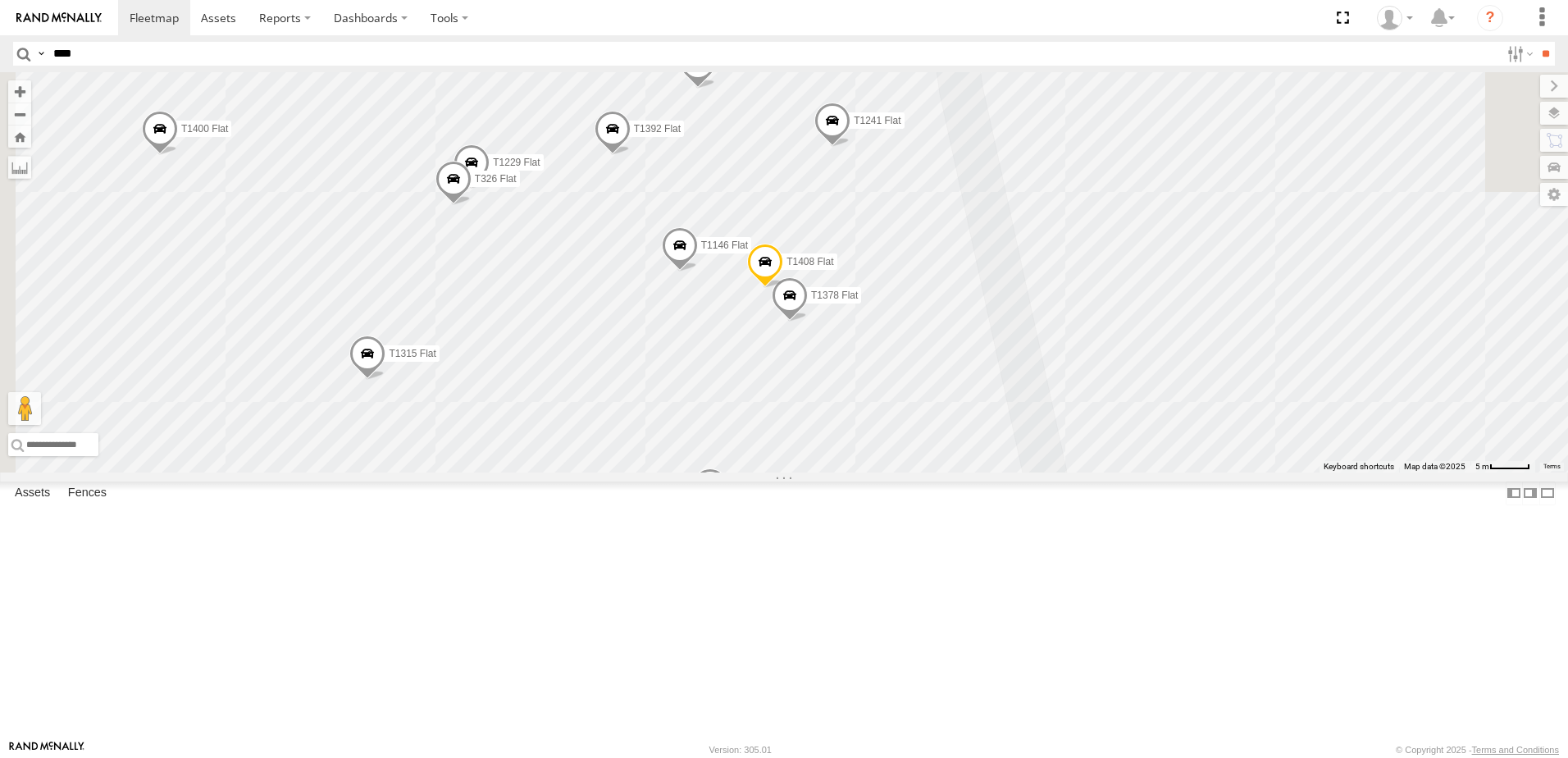
drag, startPoint x: 904, startPoint y: 563, endPoint x: 891, endPoint y: 482, distance: 82.0
click at [896, 472] on div "T534 Pipe T259 Pipe T137 Pipe T1449 [PERSON_NAME] Flat T577 Pipe T1427 Drop T11…" at bounding box center [784, 273] width 1568 height 401
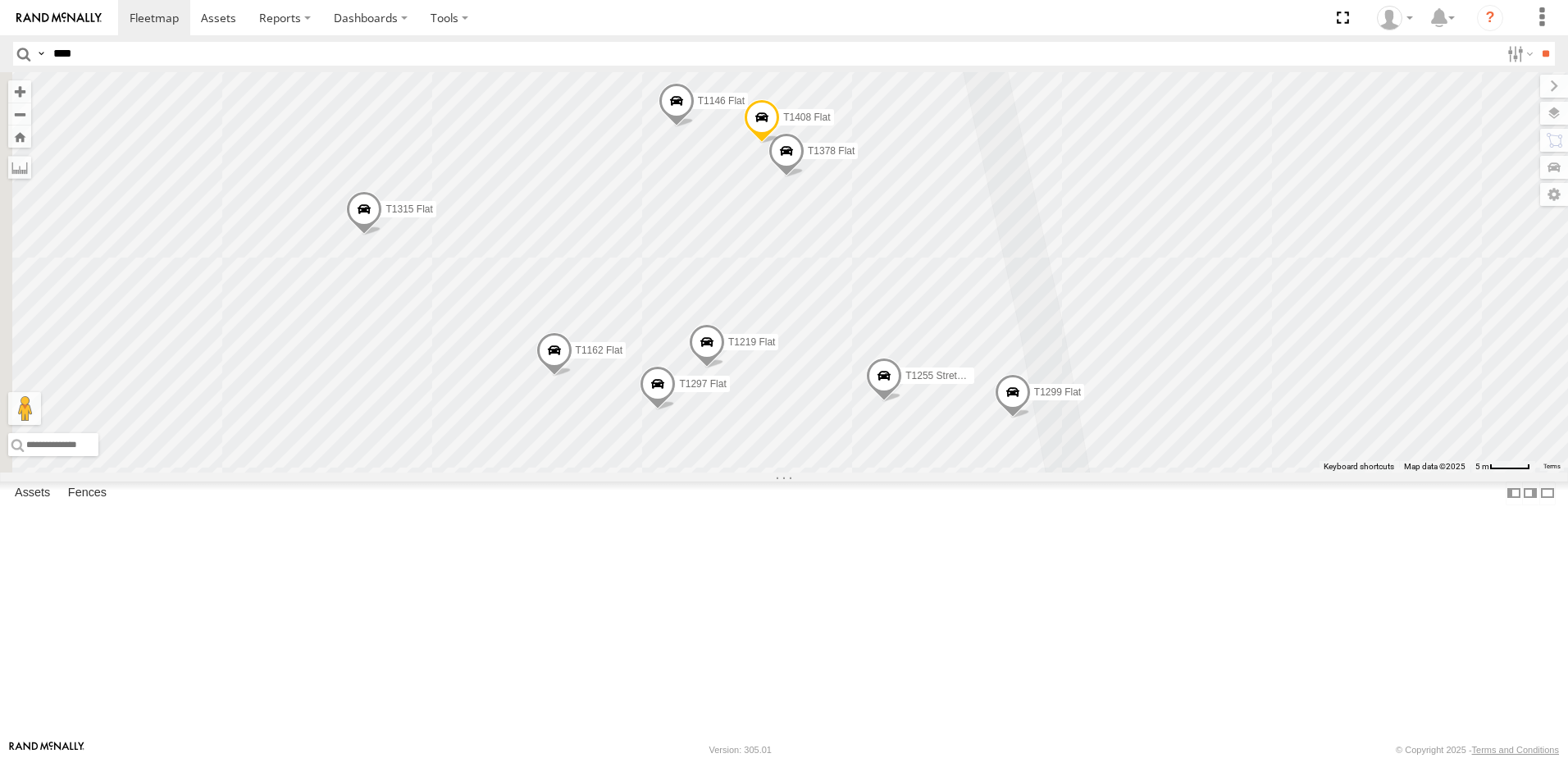
drag, startPoint x: 961, startPoint y: 577, endPoint x: 952, endPoint y: 534, distance: 43.9
click at [957, 472] on div "T534 Pipe T259 Pipe T137 Pipe T1449 [PERSON_NAME] Flat T577 Pipe T1427 Drop T11…" at bounding box center [784, 273] width 1568 height 401
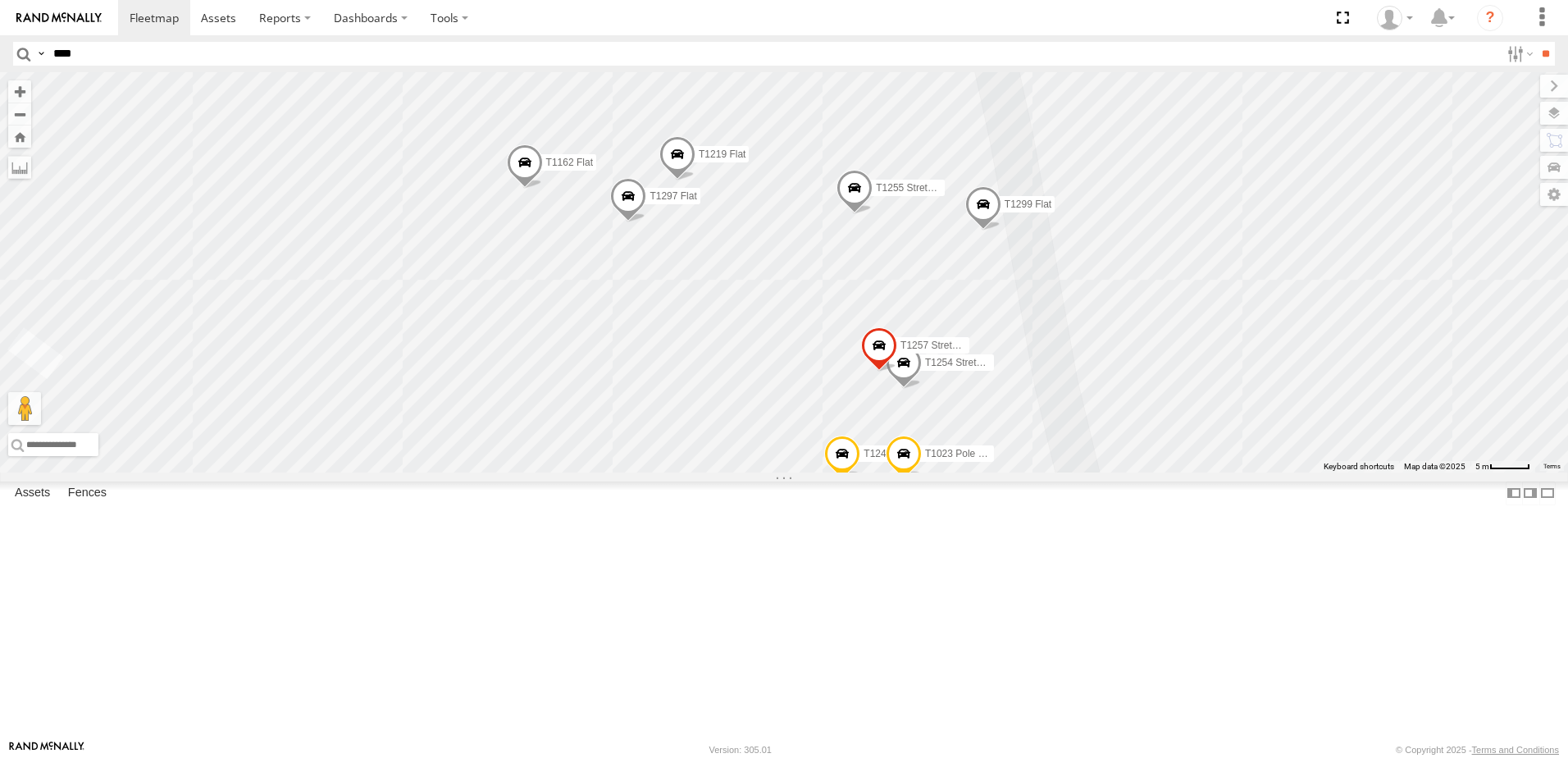
drag, startPoint x: 1020, startPoint y: 589, endPoint x: 987, endPoint y: 513, distance: 82.9
click at [993, 472] on div "T534 Pipe T259 Pipe T137 Pipe T1449 [PERSON_NAME] Flat T577 Pipe T1427 Drop T11…" at bounding box center [784, 273] width 1568 height 401
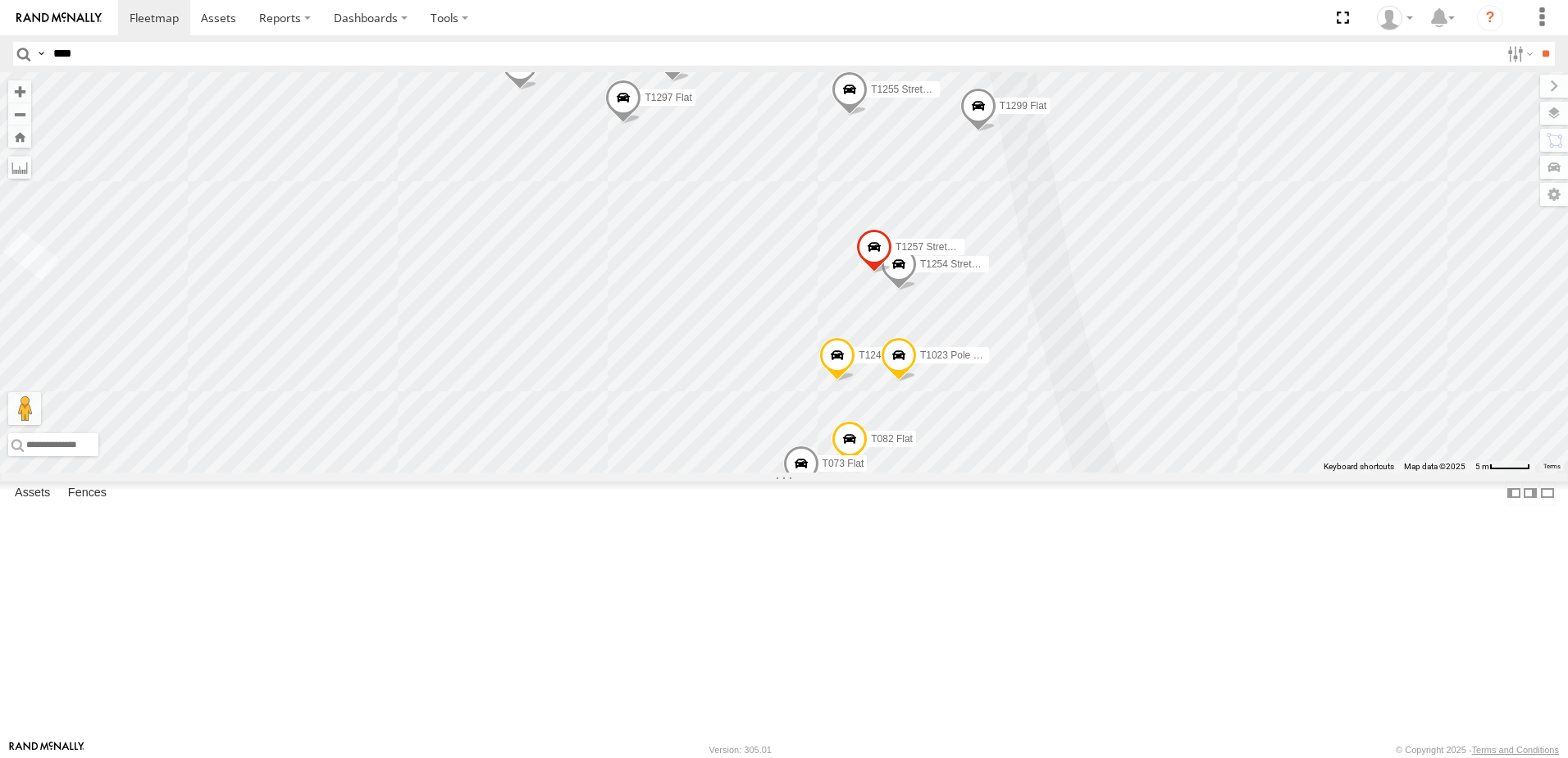
drag, startPoint x: 907, startPoint y: 608, endPoint x: 918, endPoint y: 530, distance: 78.8
click at [922, 472] on div "T534 Pipe T259 Pipe T137 Pipe T1449 [PERSON_NAME] Flat T577 Pipe T1427 Drop T11…" at bounding box center [784, 273] width 1568 height 401
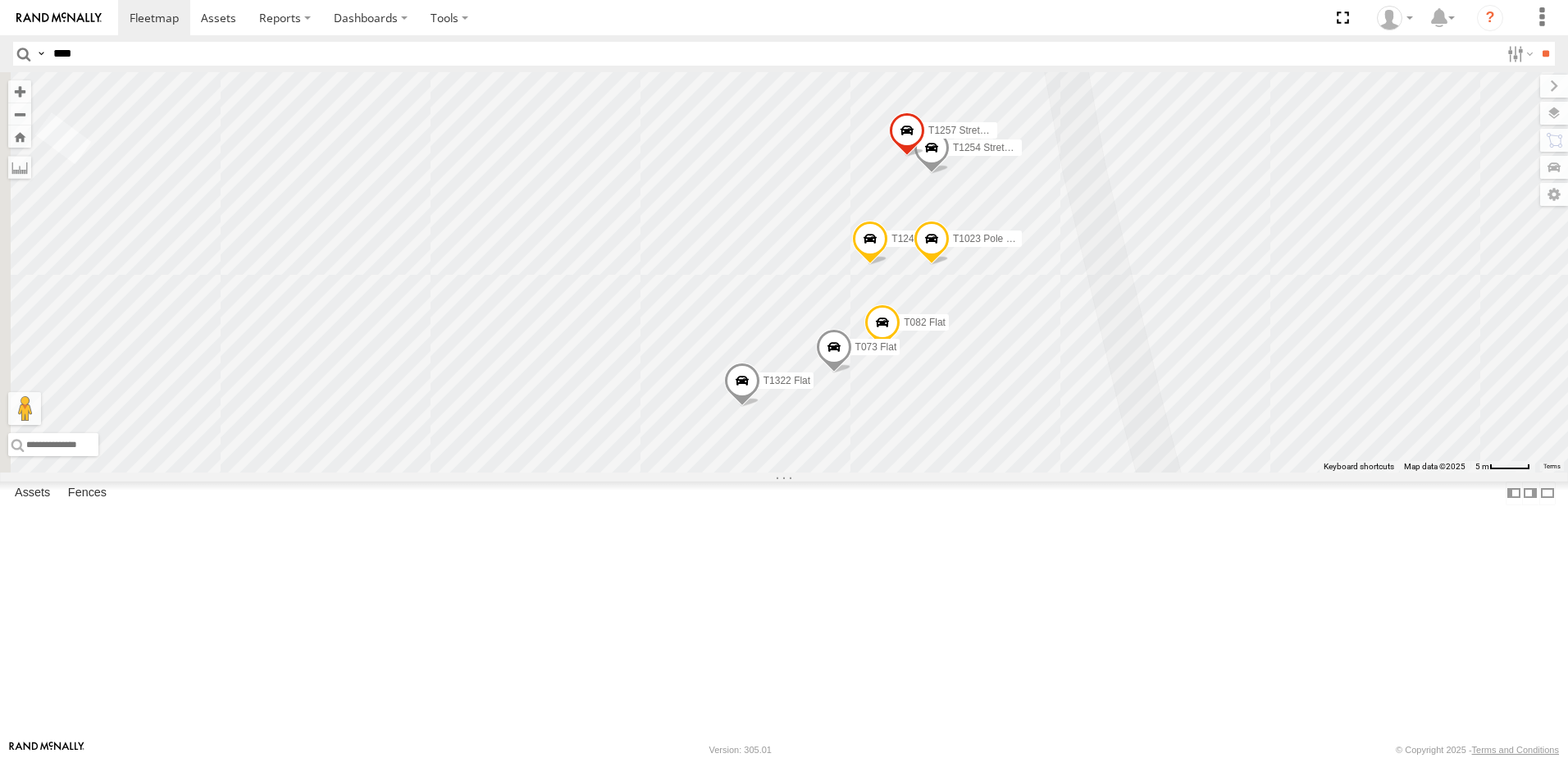
drag, startPoint x: 817, startPoint y: 605, endPoint x: 854, endPoint y: 554, distance: 63.0
click at [850, 472] on div "T534 Pipe T259 Pipe T137 Pipe T1449 [PERSON_NAME] Flat T577 Pipe T1427 Drop T11…" at bounding box center [784, 273] width 1568 height 401
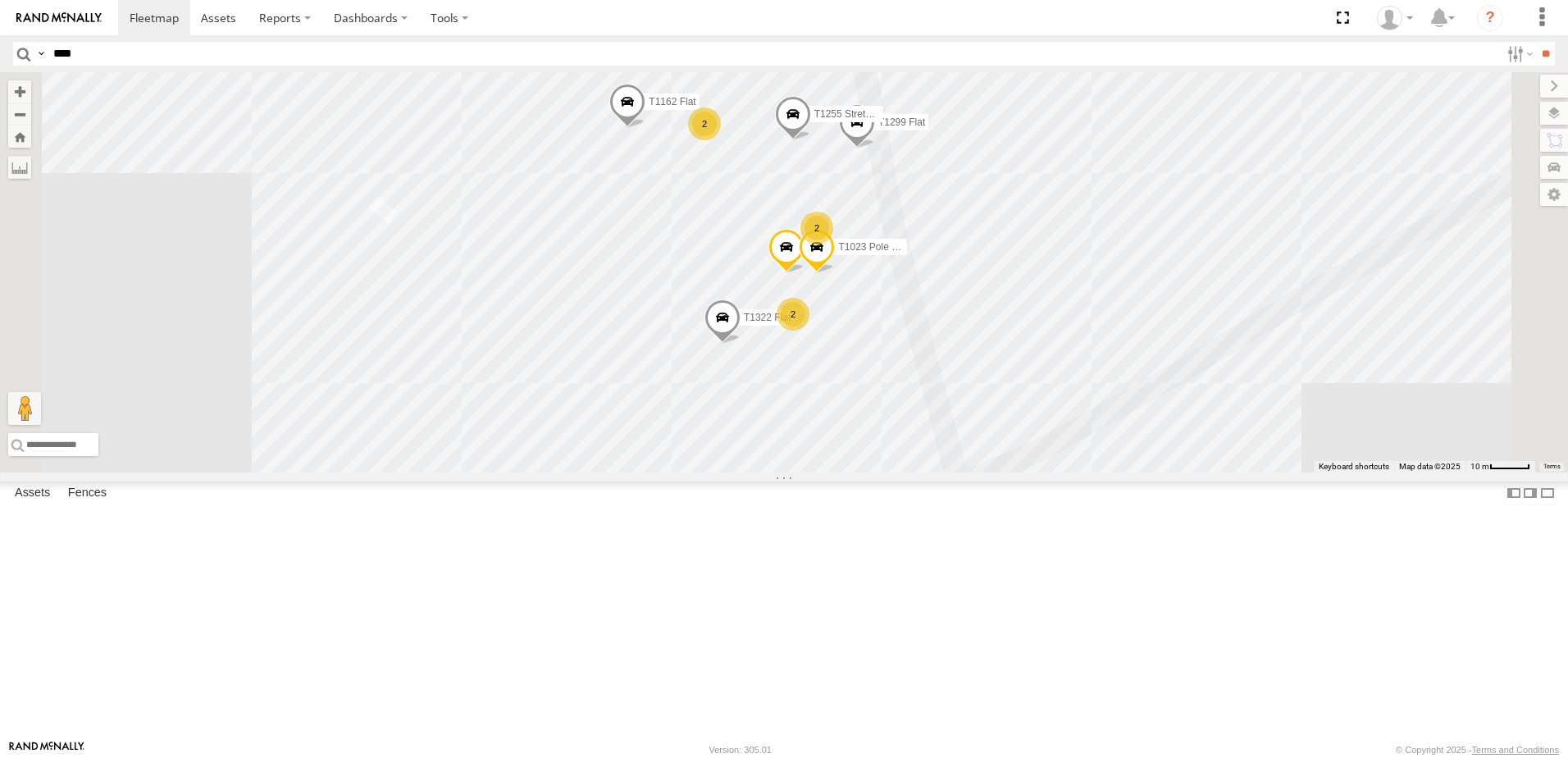
drag, startPoint x: 783, startPoint y: 393, endPoint x: 906, endPoint y: 560, distance: 207.4
click at [905, 472] on div "T534 Pipe T259 Pipe T137 Pipe T1449 [PERSON_NAME] Flat T577 Pipe T1427 Drop T11…" at bounding box center [784, 273] width 1568 height 401
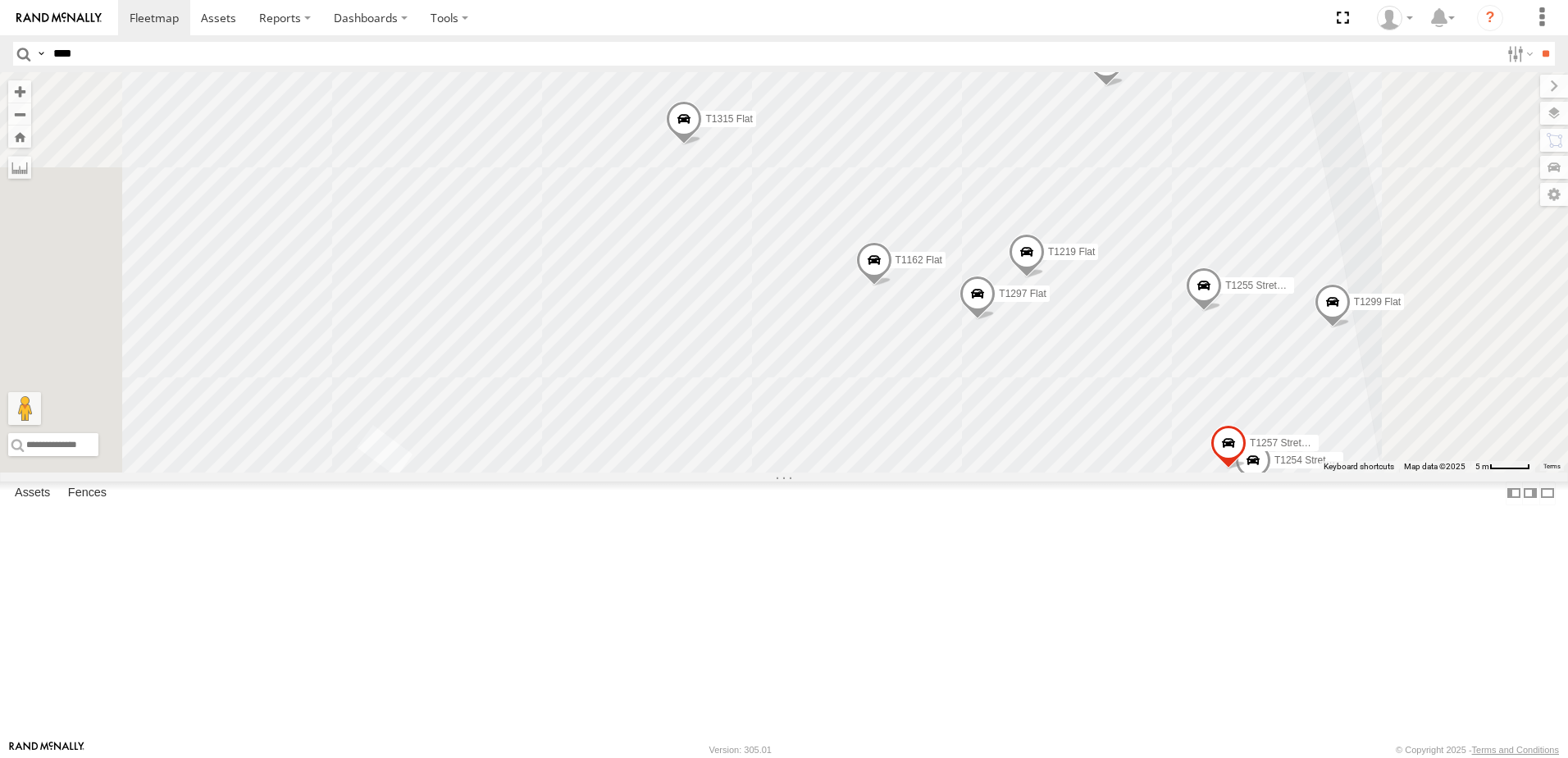
drag, startPoint x: 891, startPoint y: 461, endPoint x: 892, endPoint y: 549, distance: 88.0
click at [892, 472] on div "T534 Pipe T259 Pipe T137 Pipe T1449 [PERSON_NAME] Flat T577 Pipe T1427 Drop T11…" at bounding box center [784, 273] width 1568 height 401
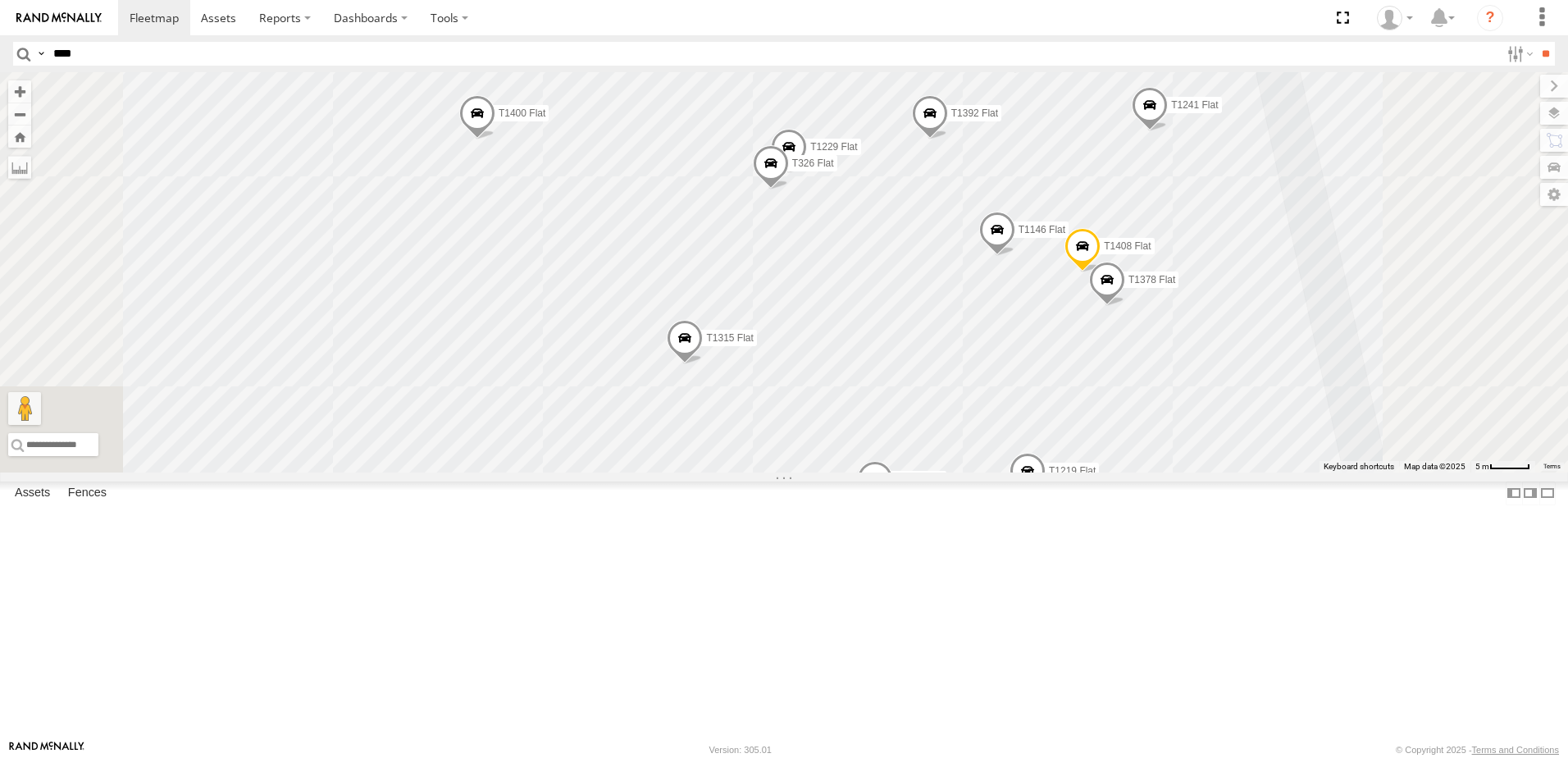
drag, startPoint x: 1057, startPoint y: 470, endPoint x: 1047, endPoint y: 510, distance: 41.2
click at [1047, 472] on div "T534 Pipe T259 Pipe T137 Pipe T1449 [PERSON_NAME] Flat T577 Pipe T1427 Drop T11…" at bounding box center [784, 273] width 1568 height 401
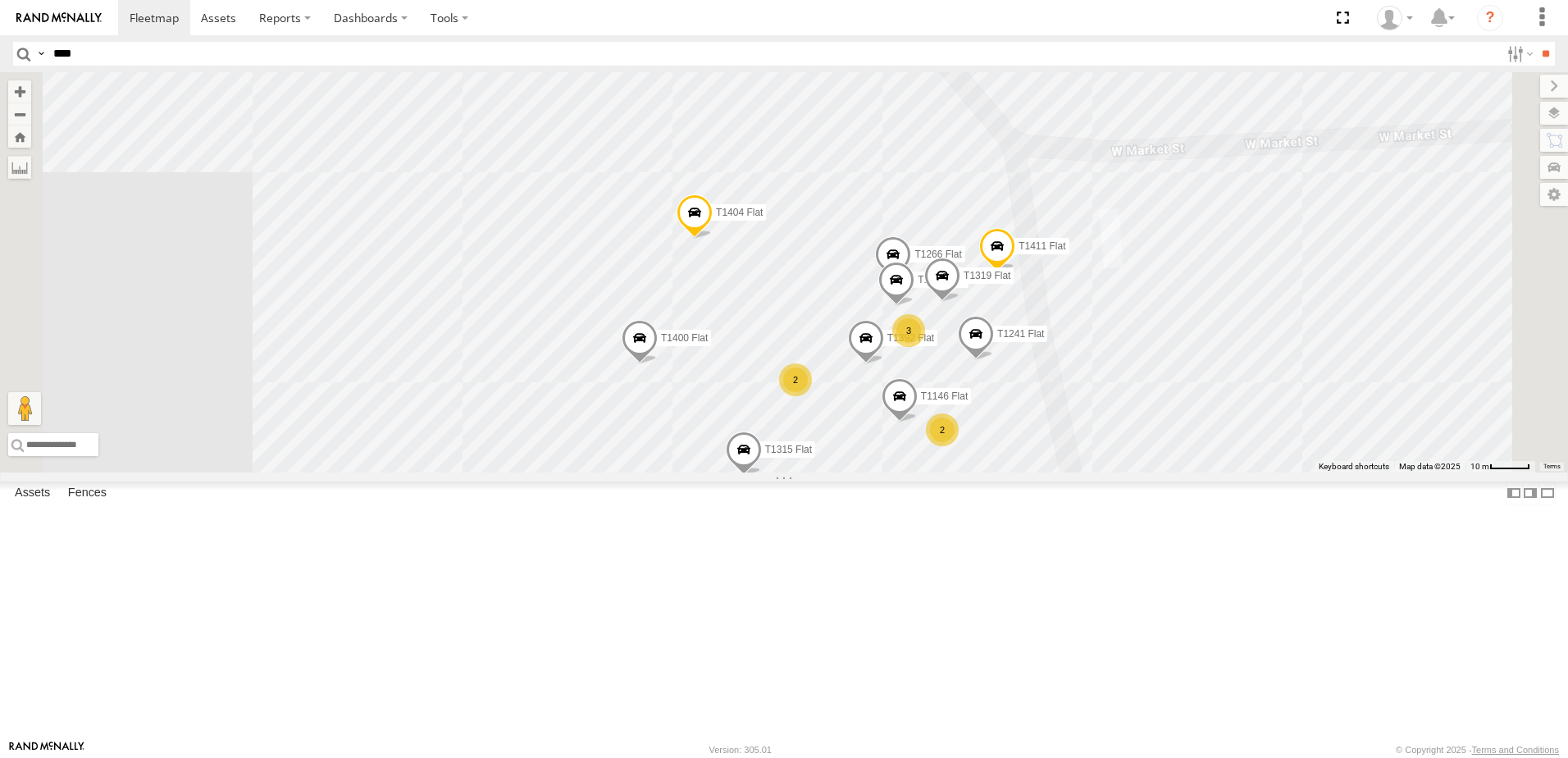
drag, startPoint x: 1020, startPoint y: 406, endPoint x: 1010, endPoint y: 427, distance: 23.3
click at [1012, 424] on div "T534 Pipe T259 Pipe T137 Pipe T1449 [PERSON_NAME] Flat T577 Pipe T1427 Drop T11…" at bounding box center [784, 273] width 1568 height 401
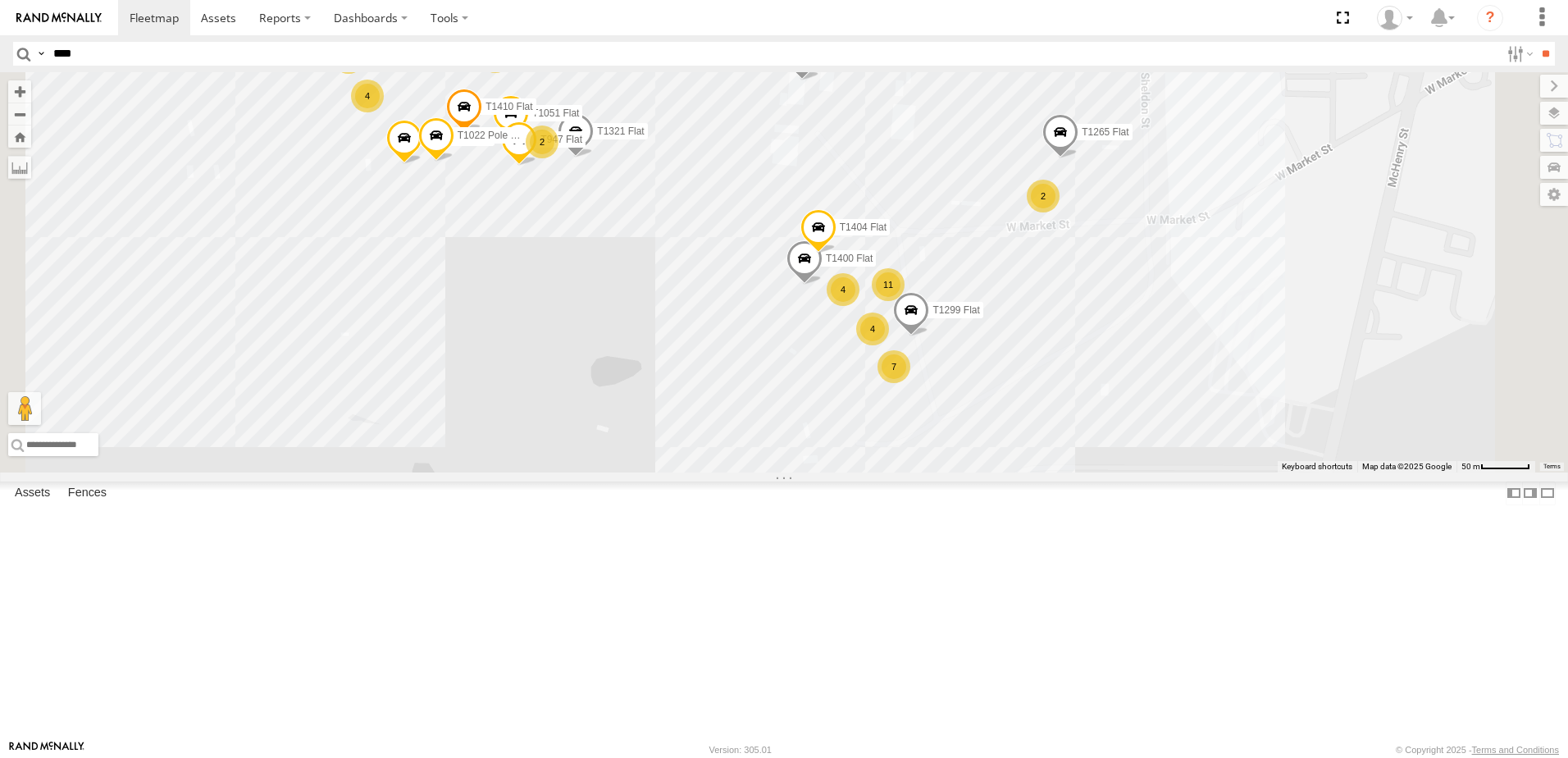
drag, startPoint x: 756, startPoint y: 412, endPoint x: 807, endPoint y: 432, distance: 54.8
click at [807, 432] on div "T534 Pipe T259 Pipe T137 Pipe T1449 [PERSON_NAME] Flat T577 Pipe T1427 Drop T11…" at bounding box center [784, 273] width 1568 height 401
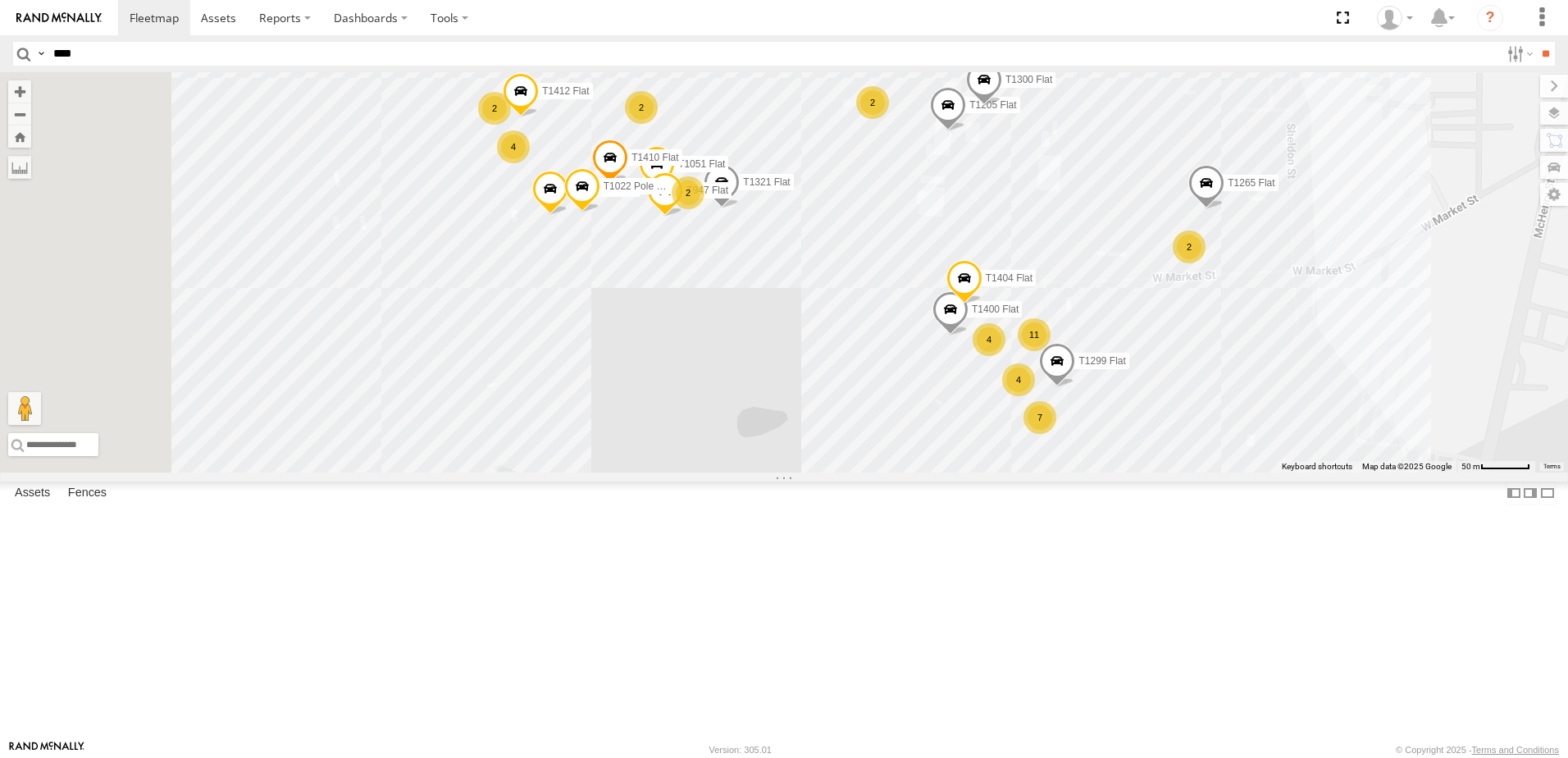
click at [82, 55] on input "****" at bounding box center [773, 53] width 1453 height 24
type input "****"
click at [1536, 41] on input "**" at bounding box center [1545, 53] width 19 height 24
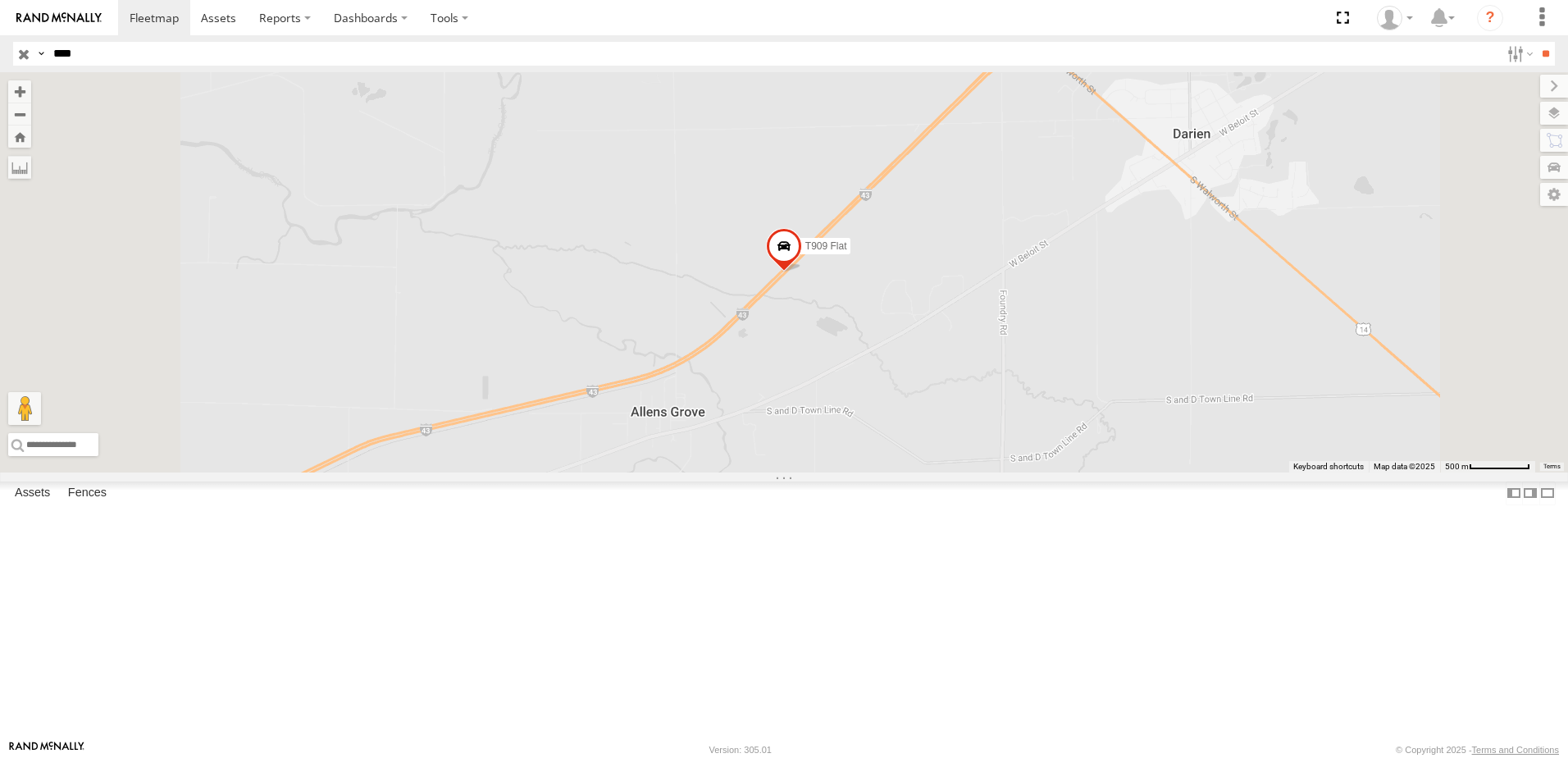
click at [0, 0] on span at bounding box center [0, 0] width 0 height 0
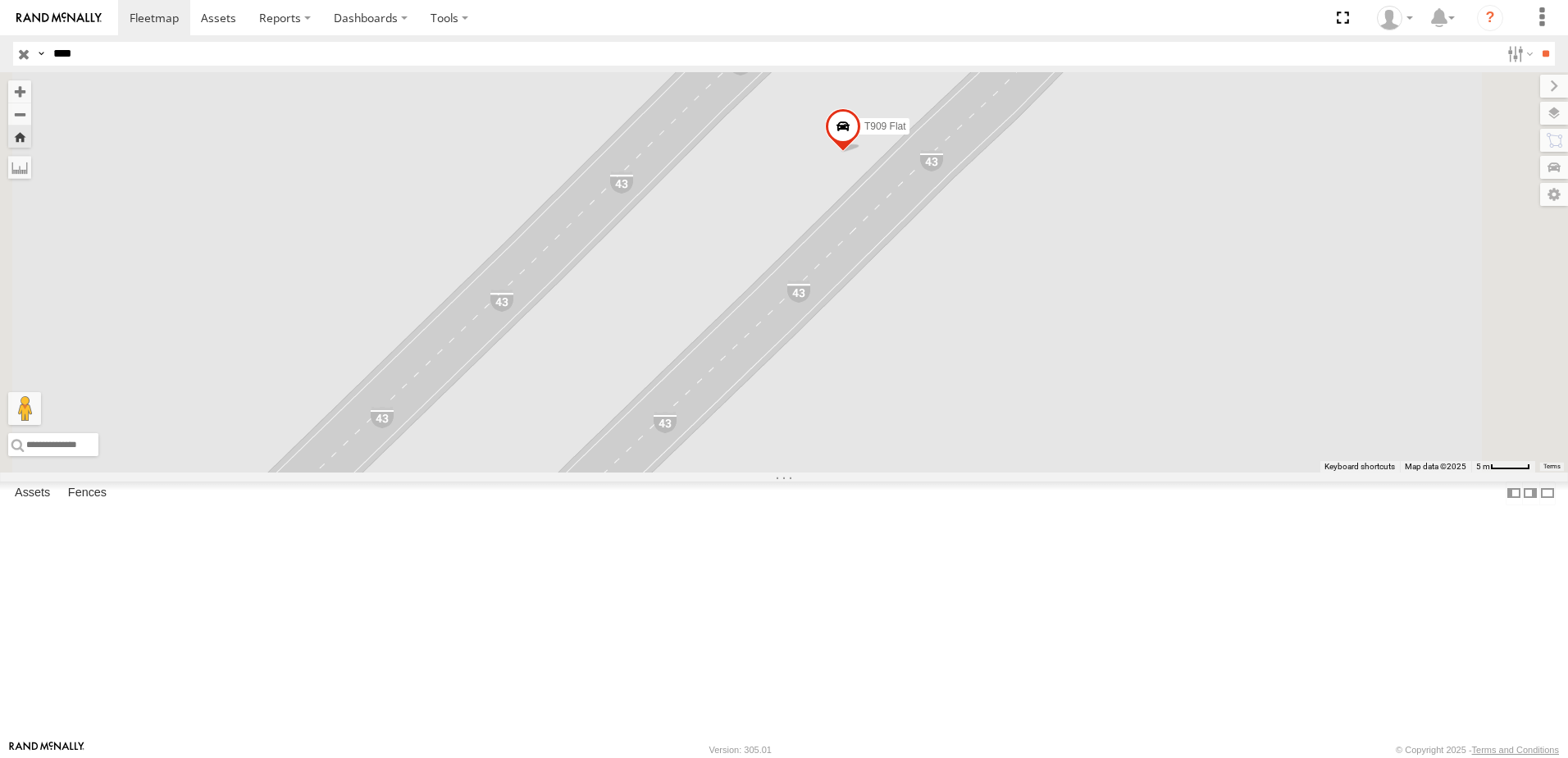
click at [861, 154] on span at bounding box center [843, 131] width 36 height 44
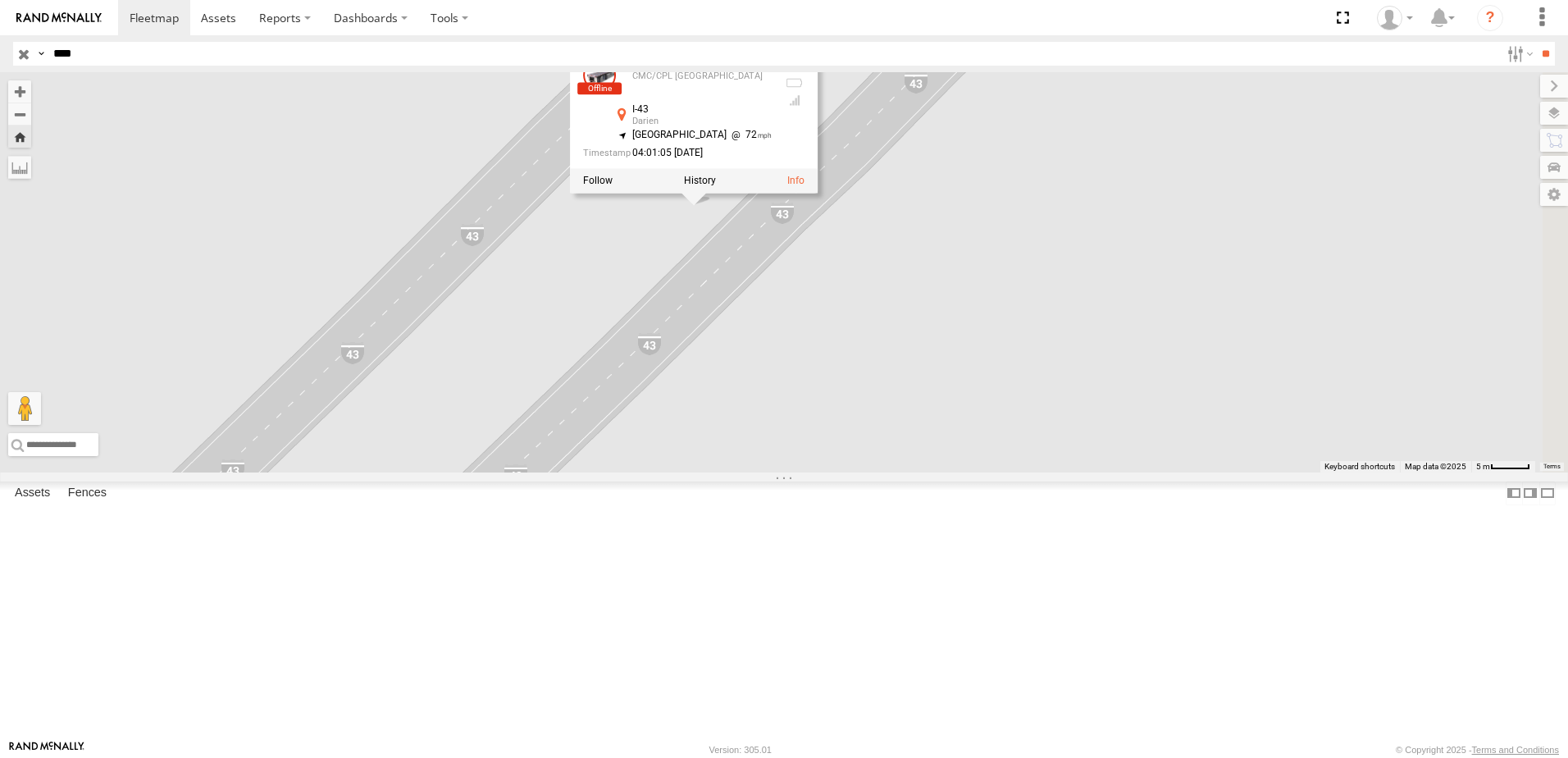
drag, startPoint x: 1010, startPoint y: 316, endPoint x: 851, endPoint y: 374, distance: 169.2
click at [852, 373] on div "T909 Flat T909 Flat CMC/CPL [GEOGRAPHIC_DATA] I-43 Darien 42.591 , -88.75032 [G…" at bounding box center [784, 273] width 1568 height 401
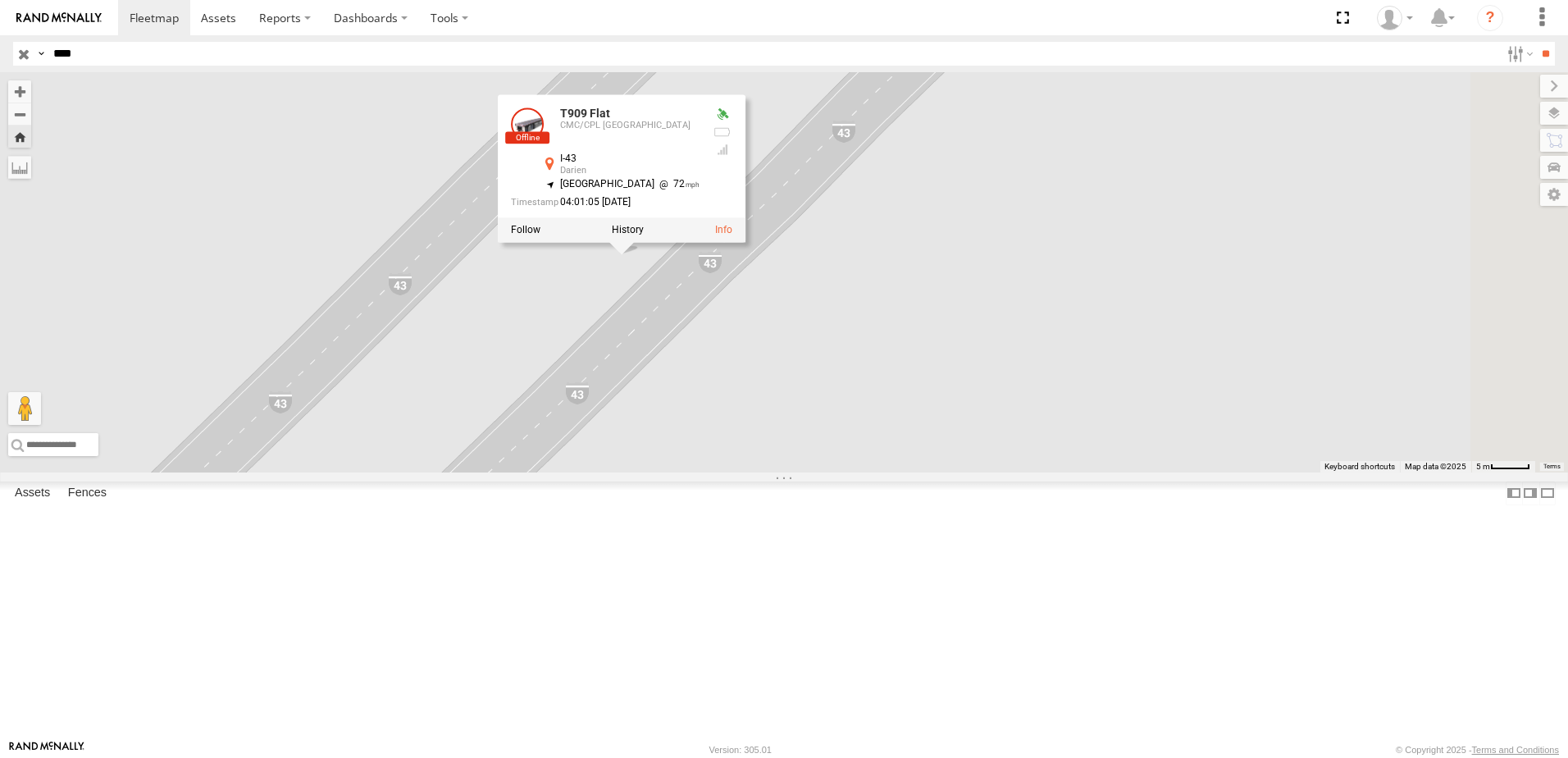
drag, startPoint x: 828, startPoint y: 392, endPoint x: 757, endPoint y: 438, distance: 84.6
click at [757, 438] on div "T909 Flat T909 Flat CMC/CPL [GEOGRAPHIC_DATA] I-43 Darien 42.591 , -88.75032 [G…" at bounding box center [784, 273] width 1568 height 401
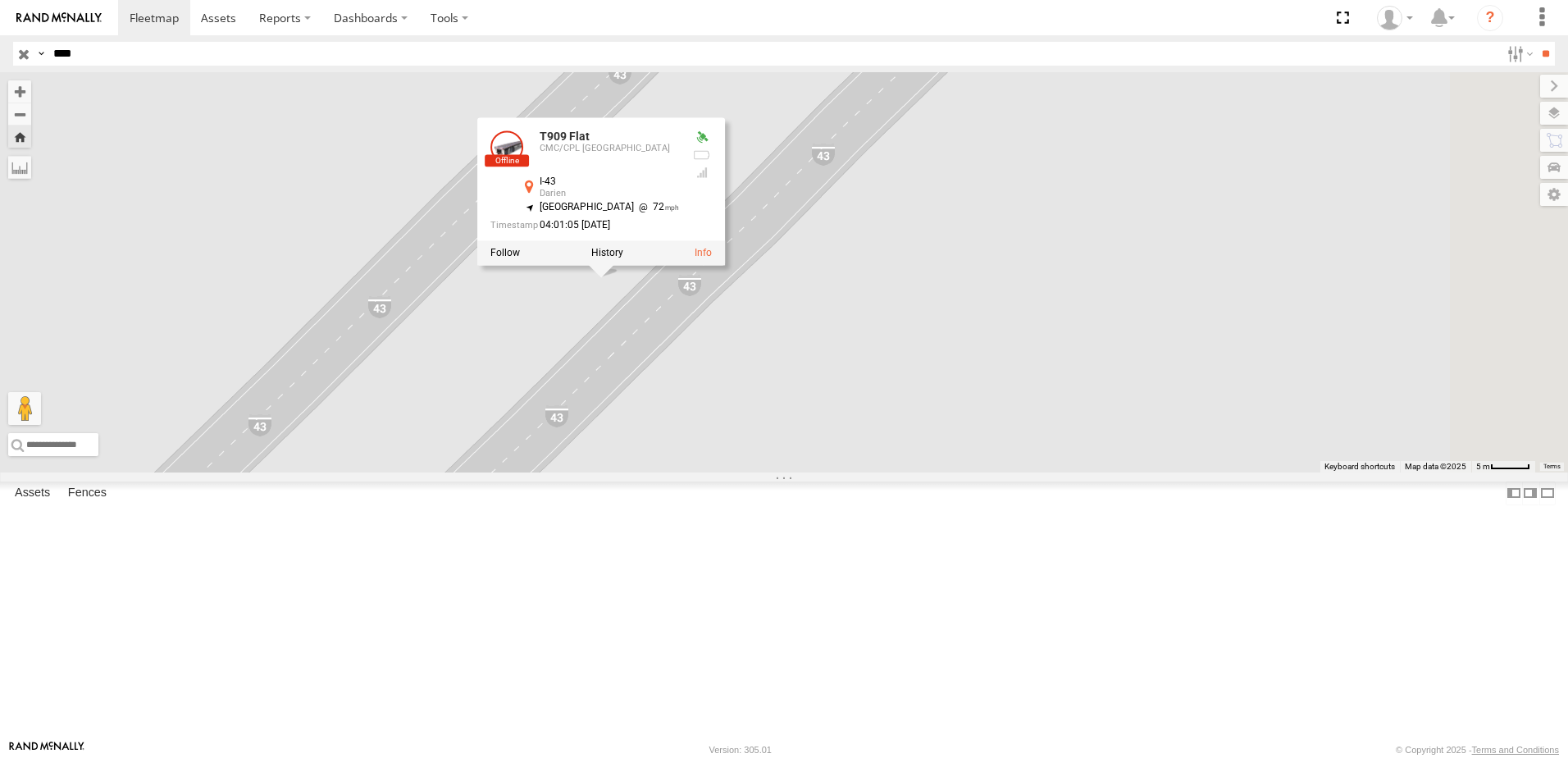
drag, startPoint x: 740, startPoint y: 463, endPoint x: 719, endPoint y: 486, distance: 31.1
click at [719, 472] on div "T909 Flat T909 Flat CMC/CPL [GEOGRAPHIC_DATA] I-43 Darien 42.591 , -88.75032 [G…" at bounding box center [784, 273] width 1568 height 401
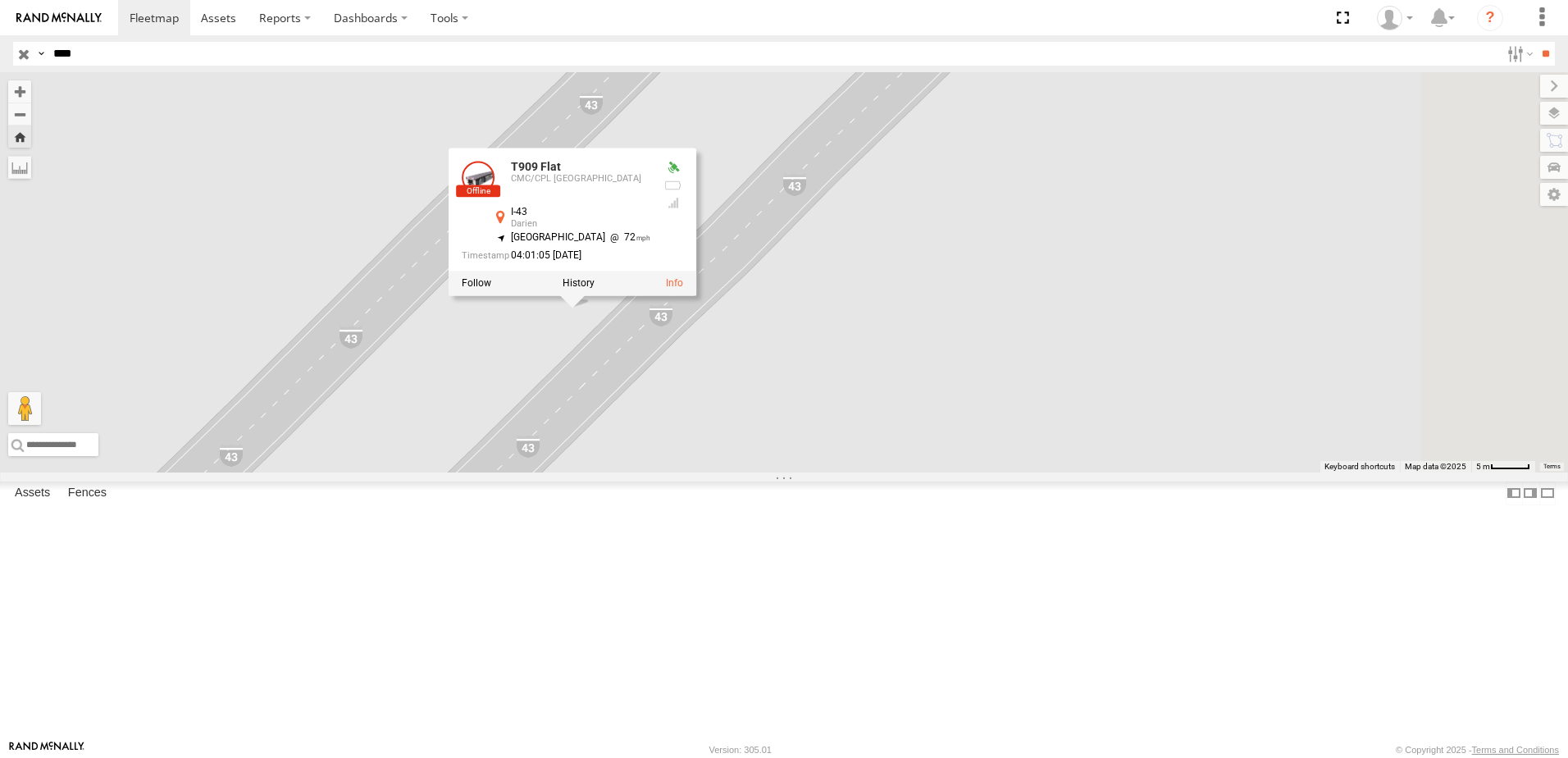
click at [23, 54] on input "button" at bounding box center [24, 53] width 21 height 24
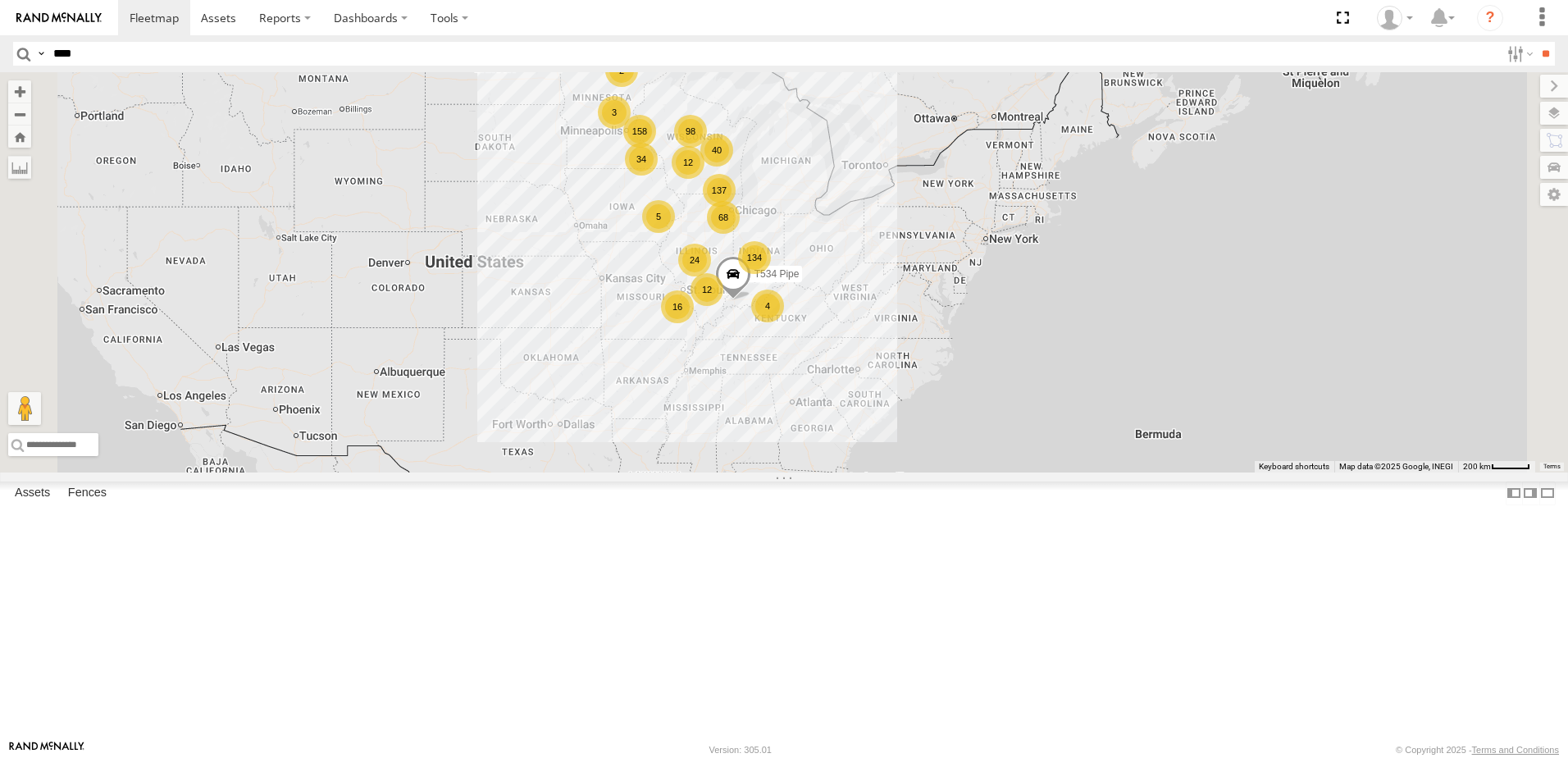
drag, startPoint x: 959, startPoint y: 478, endPoint x: 899, endPoint y: 507, distance: 66.6
click at [899, 472] on div "134 98 34 68 158 137 12 40 24 16 2 10 3 4 T534 Pipe 12 5" at bounding box center [784, 273] width 1568 height 401
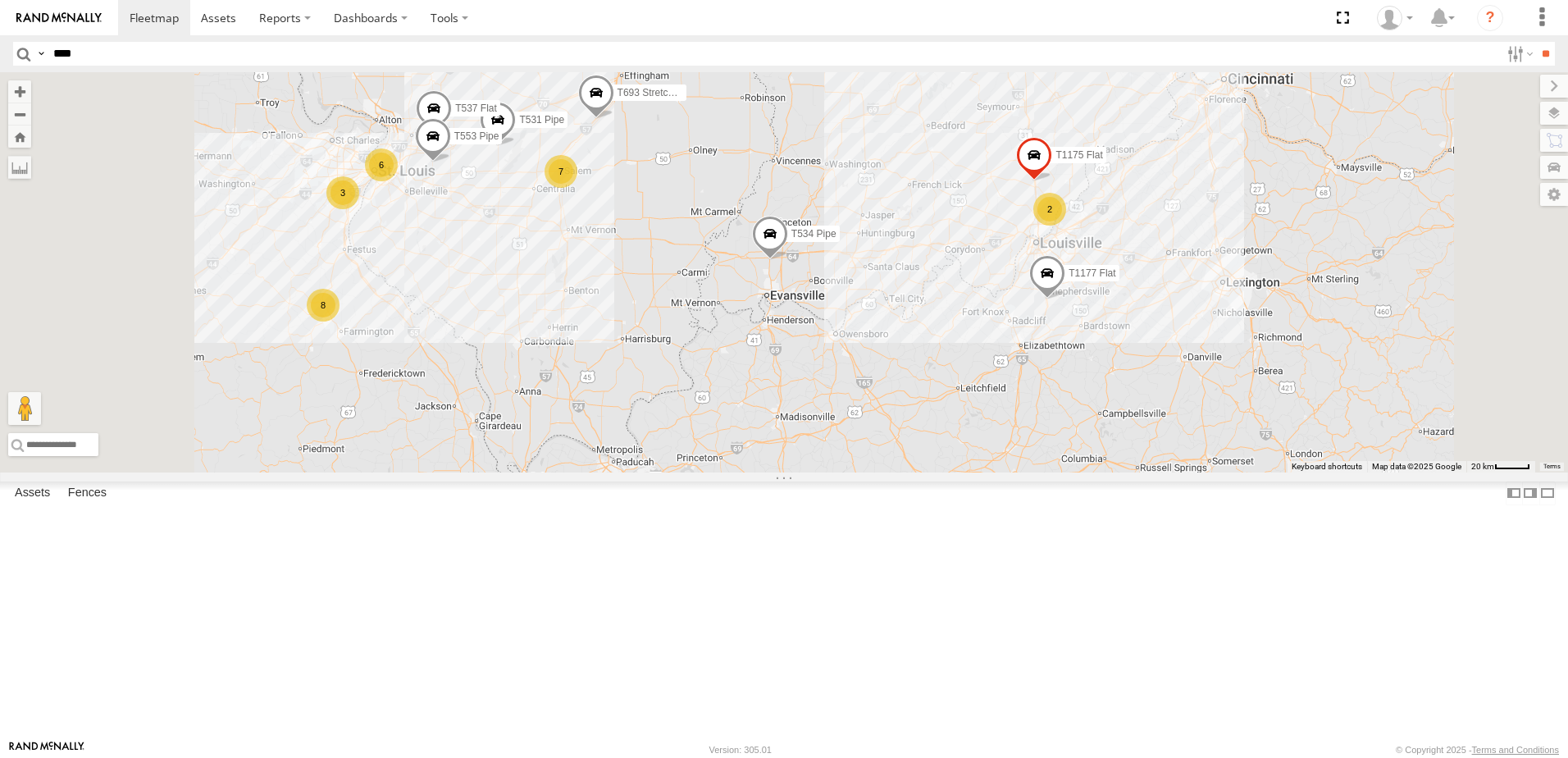
drag, startPoint x: 693, startPoint y: 379, endPoint x: 789, endPoint y: 419, distance: 104.0
click at [789, 419] on div "T534 Pipe T259 Pipe T137 Pipe T577 Pipe T1427 Drop T693 Stretch Flat T1177 Flat…" at bounding box center [784, 273] width 1568 height 401
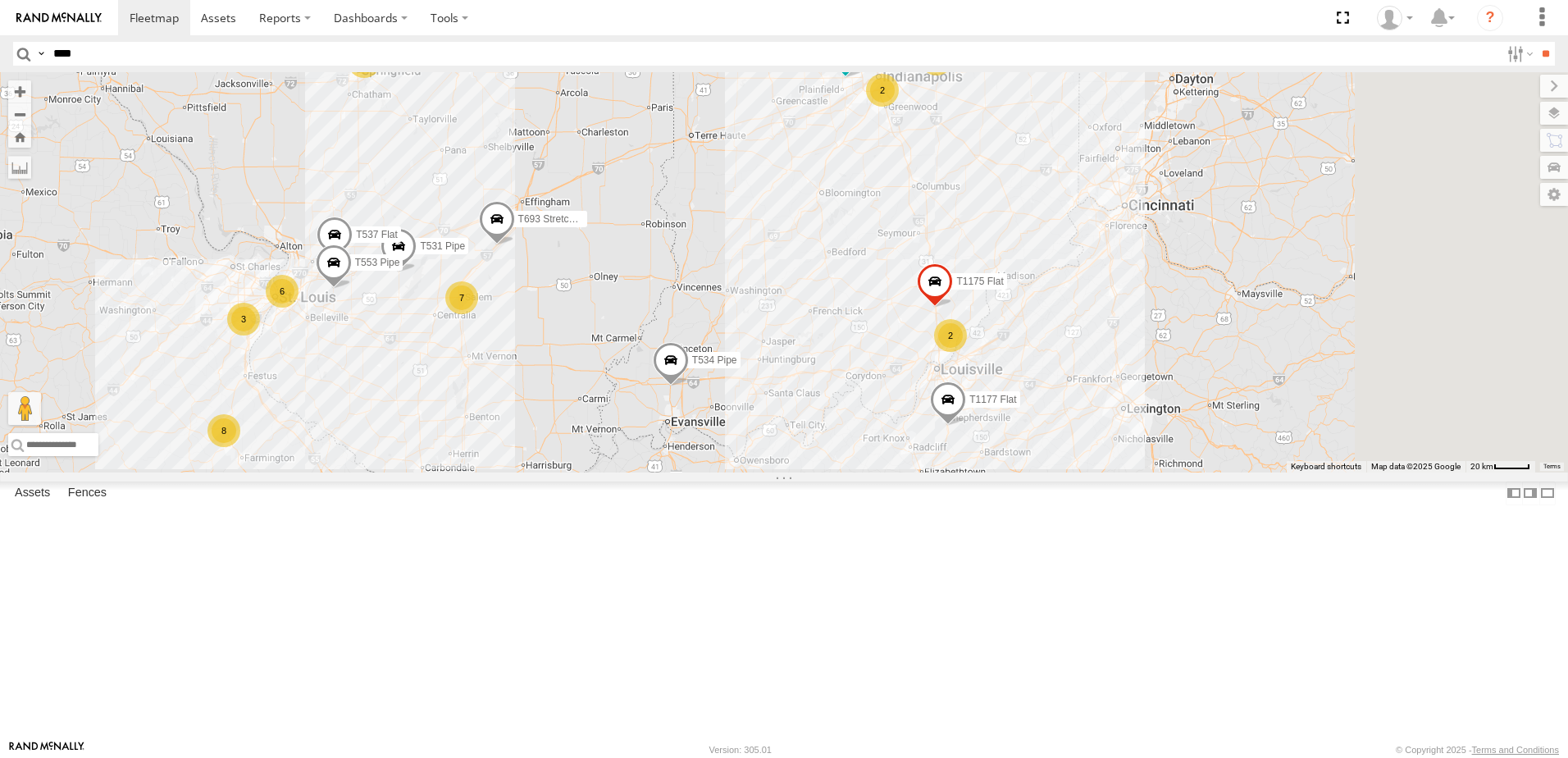
drag, startPoint x: 1152, startPoint y: 271, endPoint x: 1029, endPoint y: 403, distance: 180.4
click at [1034, 396] on div "T534 Pipe T259 Pipe T137 Pipe T577 Pipe T1427 Drop T693 Stretch Flat T1177 Flat…" at bounding box center [784, 273] width 1568 height 401
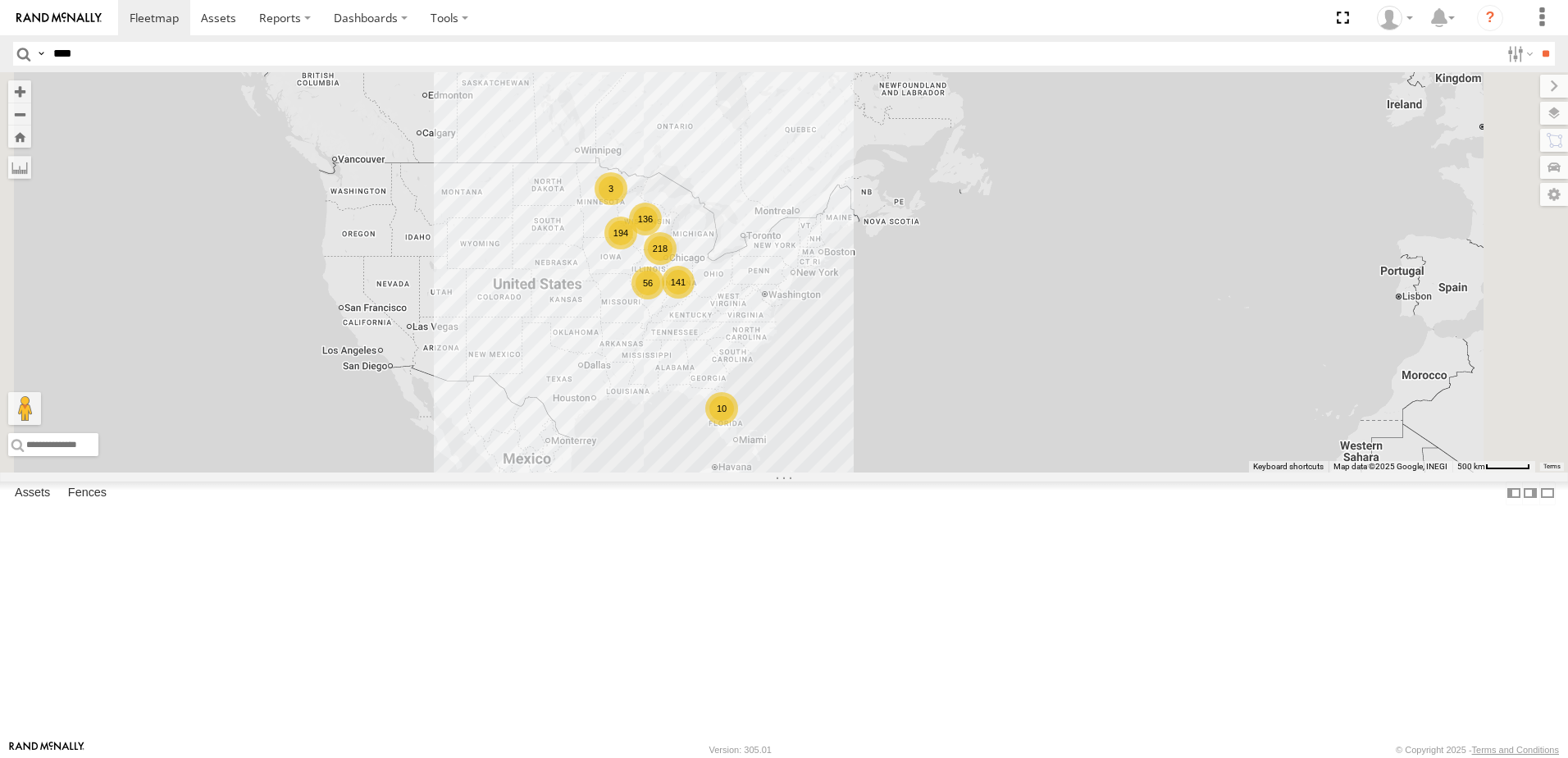
drag, startPoint x: 709, startPoint y: 385, endPoint x: 785, endPoint y: 424, distance: 85.4
click at [773, 423] on div "141 136 194 218 56 3 10" at bounding box center [784, 273] width 1568 height 401
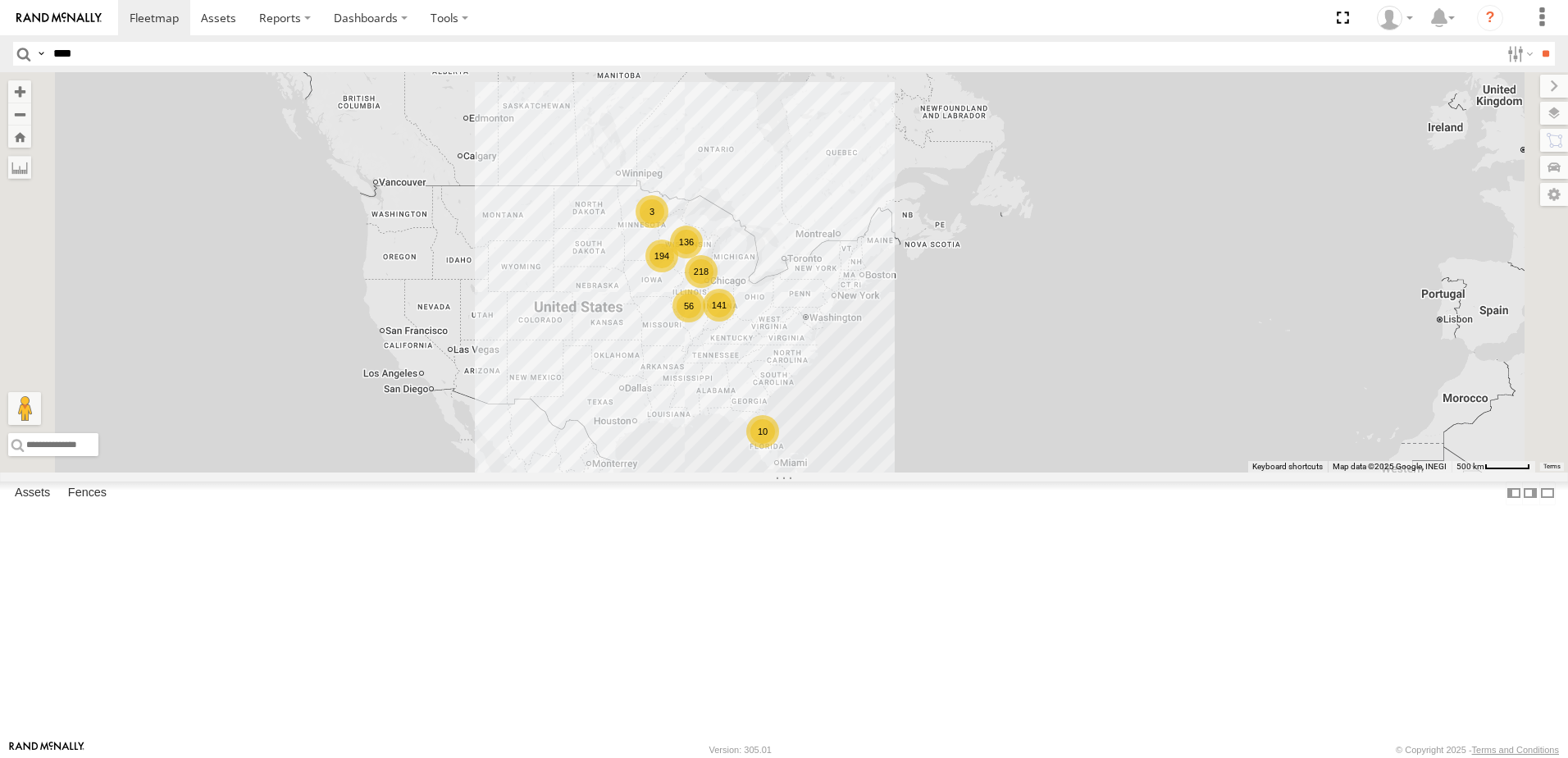
drag, startPoint x: 761, startPoint y: 384, endPoint x: 776, endPoint y: 400, distance: 21.9
click at [776, 398] on div "141 136 194 218 56 3 10" at bounding box center [784, 273] width 1568 height 401
